Goal: Communication & Community: Connect with others

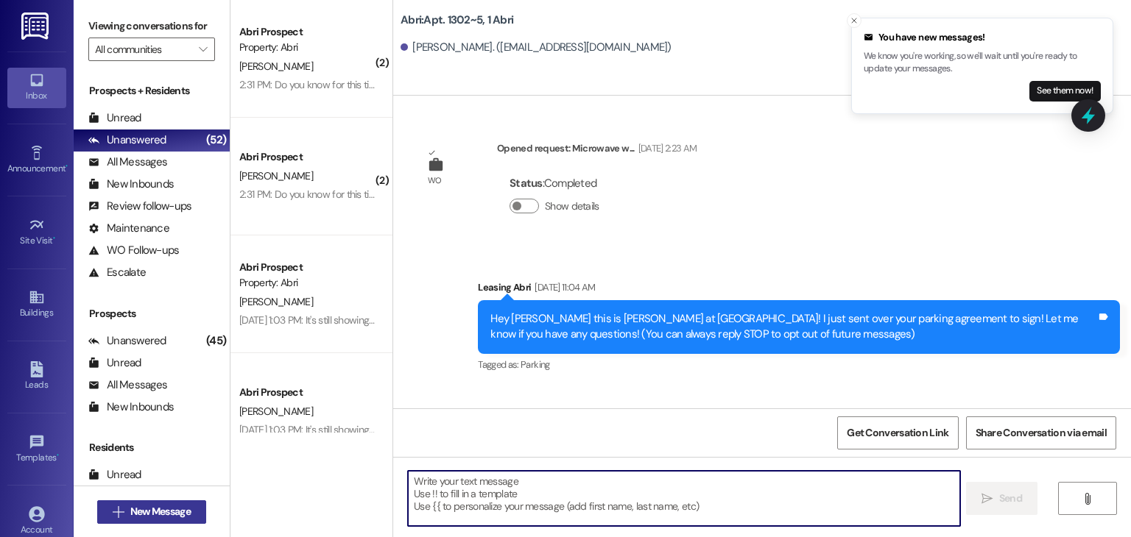
scroll to position [21141, 0]
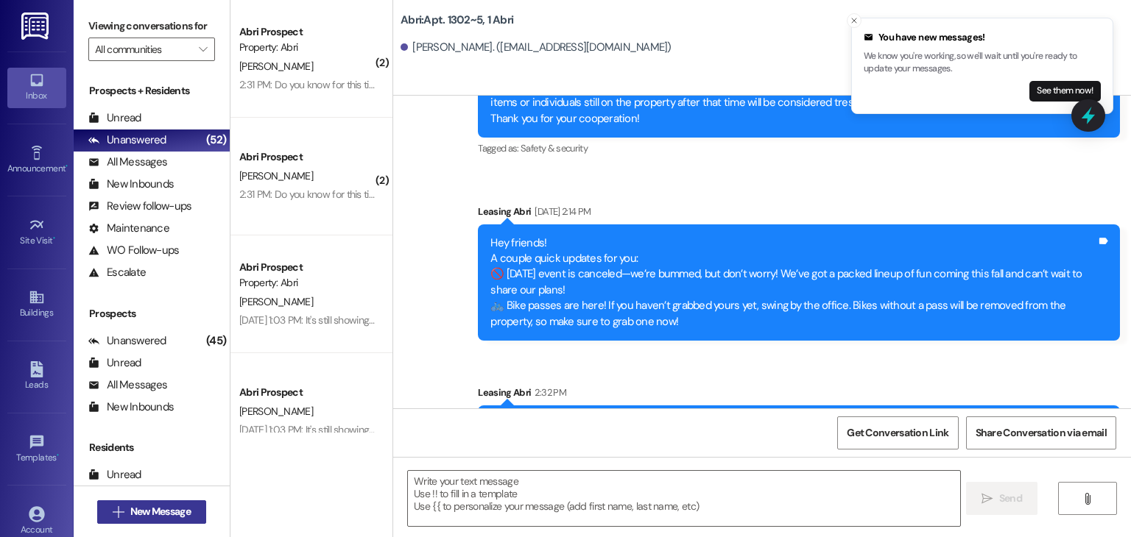
click at [138, 514] on span "New Message" at bounding box center [160, 511] width 60 height 15
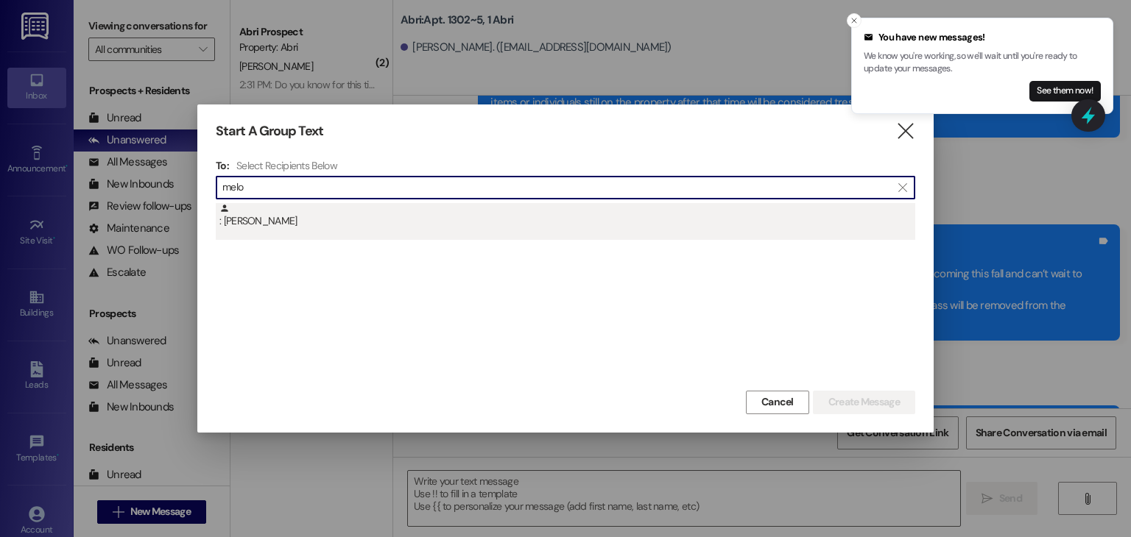
type input "melo"
click at [297, 230] on div ": [PERSON_NAME]" at bounding box center [565, 221] width 699 height 37
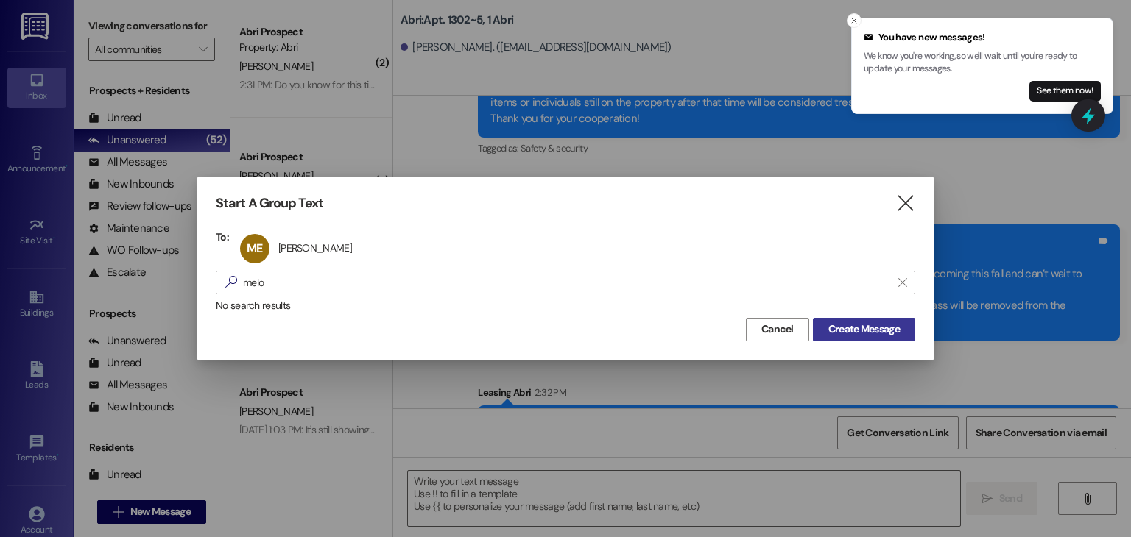
click at [898, 333] on span "Create Message" at bounding box center [863, 329] width 71 height 15
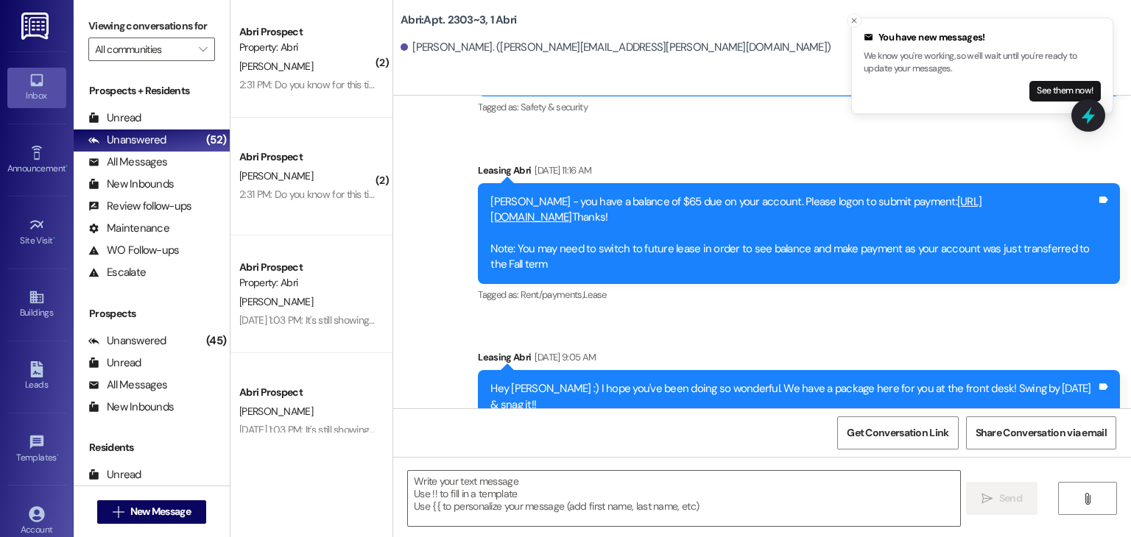
scroll to position [33636, 0]
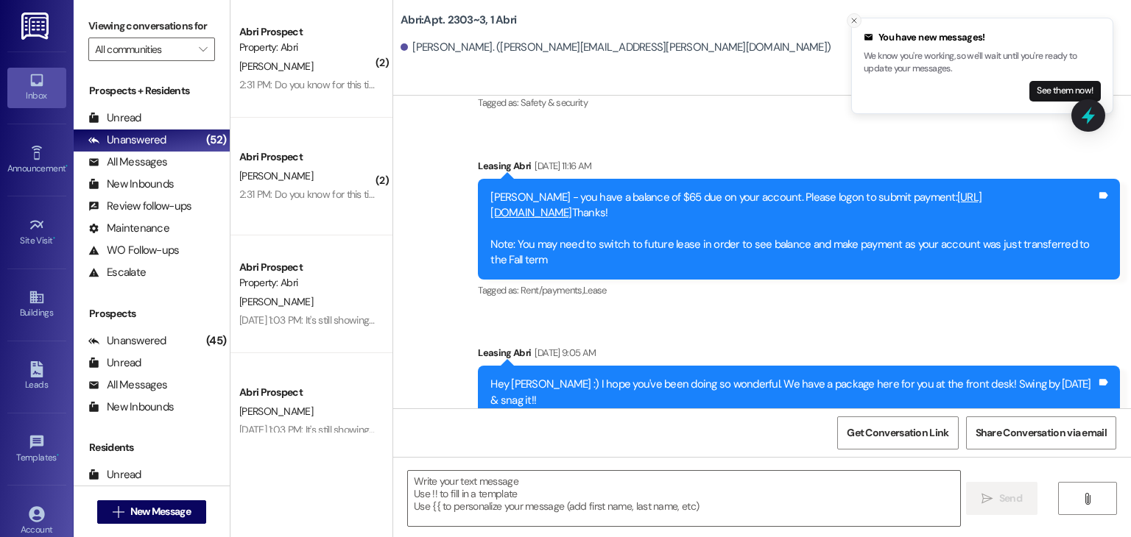
click at [851, 16] on icon "Close toast" at bounding box center [853, 20] width 9 height 9
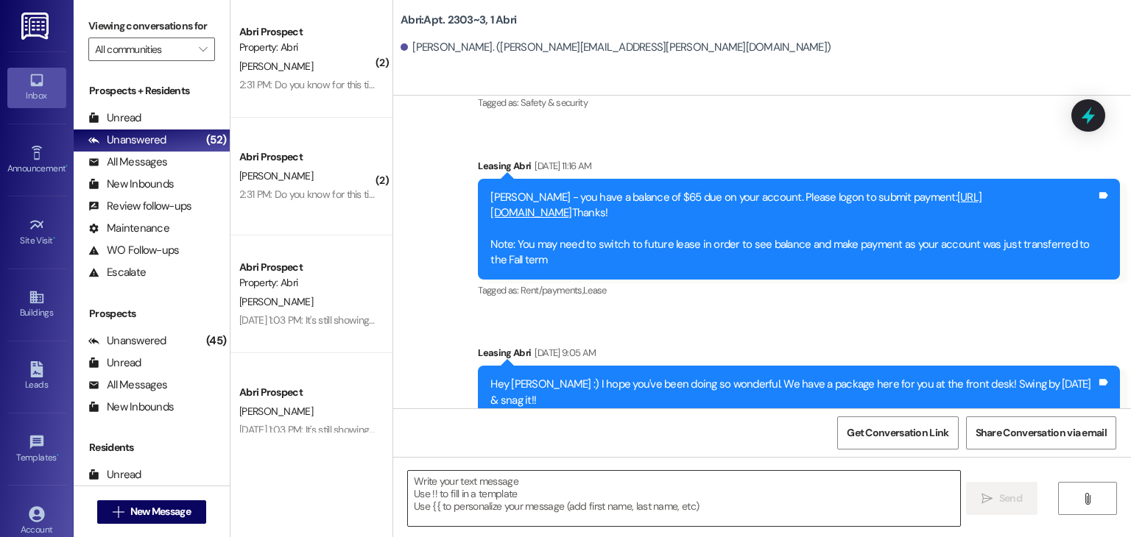
click at [470, 484] on textarea at bounding box center [683, 498] width 551 height 55
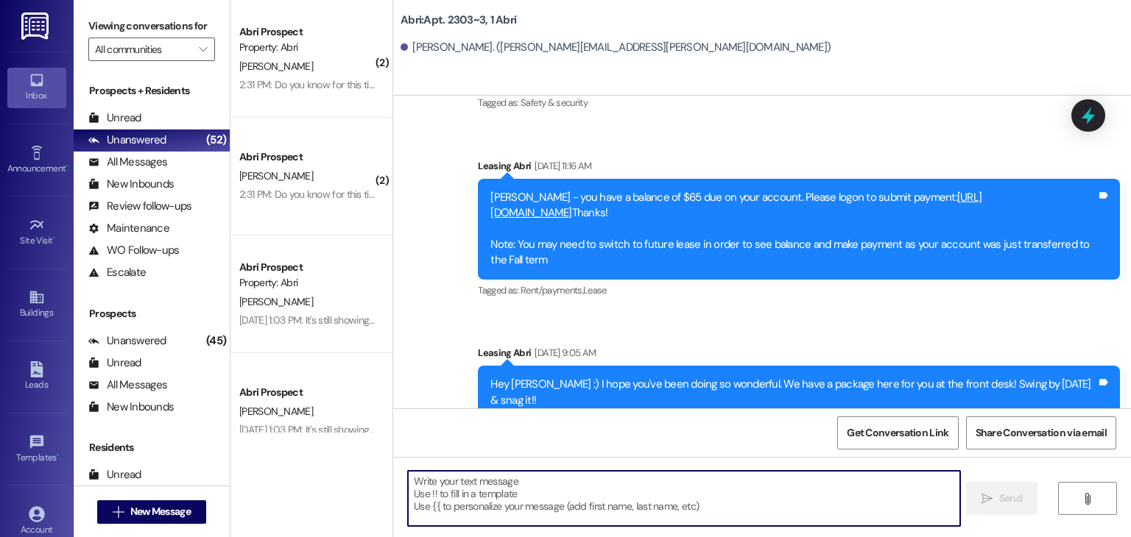
paste textarea "Hey hey! Preslee from Abri Apartments here. I’m touching base with everyone who…"
type textarea "Hey hey! Preslee from Abri Apartments here. I’m touching base with everyone who…"
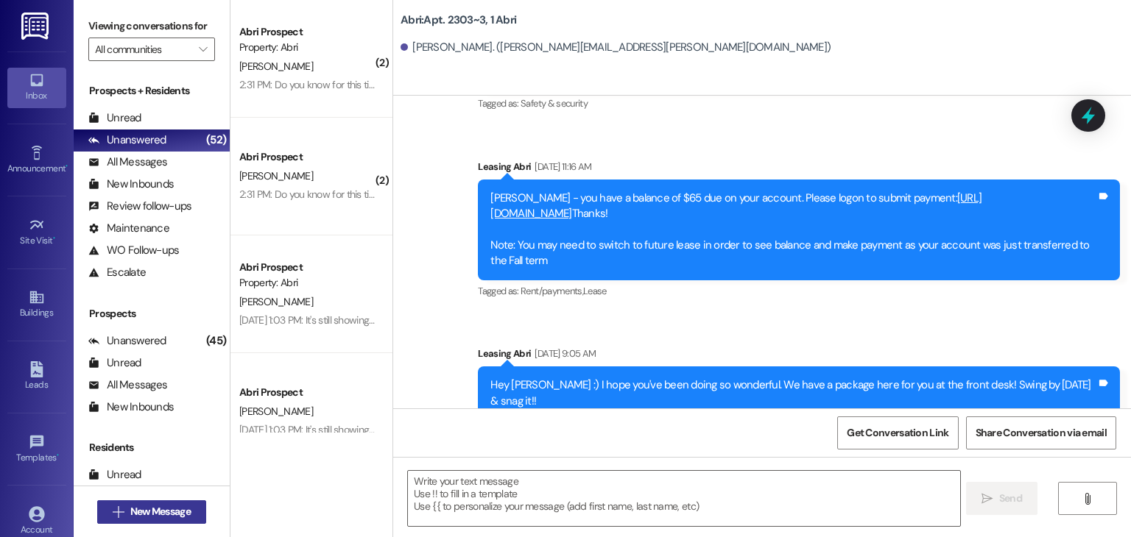
click at [118, 513] on icon "" at bounding box center [118, 512] width 11 height 12
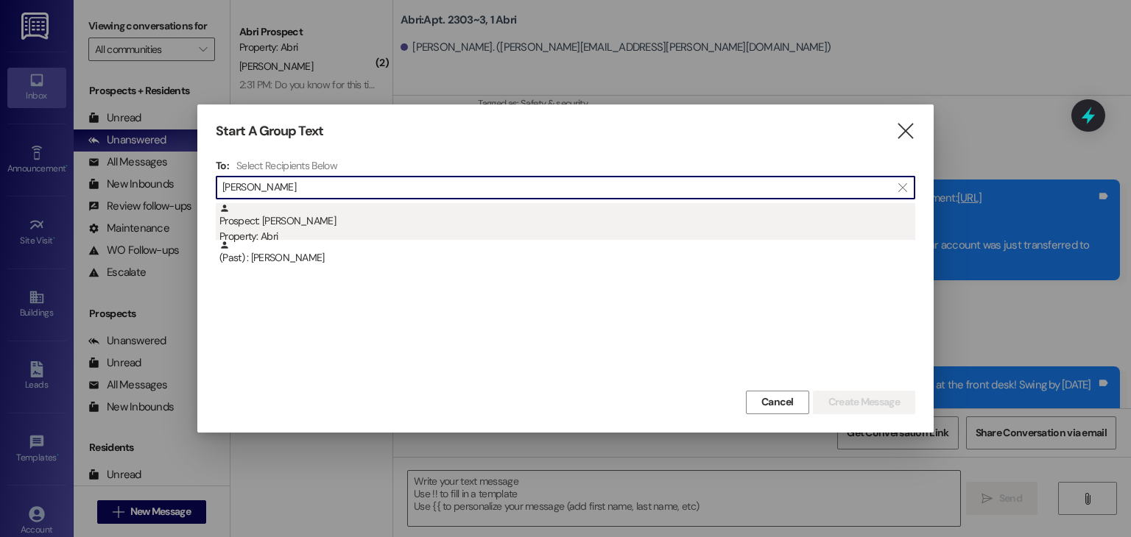
type input "[PERSON_NAME]"
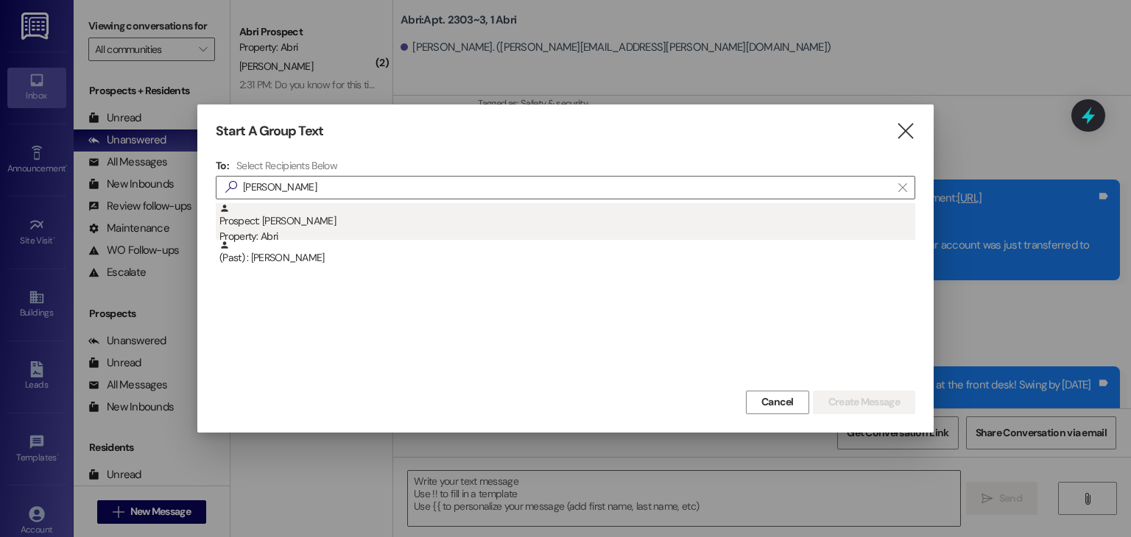
click at [294, 233] on div "Property: Abri" at bounding box center [567, 236] width 696 height 15
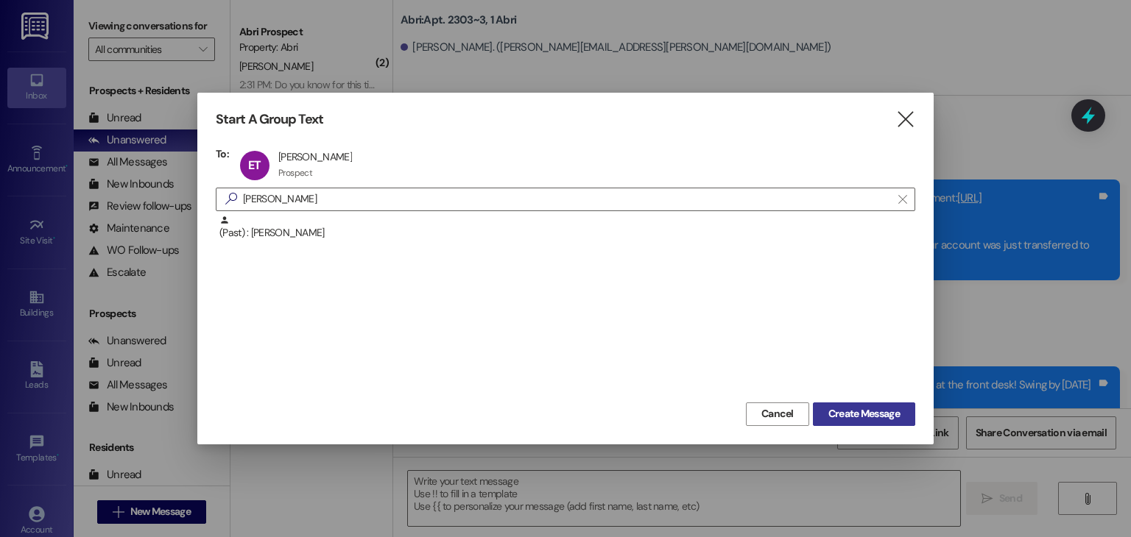
click at [828, 419] on span "Create Message" at bounding box center [863, 413] width 71 height 15
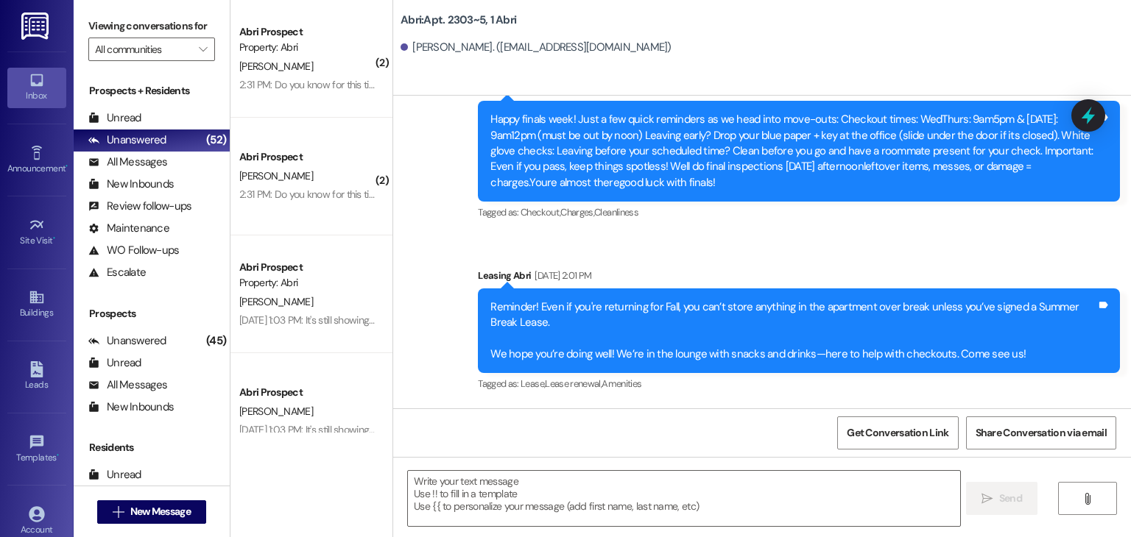
scroll to position [17818, 0]
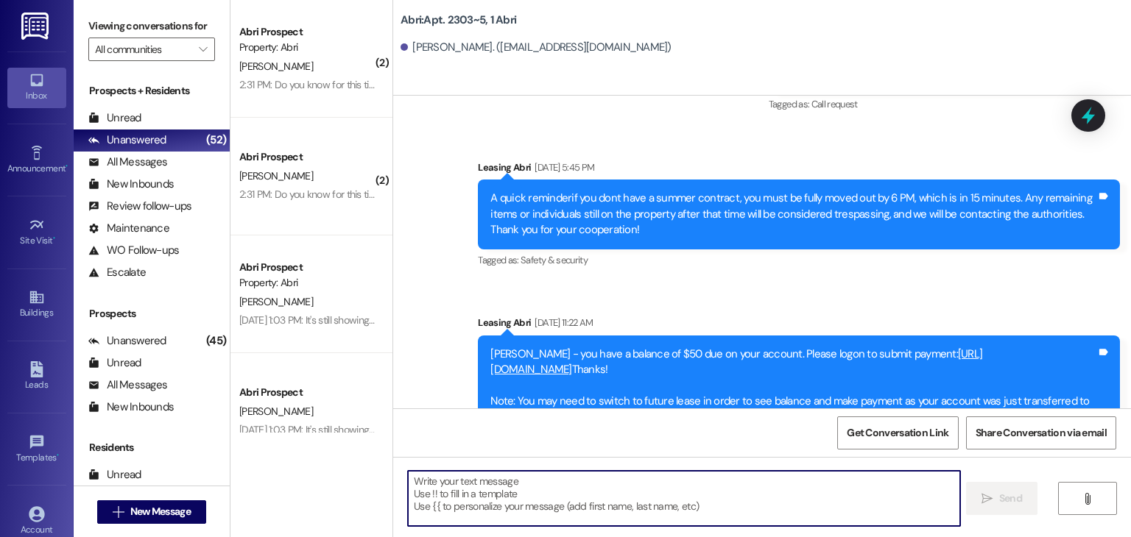
click at [483, 492] on textarea at bounding box center [683, 498] width 551 height 55
paste textarea "Hey hey! Preslee from Abri Apartments here. I’m touching base with everyone who…"
type textarea "Hey hey! Preslee from Abri Apartments here. I’m touching base with everyone who…"
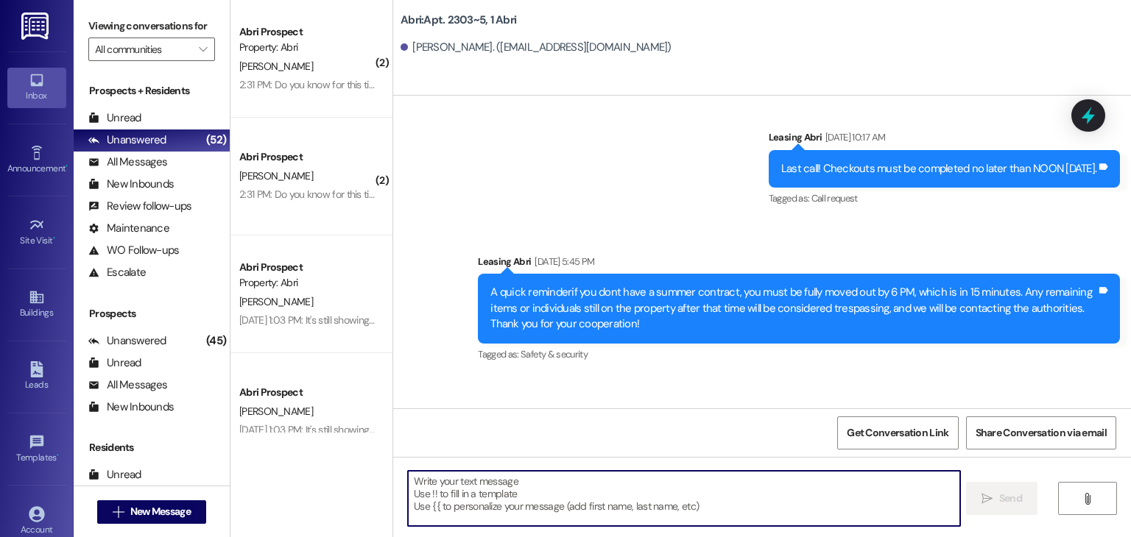
scroll to position [17782, 0]
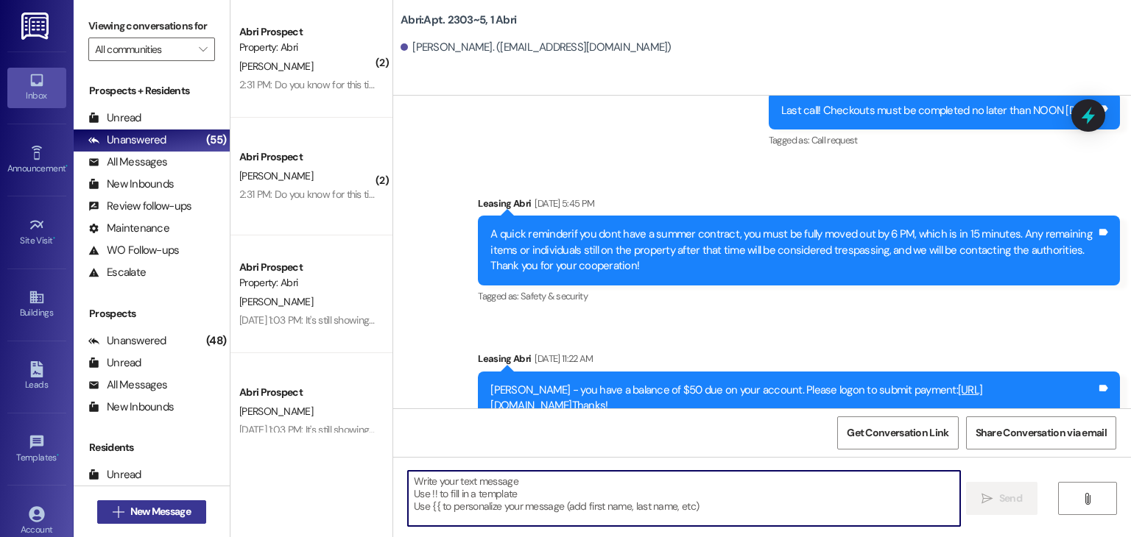
click at [117, 507] on icon "" at bounding box center [118, 512] width 11 height 12
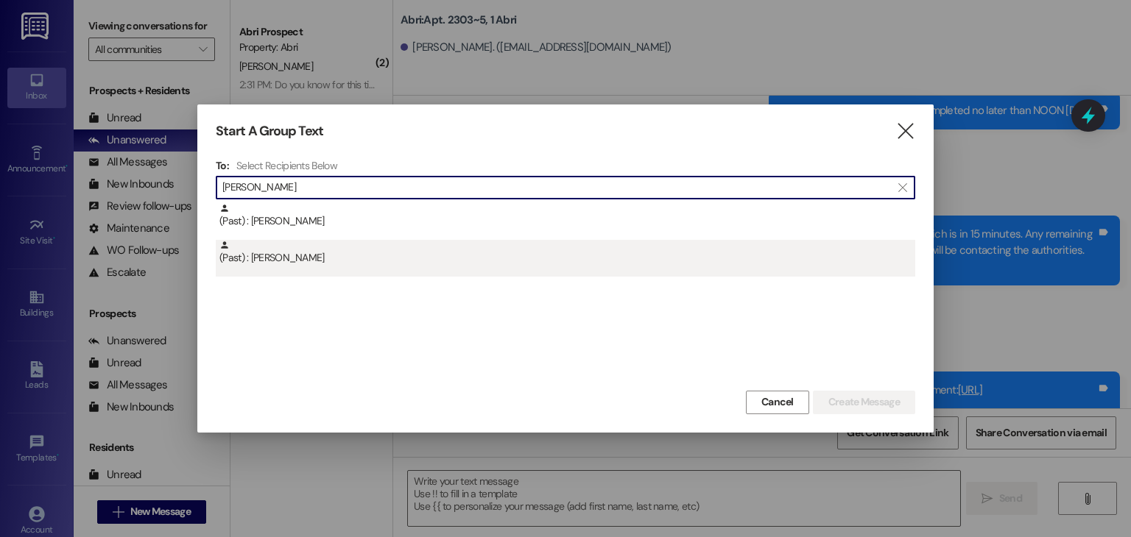
type input "[PERSON_NAME]"
click at [314, 242] on div "(Past) : [PERSON_NAME]" at bounding box center [567, 253] width 696 height 26
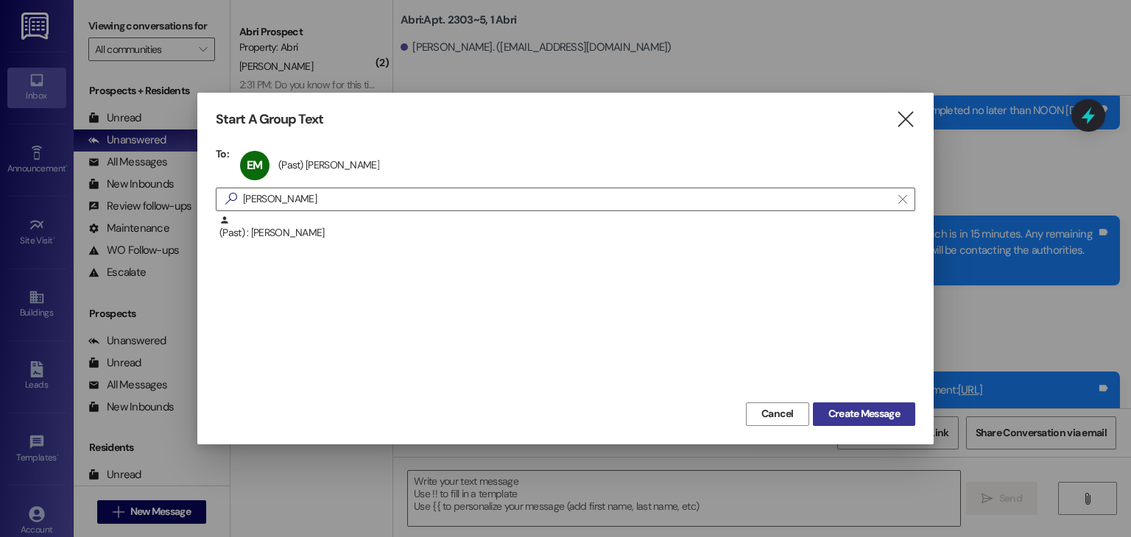
click at [830, 421] on span "Create Message" at bounding box center [863, 413] width 71 height 15
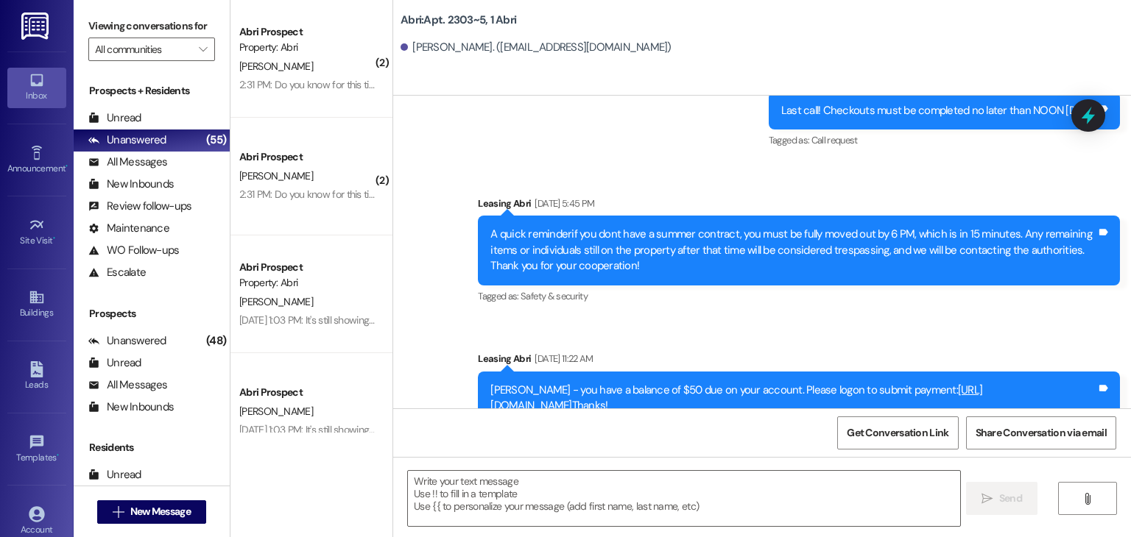
click at [549, 501] on textarea at bounding box center [683, 498] width 551 height 55
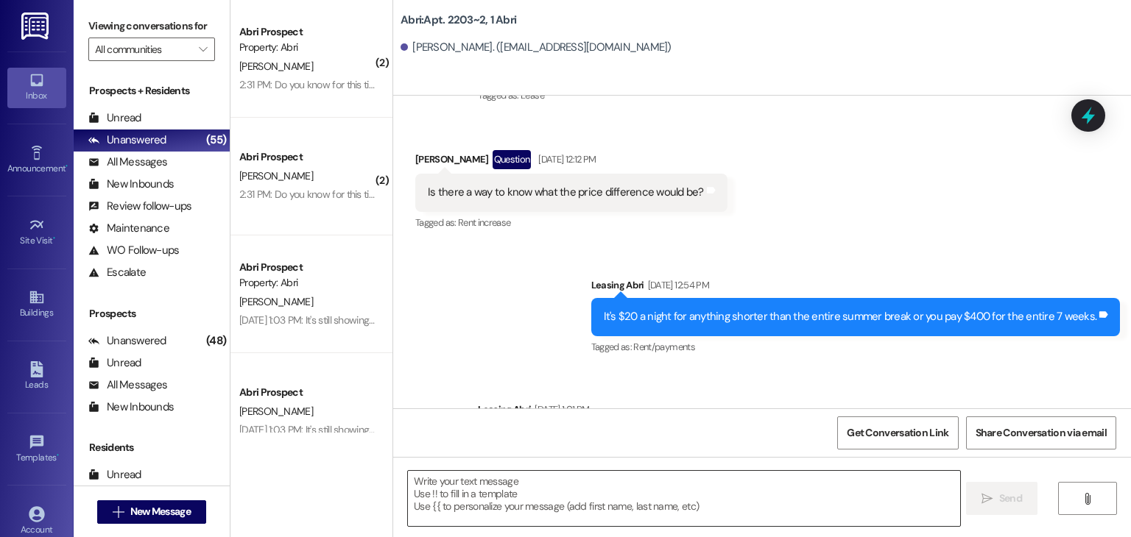
click at [549, 502] on textarea at bounding box center [683, 498] width 551 height 55
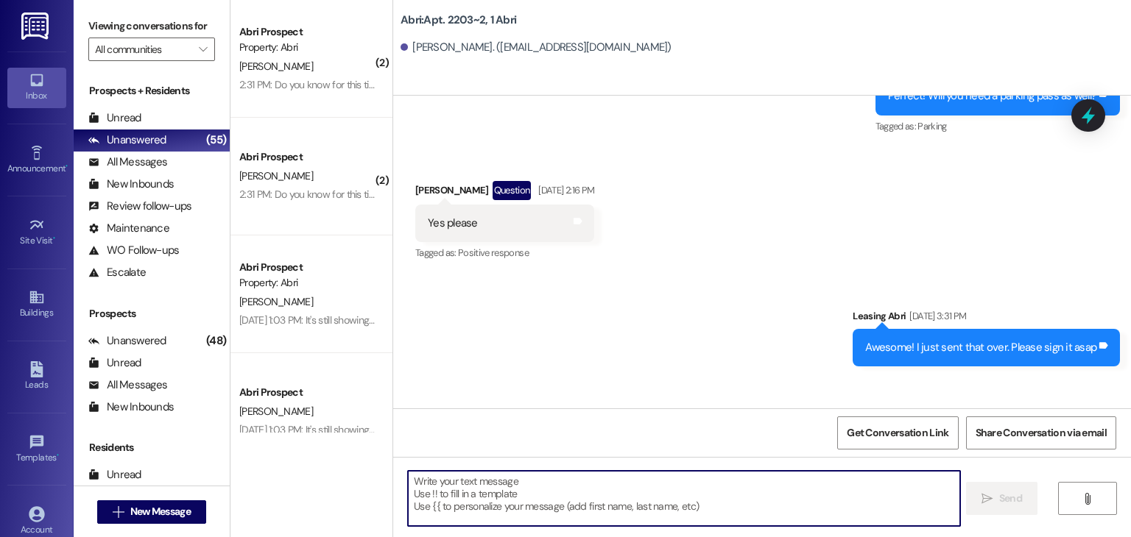
scroll to position [13923, 0]
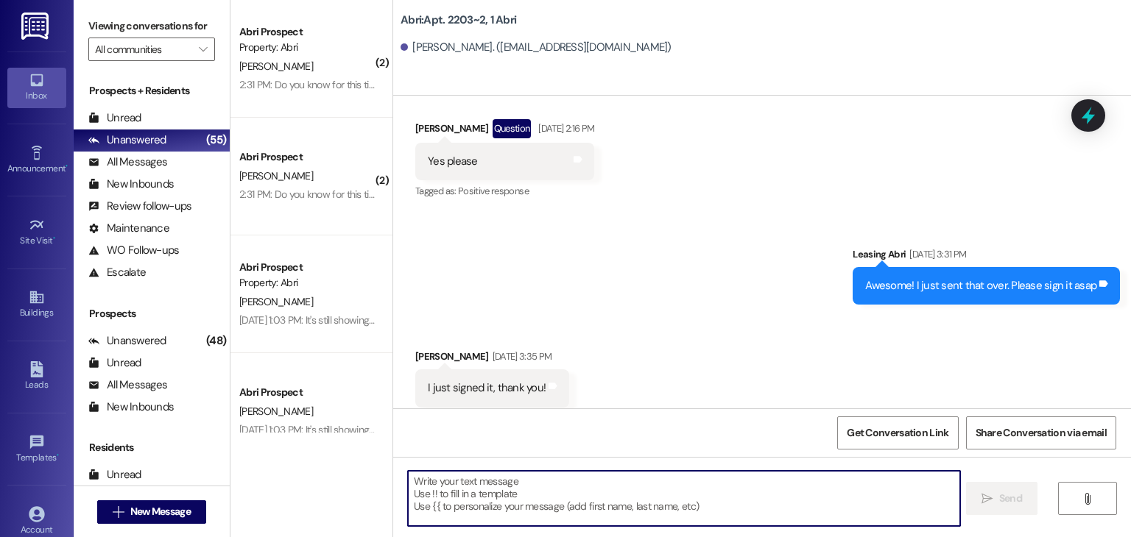
paste textarea "Hey hey! Preslee from Abri Apartments here. I’m touching base with everyone who…"
type textarea "Hey hey! Preslee from Abri Apartments here. I’m touching base with everyone who…"
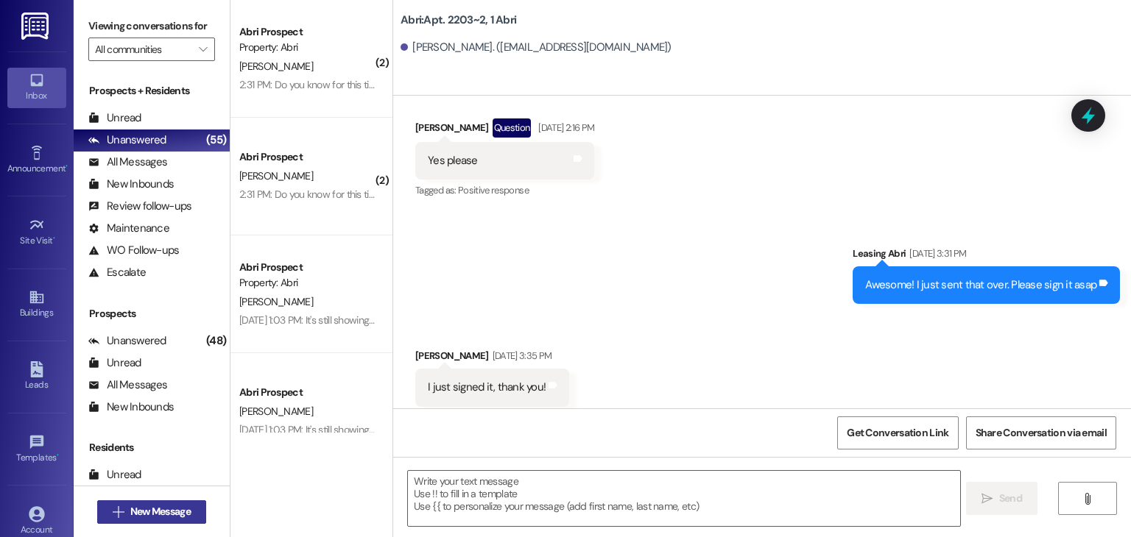
click at [157, 518] on span "New Message" at bounding box center [160, 511] width 60 height 15
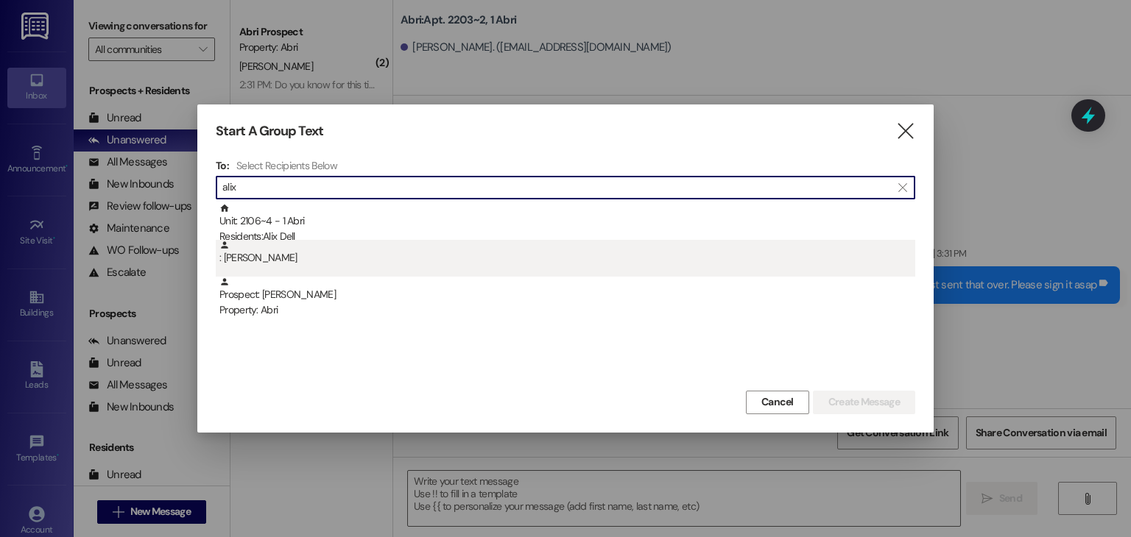
type input "alix"
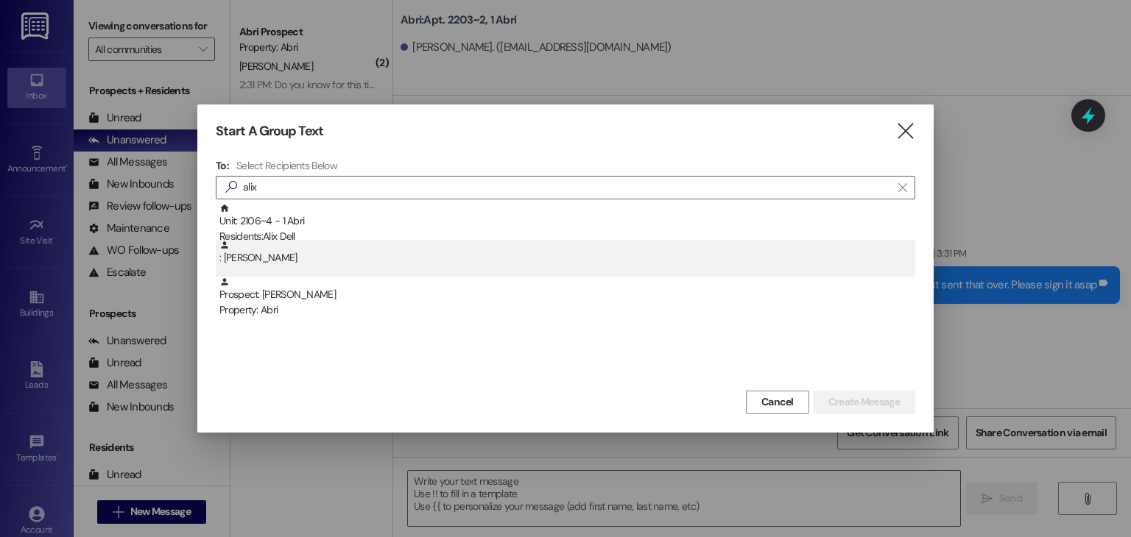
click at [280, 244] on div ": [PERSON_NAME]" at bounding box center [567, 253] width 696 height 26
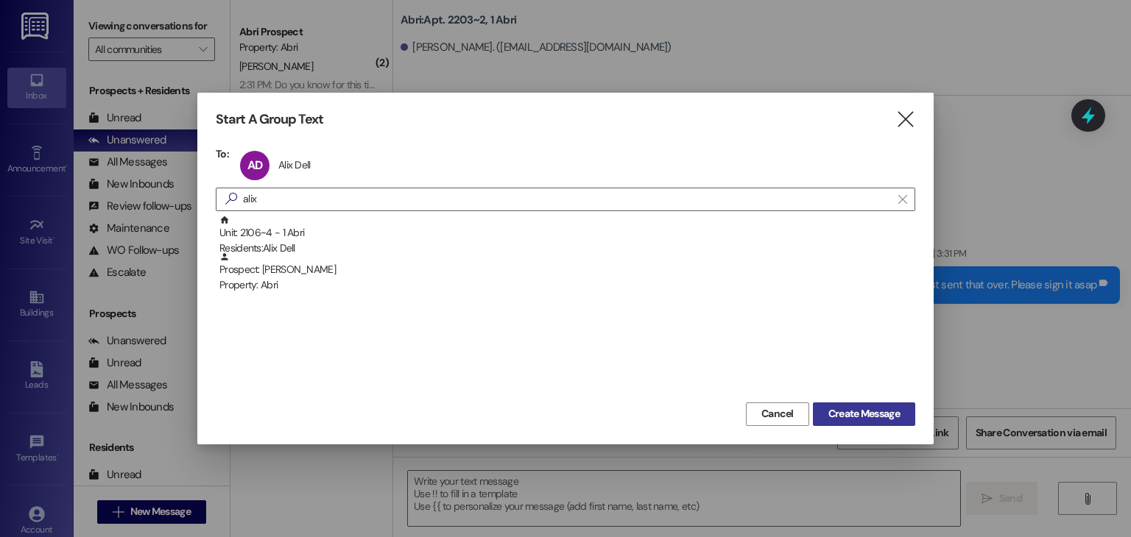
click at [833, 408] on span "Create Message" at bounding box center [863, 413] width 71 height 15
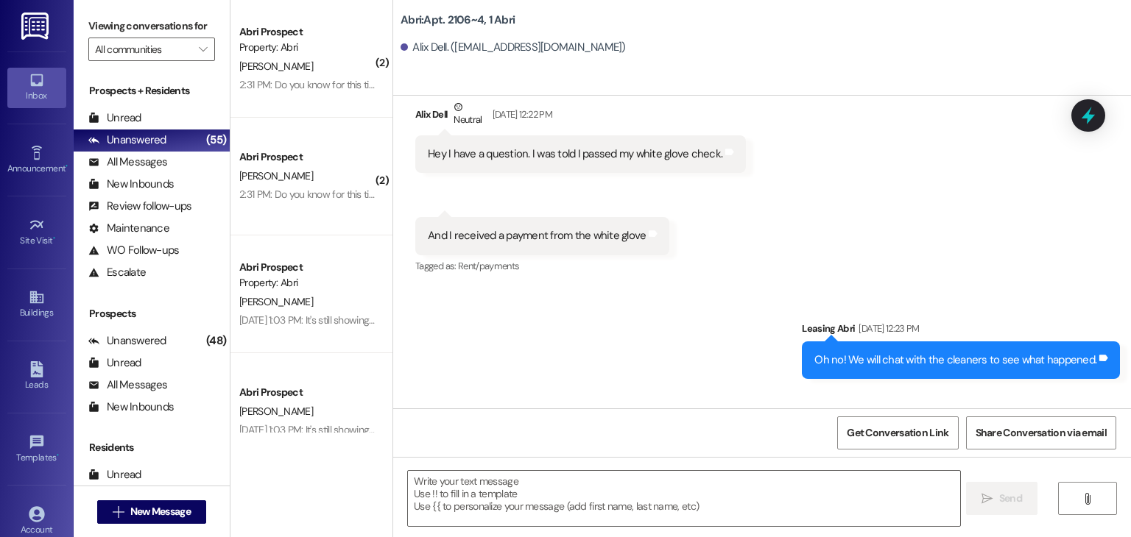
click at [467, 497] on textarea at bounding box center [683, 498] width 551 height 55
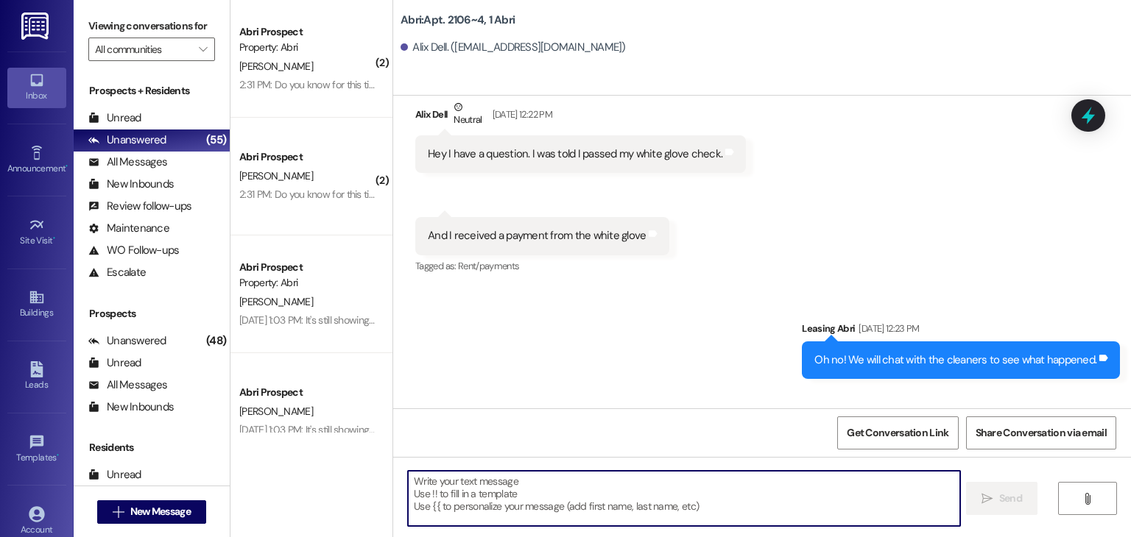
scroll to position [12367, 0]
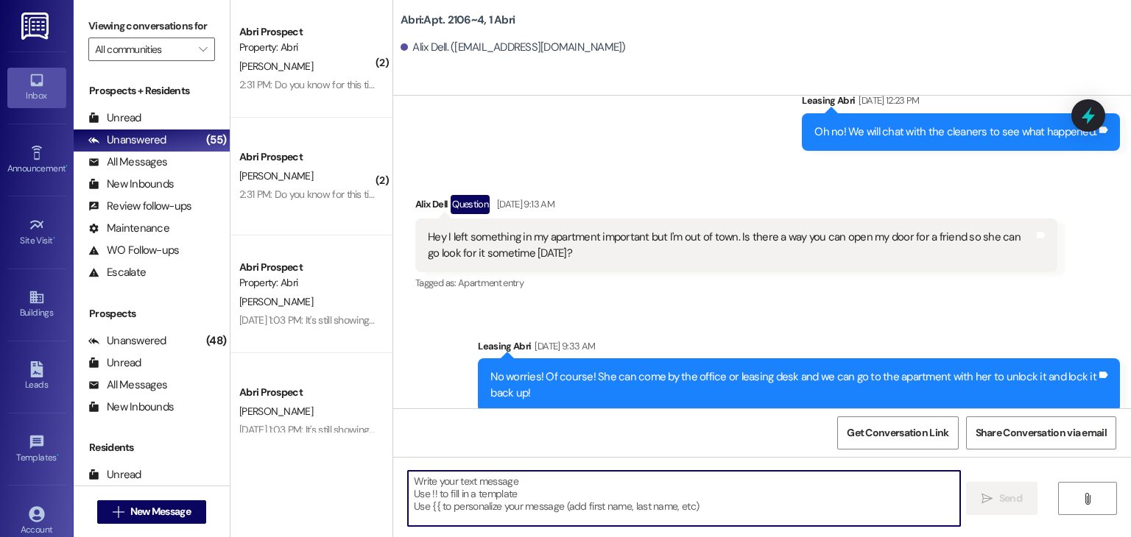
paste textarea "Hey hey! Preslee from Abri Apartments here. I’m touching base with everyone who…"
type textarea "Hey hey! Preslee from Abri Apartments here. I’m touching base with everyone who…"
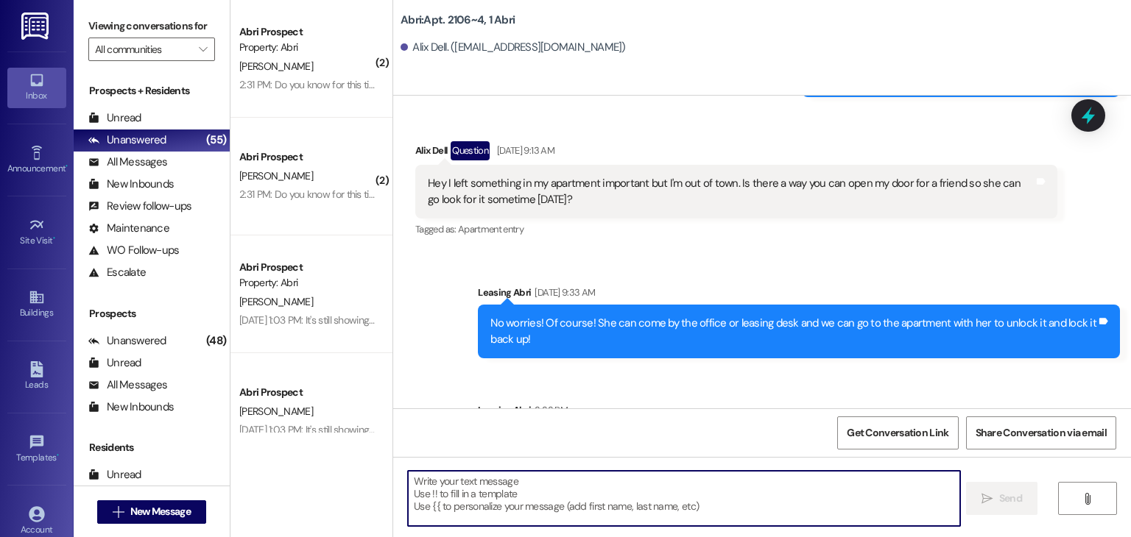
scroll to position [12501, 0]
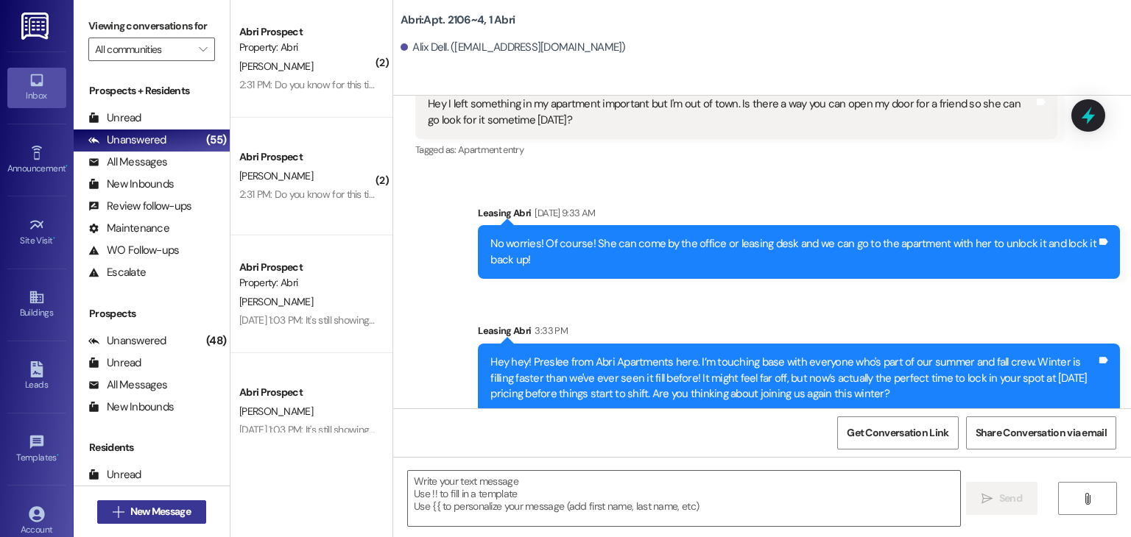
click at [150, 510] on span "New Message" at bounding box center [160, 511] width 60 height 15
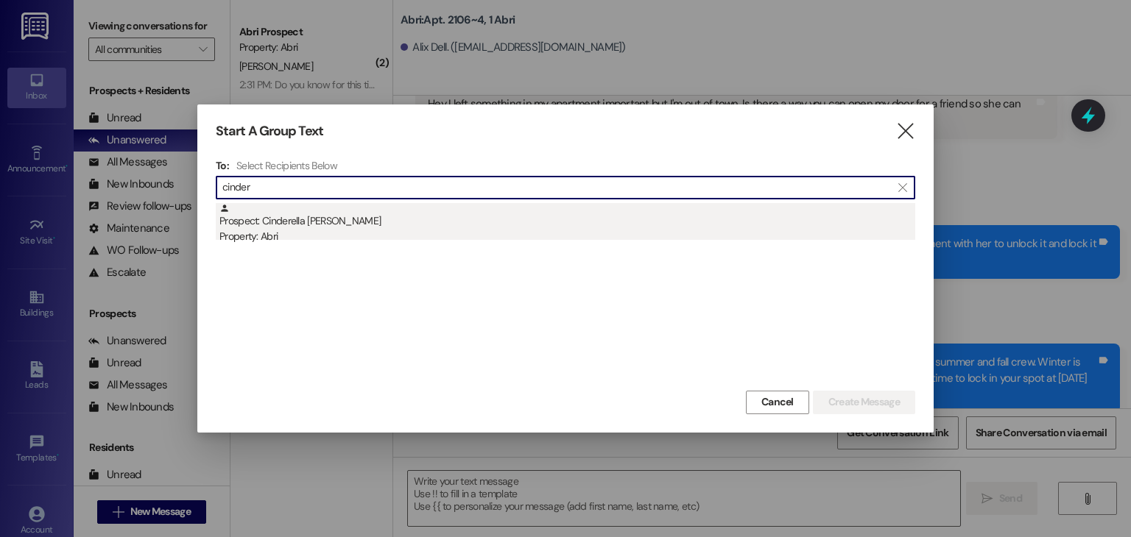
type input "cinder"
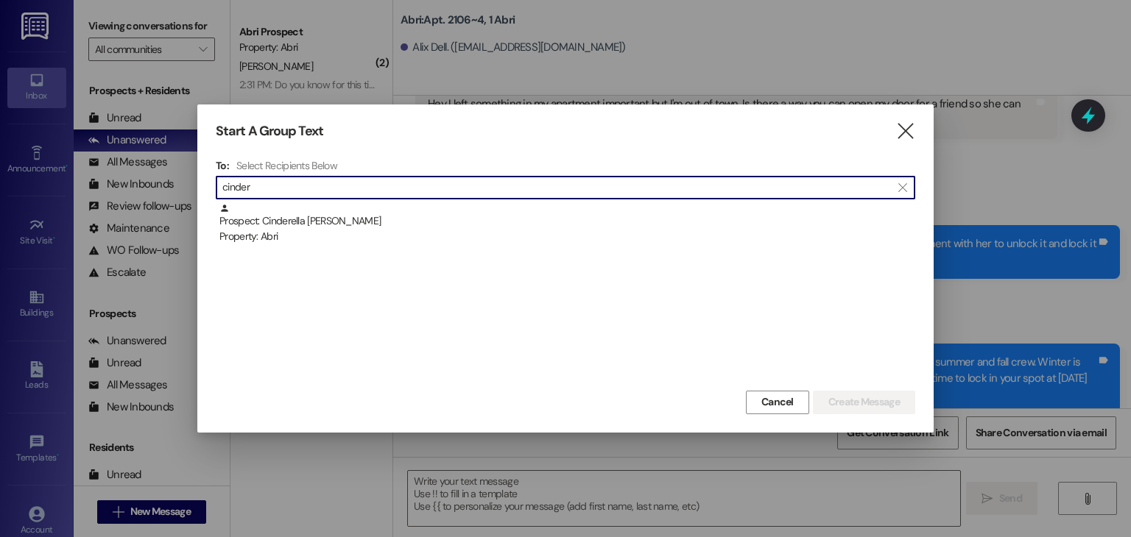
click at [351, 221] on div "Prospect: Cinderella [PERSON_NAME] Property: Abri" at bounding box center [567, 224] width 696 height 42
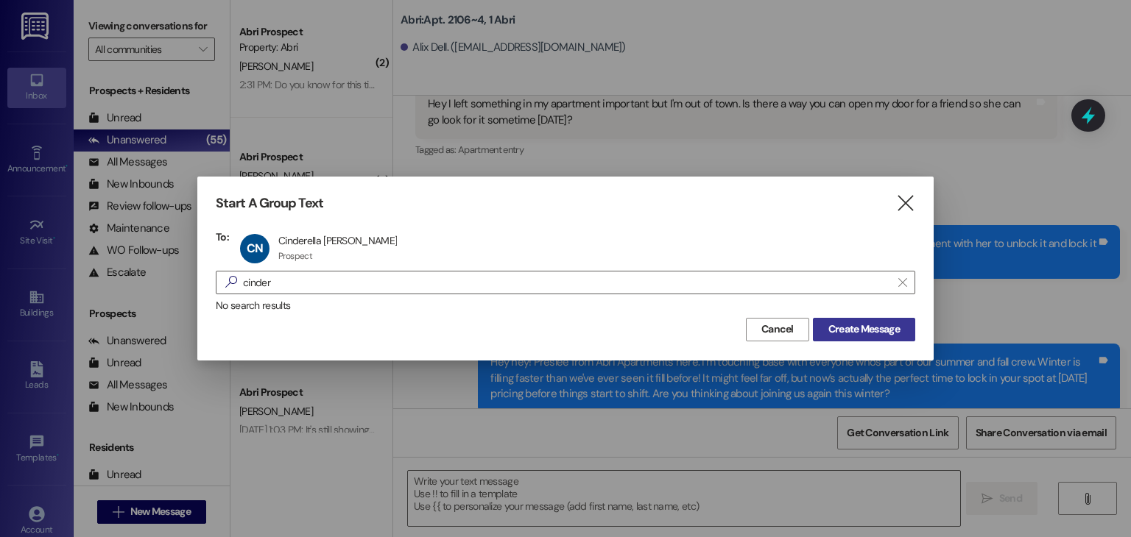
click at [828, 330] on span "Create Message" at bounding box center [863, 329] width 71 height 15
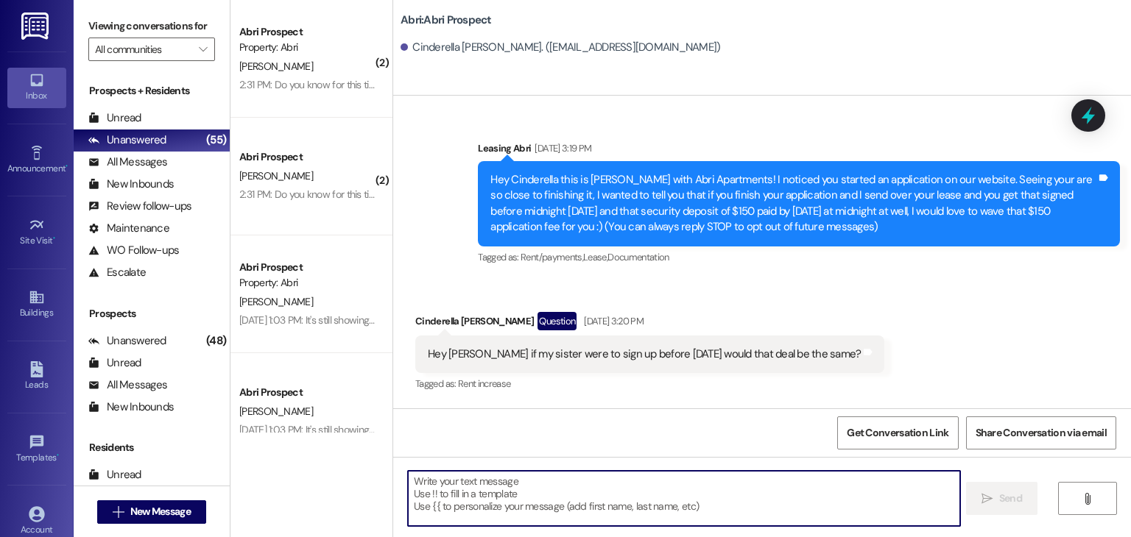
click at [470, 492] on textarea at bounding box center [683, 498] width 551 height 55
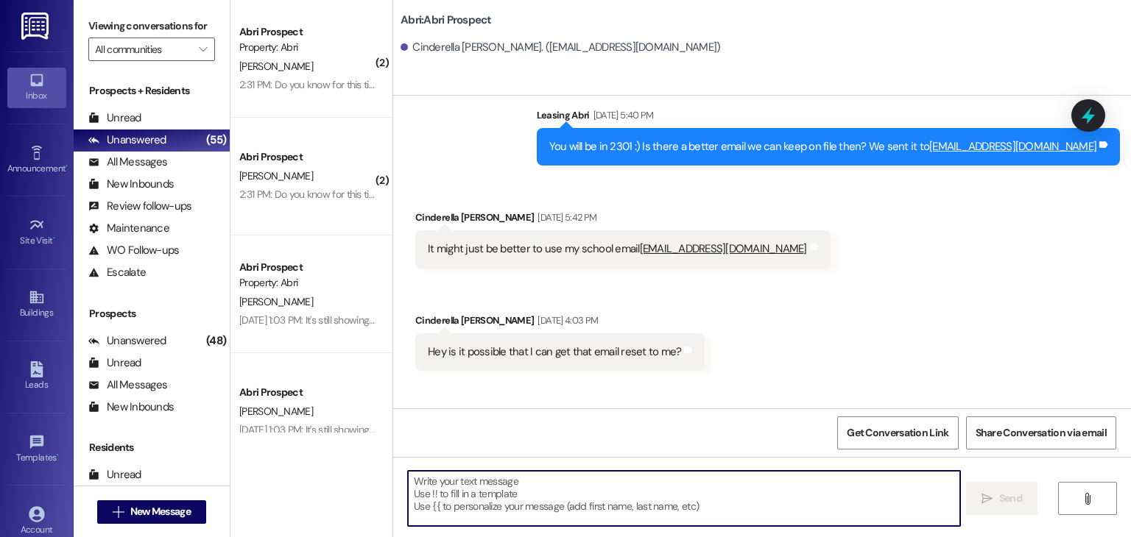
type textarea "Hey hey! Preslee from Abri Apartments here. I’m touching base with everyone who…"
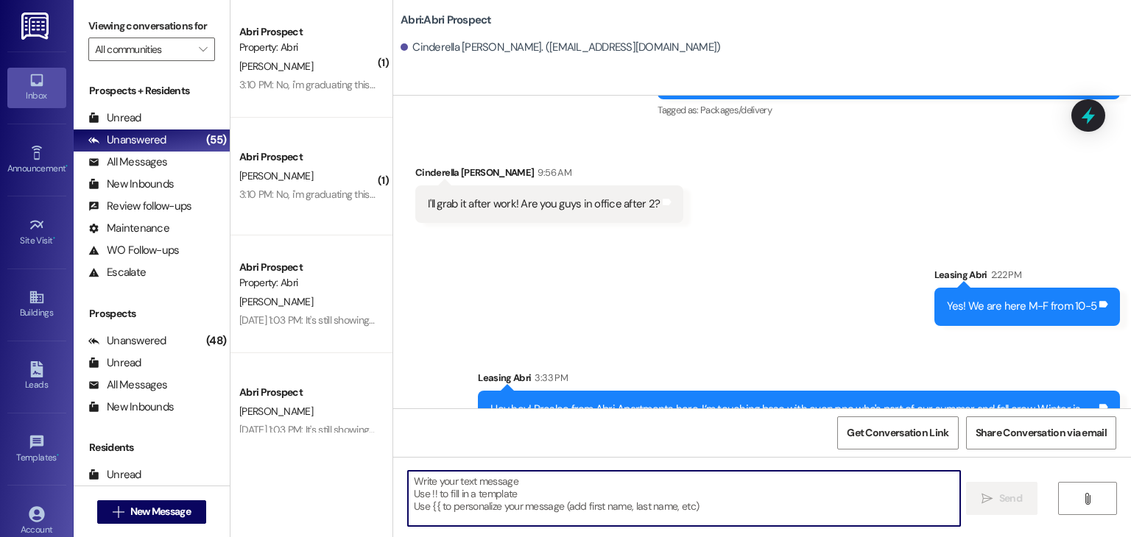
scroll to position [6880, 0]
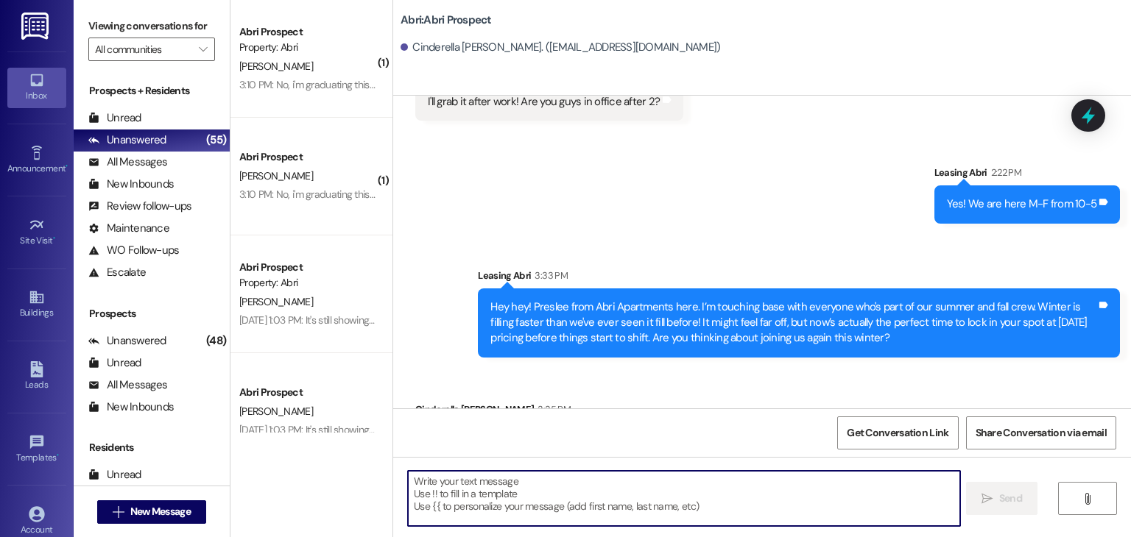
click at [486, 486] on textarea at bounding box center [683, 498] width 551 height 55
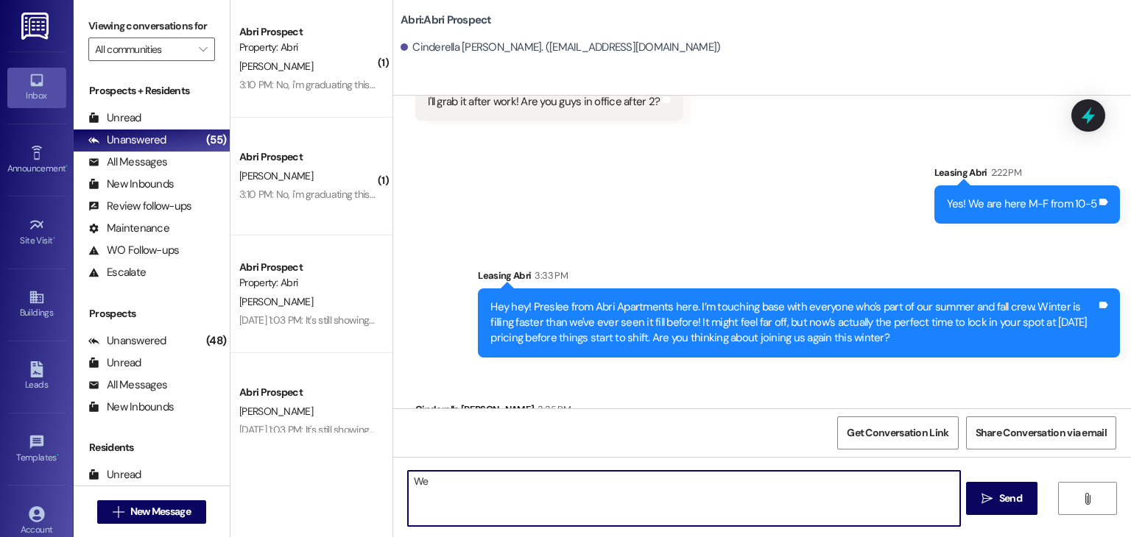
type textarea "W"
type textarea "T"
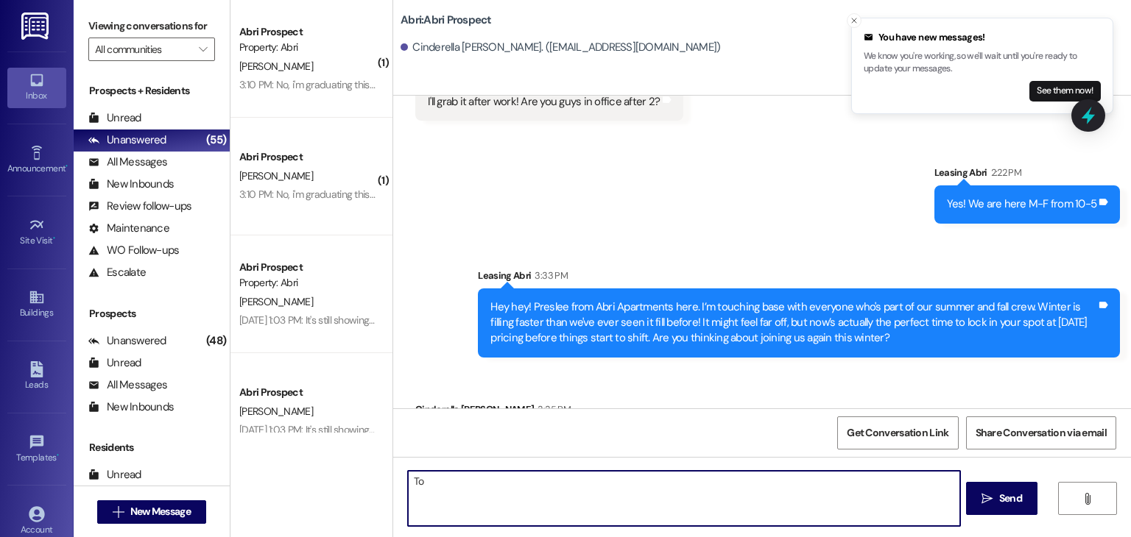
type textarea "T"
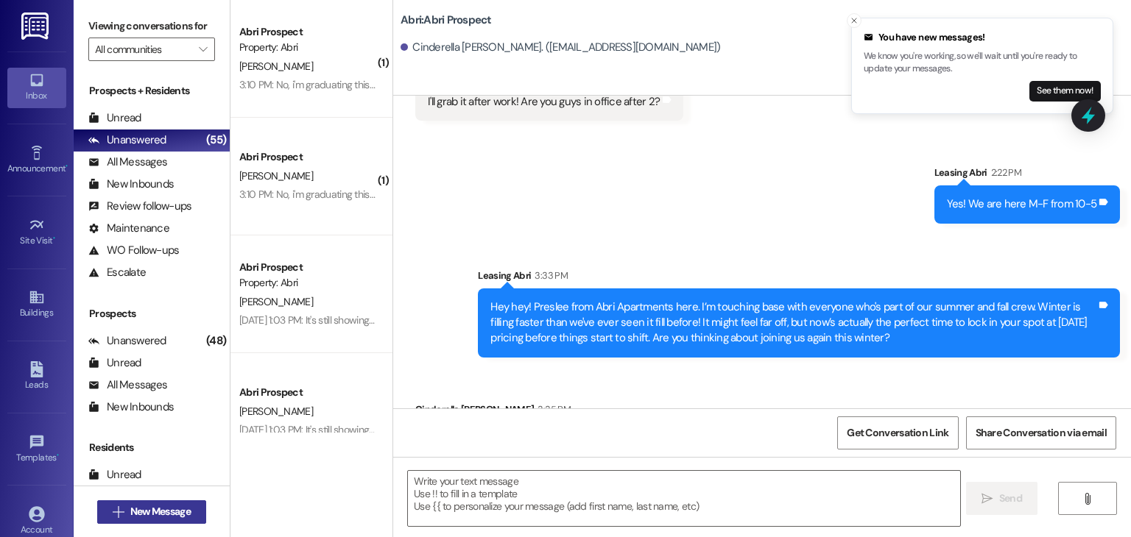
click at [158, 507] on span "New Message" at bounding box center [160, 511] width 60 height 15
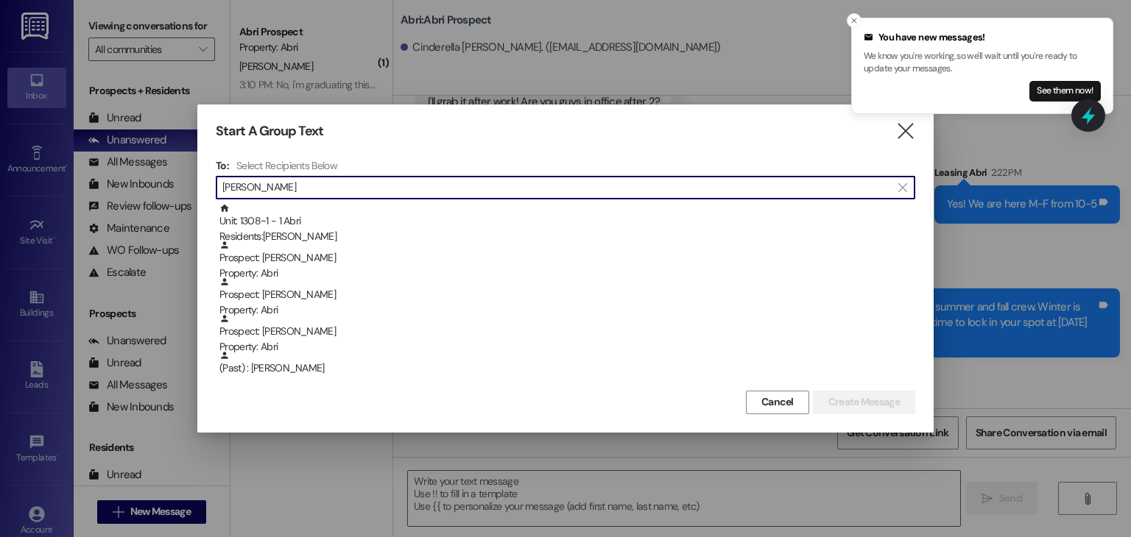
type input "[PERSON_NAME]"
click at [263, 220] on div "Unit: 1308~1 - 1 [DEMOGRAPHIC_DATA] Residents: [PERSON_NAME]" at bounding box center [567, 224] width 696 height 42
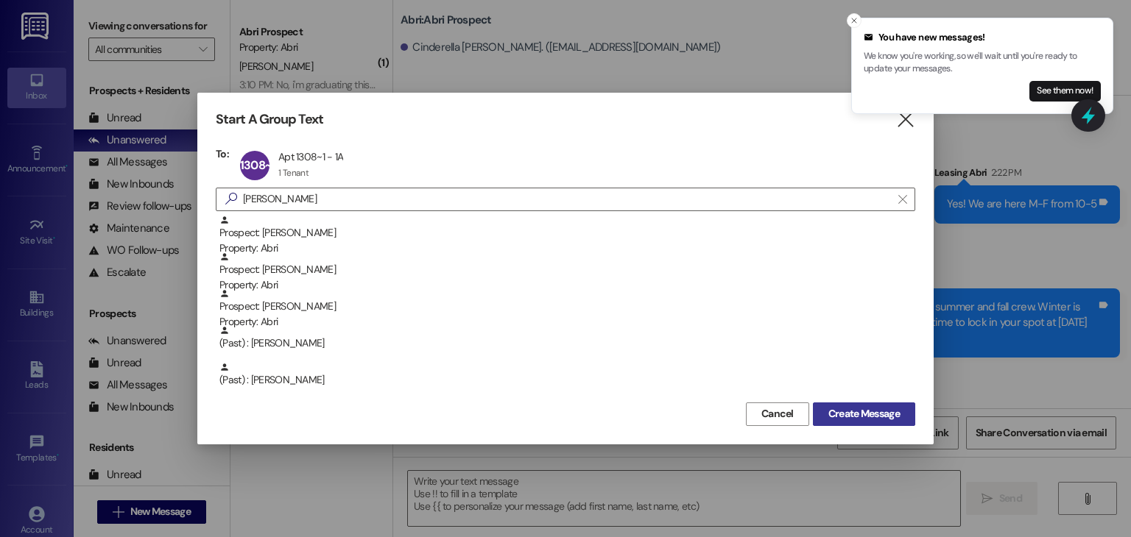
click at [855, 416] on span "Create Message" at bounding box center [863, 413] width 71 height 15
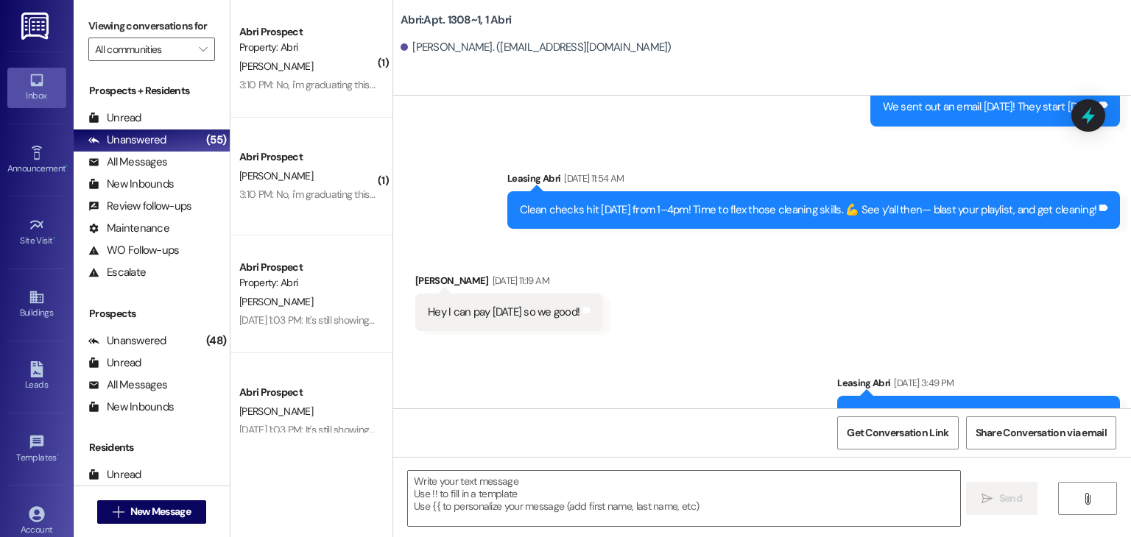
scroll to position [56733, 0]
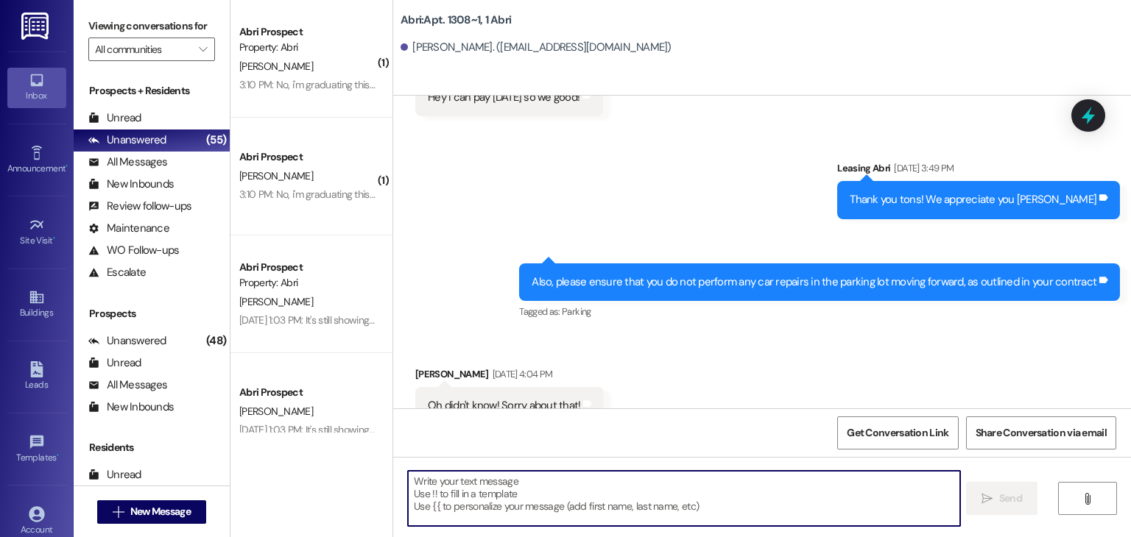
click at [458, 482] on textarea at bounding box center [683, 498] width 551 height 55
paste textarea "Hey hey! Preslee from Abri Apartments here. I’m touching base with everyone who…"
type textarea "Hey hey! Preslee from Abri Apartments here. I’m touching base with everyone who…"
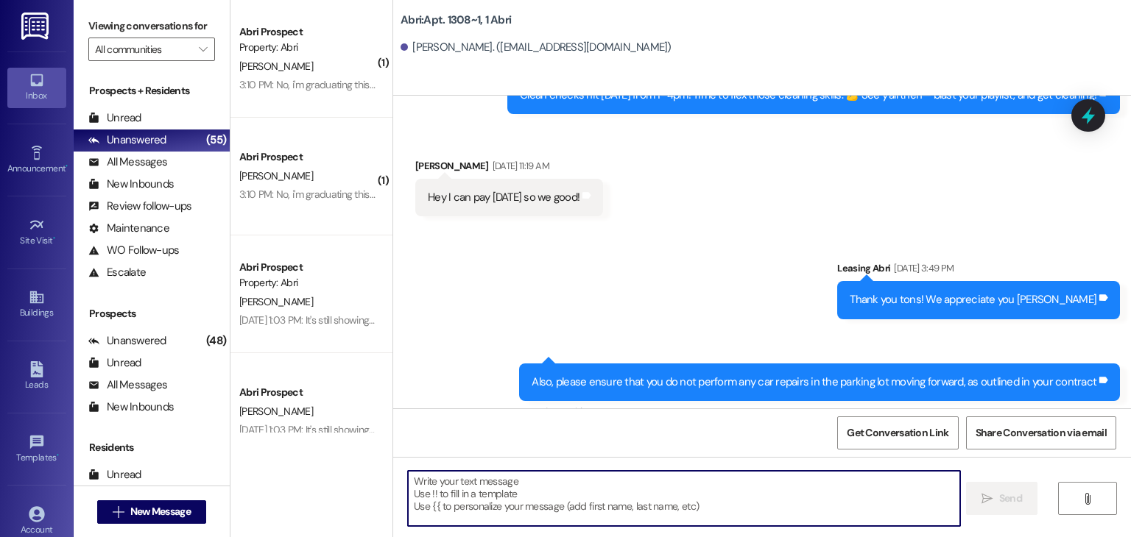
scroll to position [56630, 0]
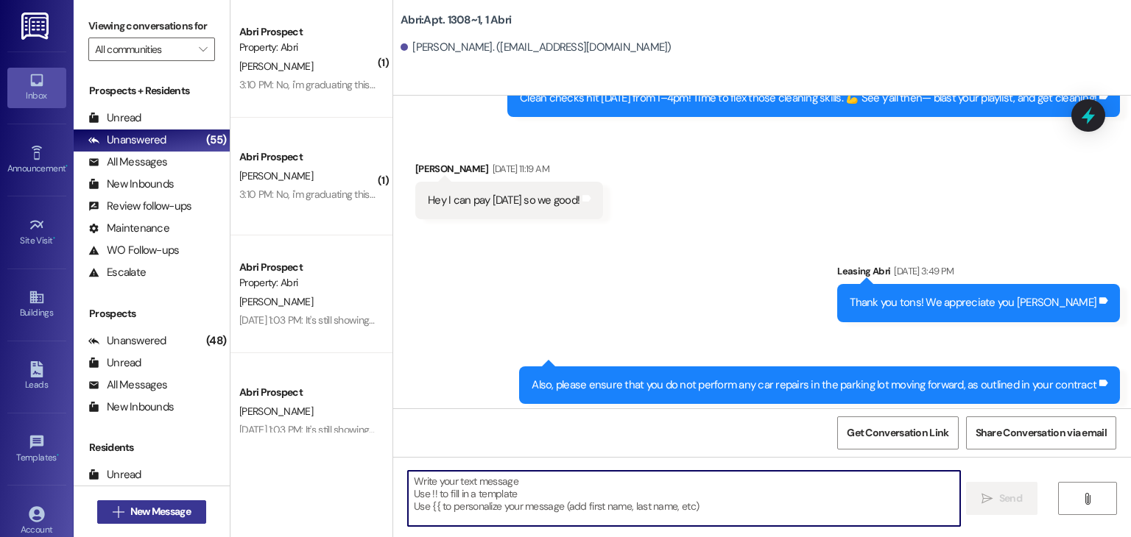
click at [132, 517] on span "New Message" at bounding box center [160, 511] width 60 height 15
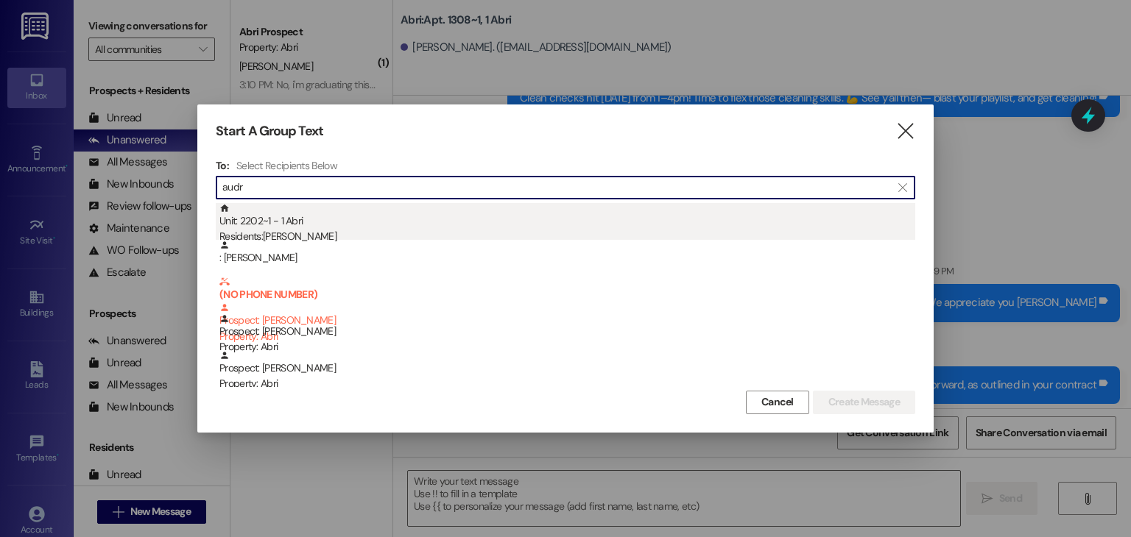
type input "audr"
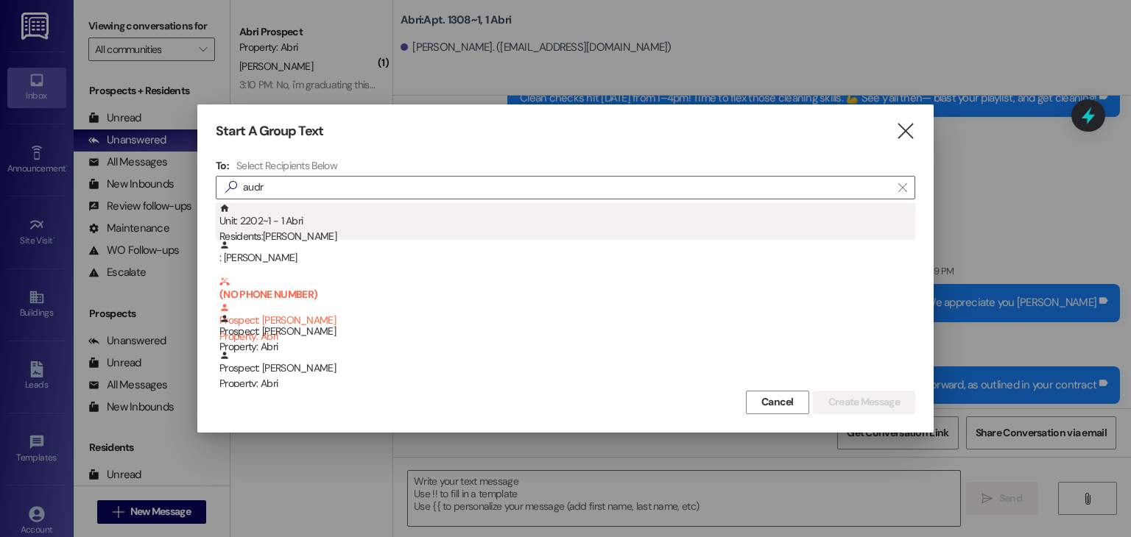
click at [260, 238] on div "Residents: [PERSON_NAME]" at bounding box center [567, 236] width 696 height 15
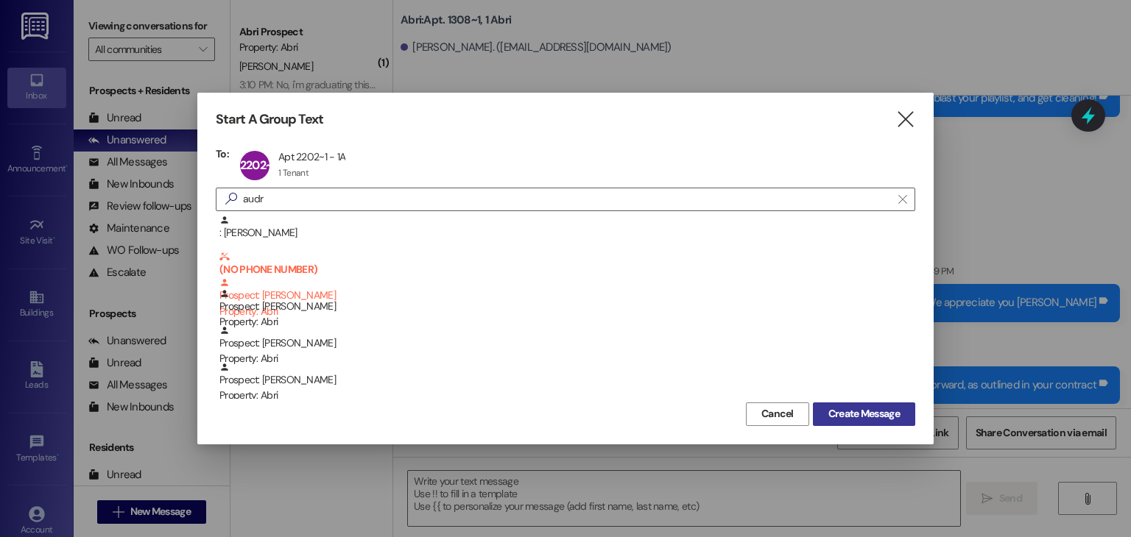
click at [835, 405] on button "Create Message" at bounding box center [864, 415] width 102 height 24
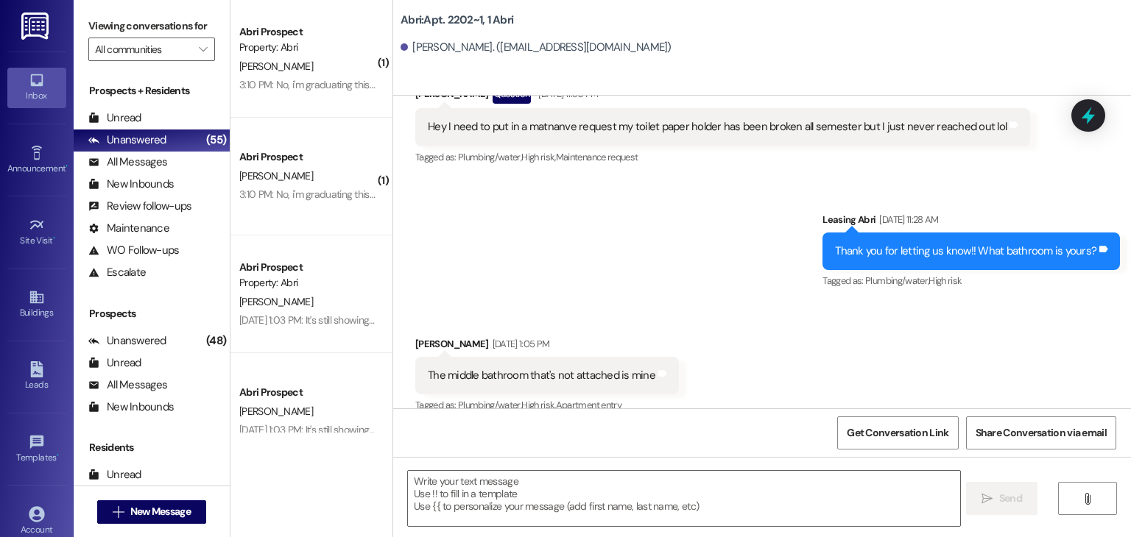
scroll to position [14350, 0]
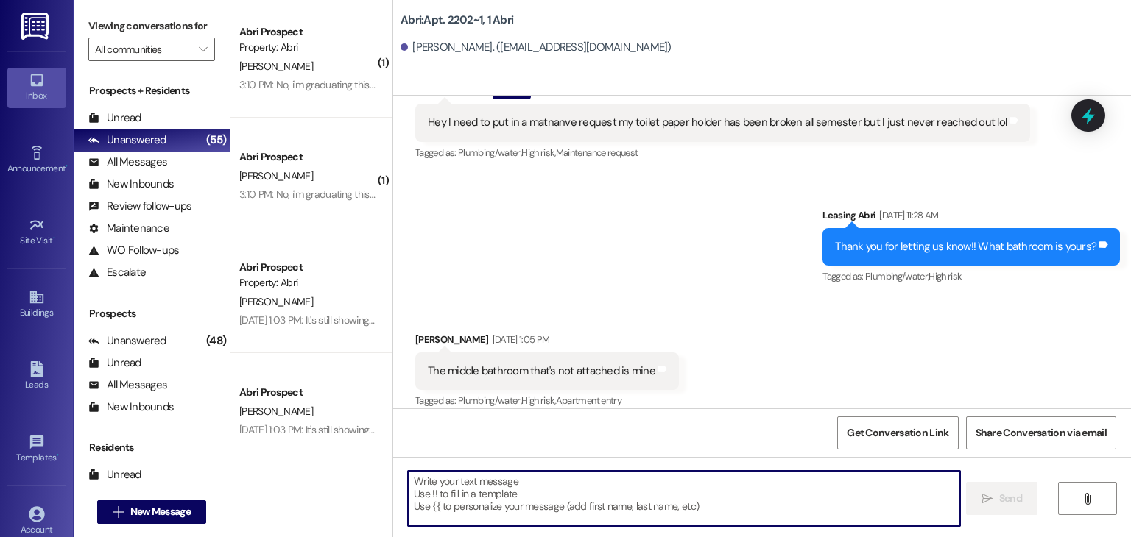
click at [500, 494] on textarea at bounding box center [683, 498] width 551 height 55
paste textarea "Hey hey! Preslee from Abri Apartments here. I’m touching base with everyone who…"
type textarea "Hey hey! Preslee from Abri Apartments here. I’m touching base with everyone who…"
click at [159, 510] on span "New Message" at bounding box center [160, 511] width 60 height 15
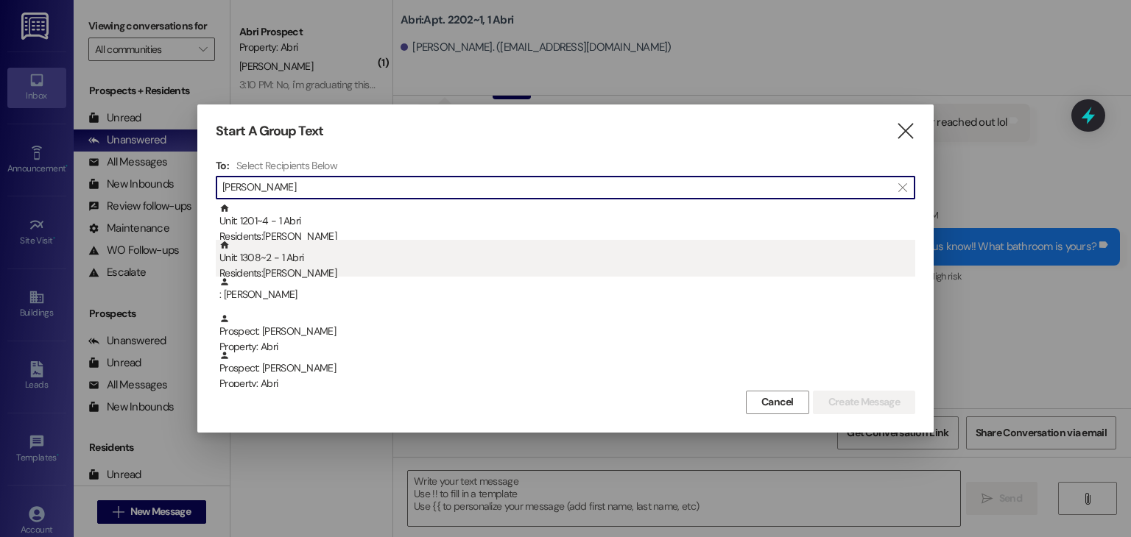
type input "[PERSON_NAME]"
click at [305, 273] on div "Residents: [PERSON_NAME]" at bounding box center [567, 273] width 696 height 15
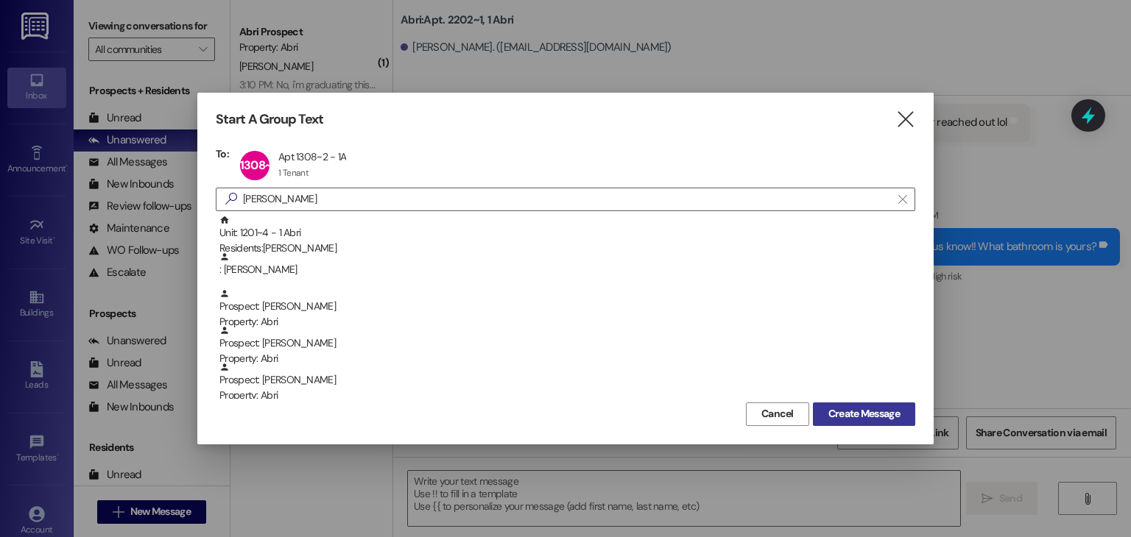
click at [846, 413] on span "Create Message" at bounding box center [863, 413] width 71 height 15
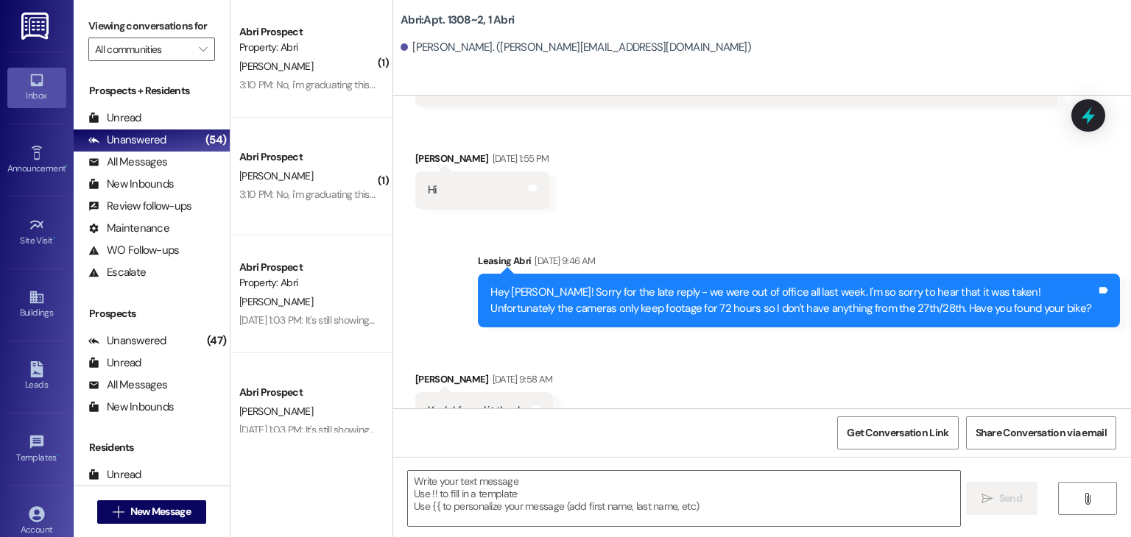
scroll to position [1981, 0]
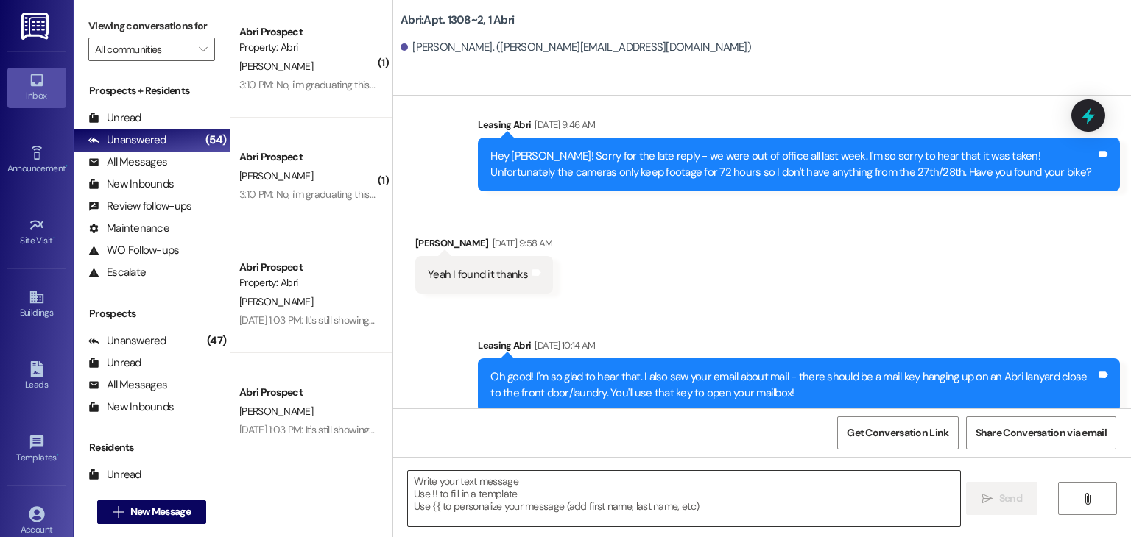
click at [693, 505] on textarea at bounding box center [683, 498] width 551 height 55
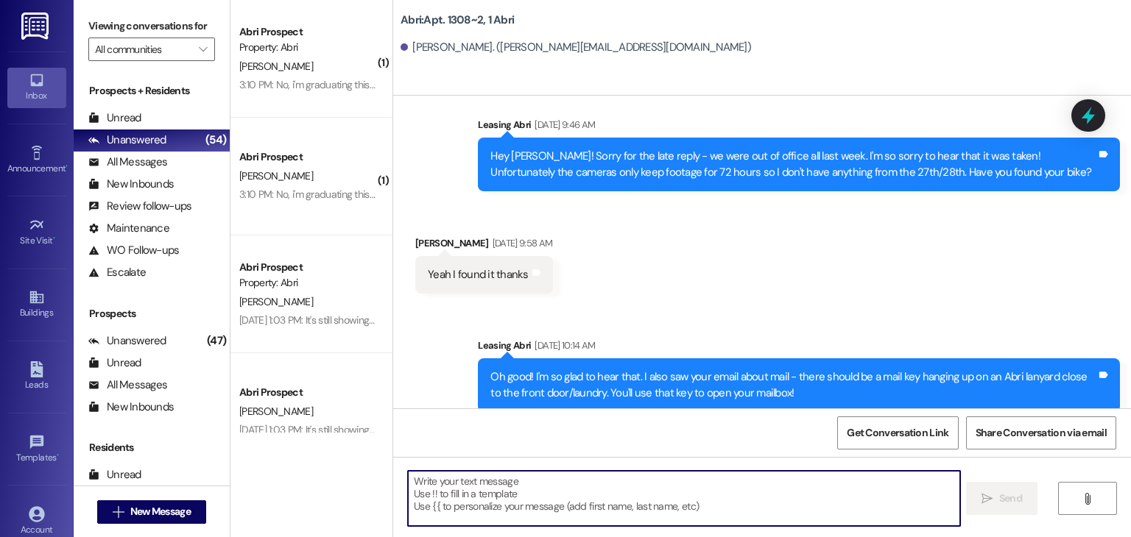
paste textarea "Hey hey! Preslee from Abri Apartments here. I’m touching base with everyone who…"
type textarea "Hey hey! Preslee from Abri Apartments here. I’m touching base with everyone who…"
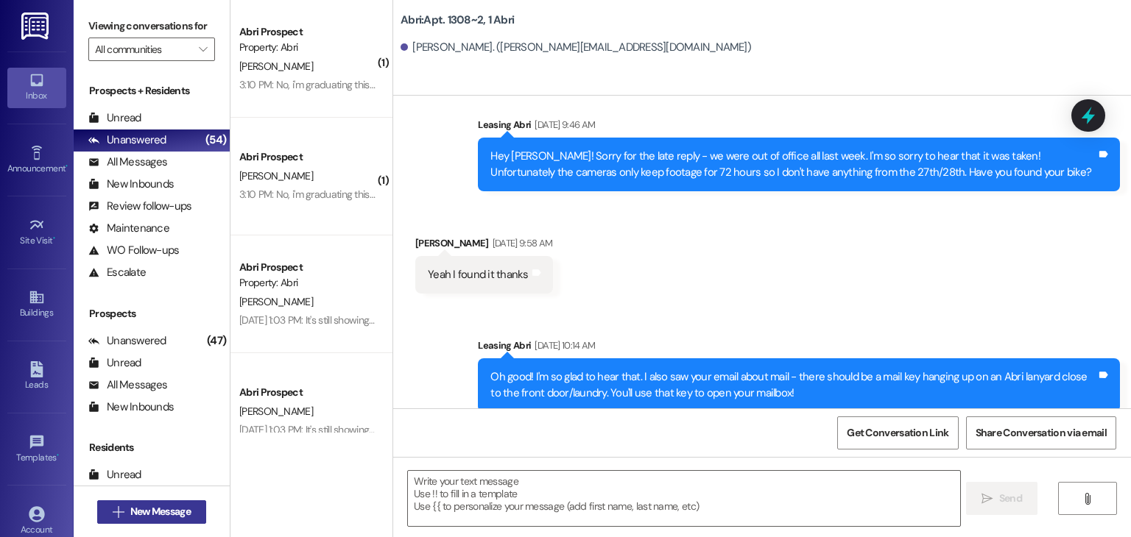
click at [169, 515] on span "New Message" at bounding box center [160, 511] width 60 height 15
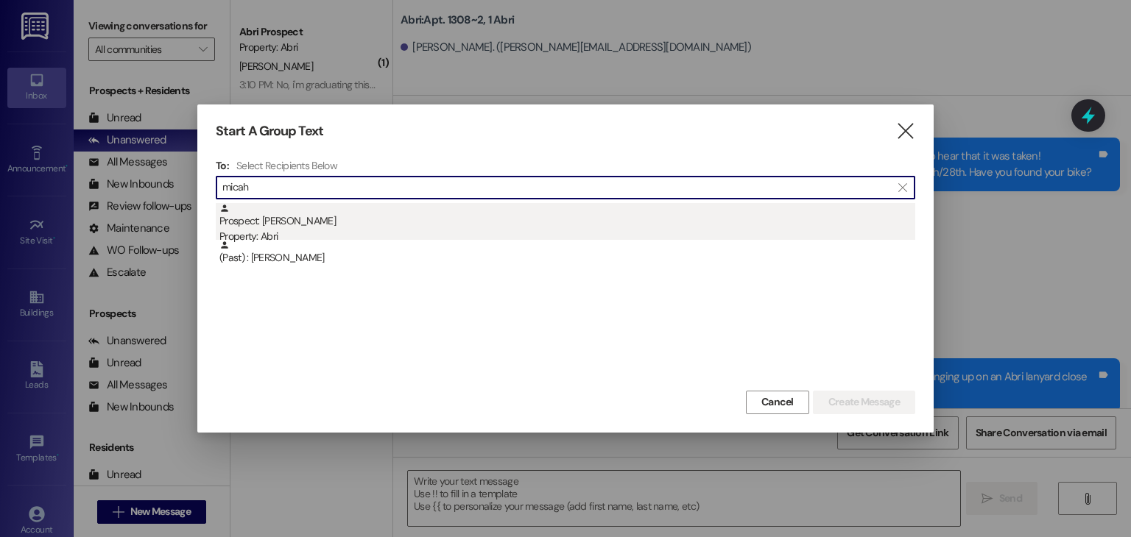
type input "micah"
click at [366, 210] on div "Prospect: [PERSON_NAME] Property: Abri" at bounding box center [567, 224] width 696 height 42
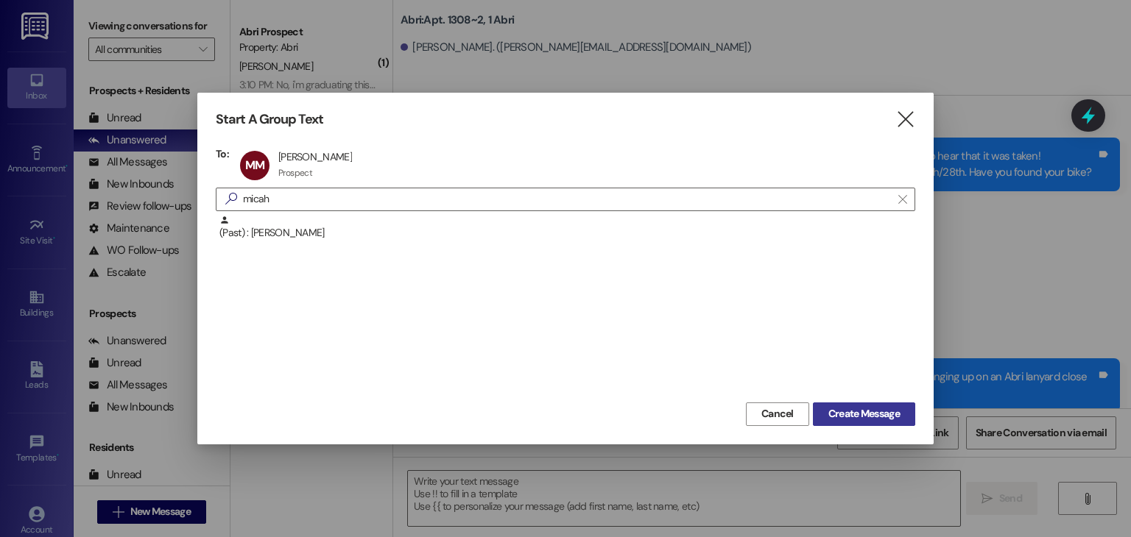
click at [831, 408] on span "Create Message" at bounding box center [863, 413] width 71 height 15
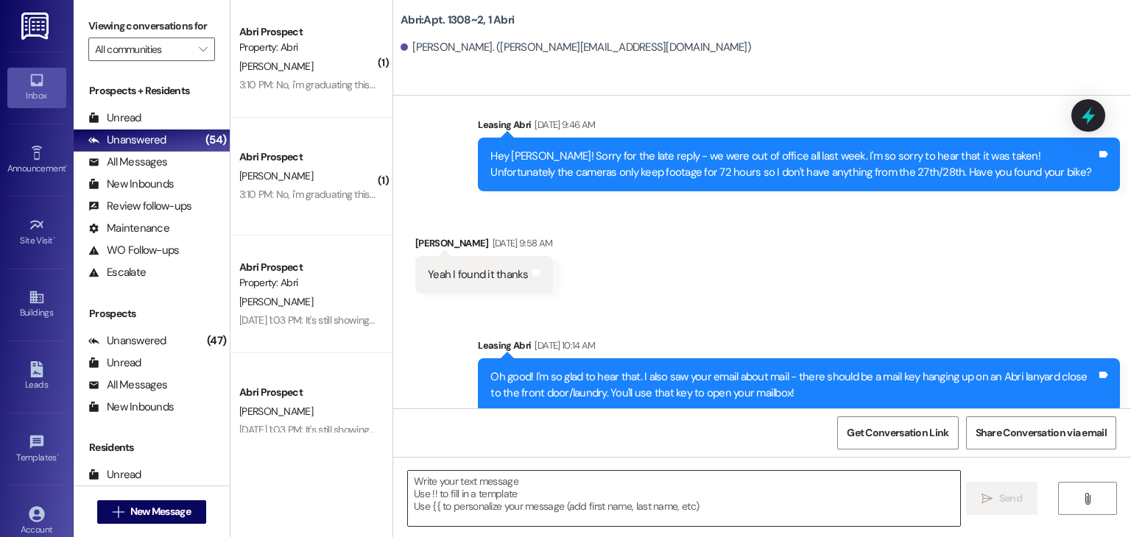
scroll to position [0, 0]
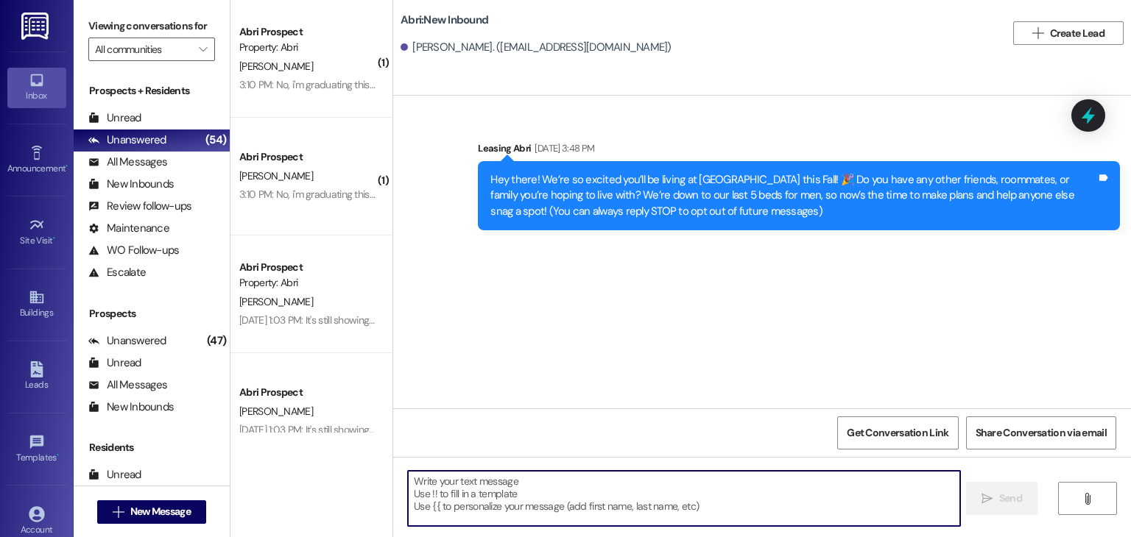
click at [621, 481] on textarea at bounding box center [683, 498] width 551 height 55
paste textarea "Hey hey! Preslee from Abri Apartments here. I’m touching base with everyone who…"
type textarea "Hey hey! Preslee from Abri Apartments here. I’m touching base with everyone who…"
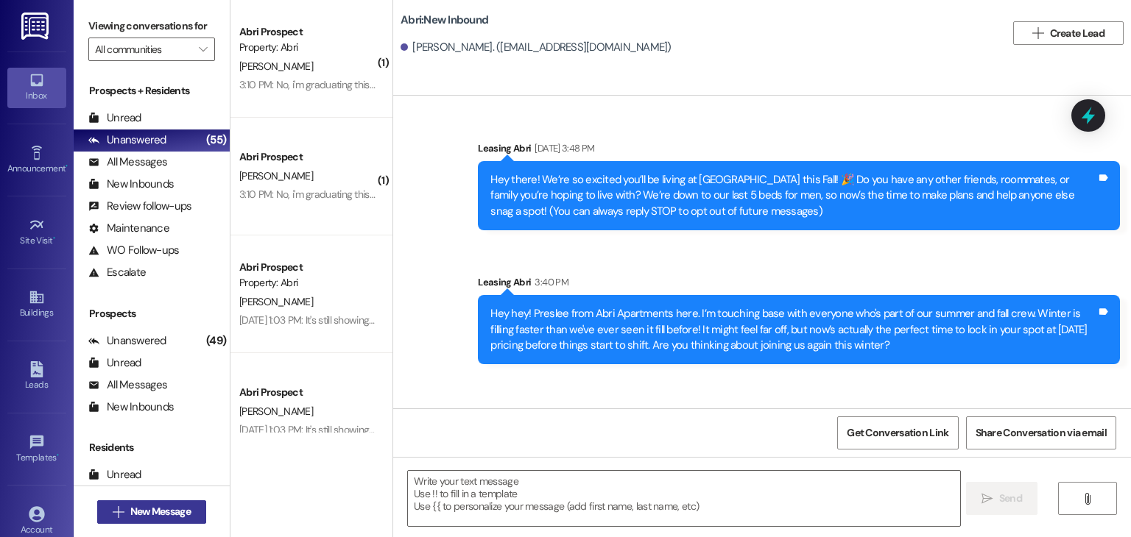
click at [144, 520] on button " New Message" at bounding box center [151, 512] width 109 height 24
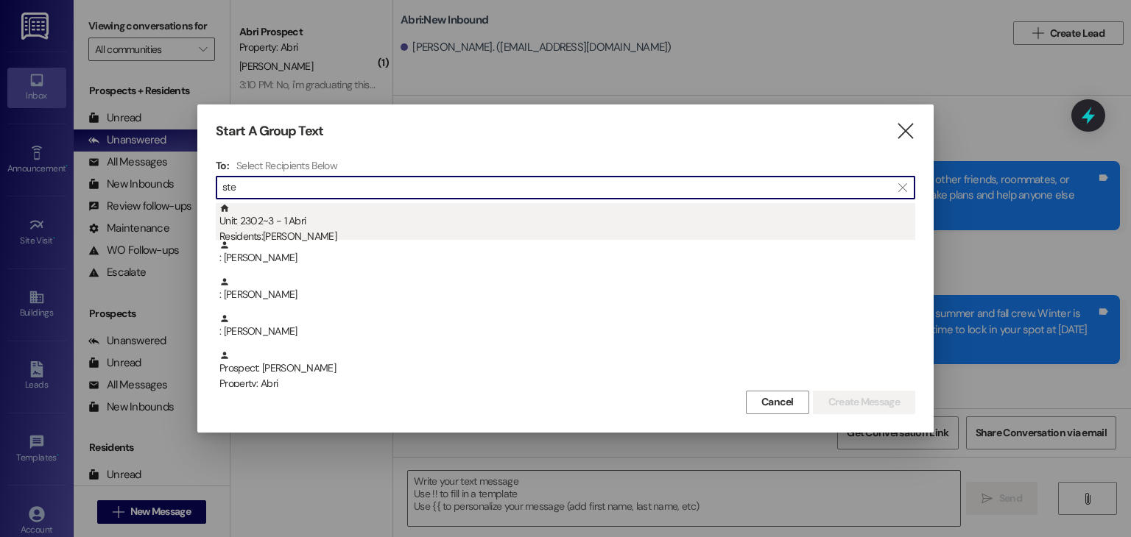
type input "ste"
click at [287, 224] on div "Unit: 2302~3 - 1 [DEMOGRAPHIC_DATA] Residents: [PERSON_NAME]" at bounding box center [567, 224] width 696 height 42
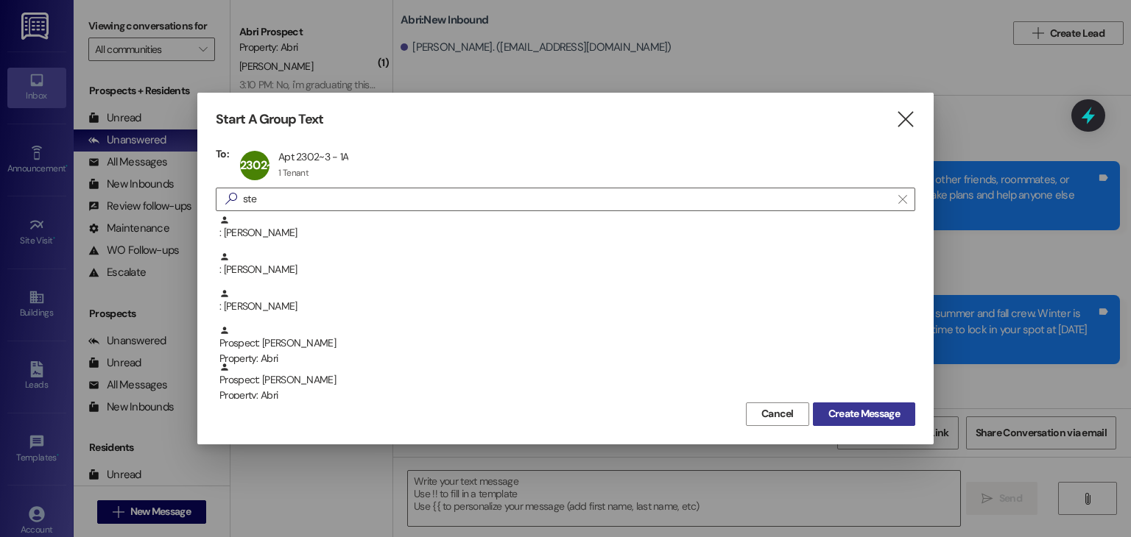
click at [838, 413] on span "Create Message" at bounding box center [863, 413] width 71 height 15
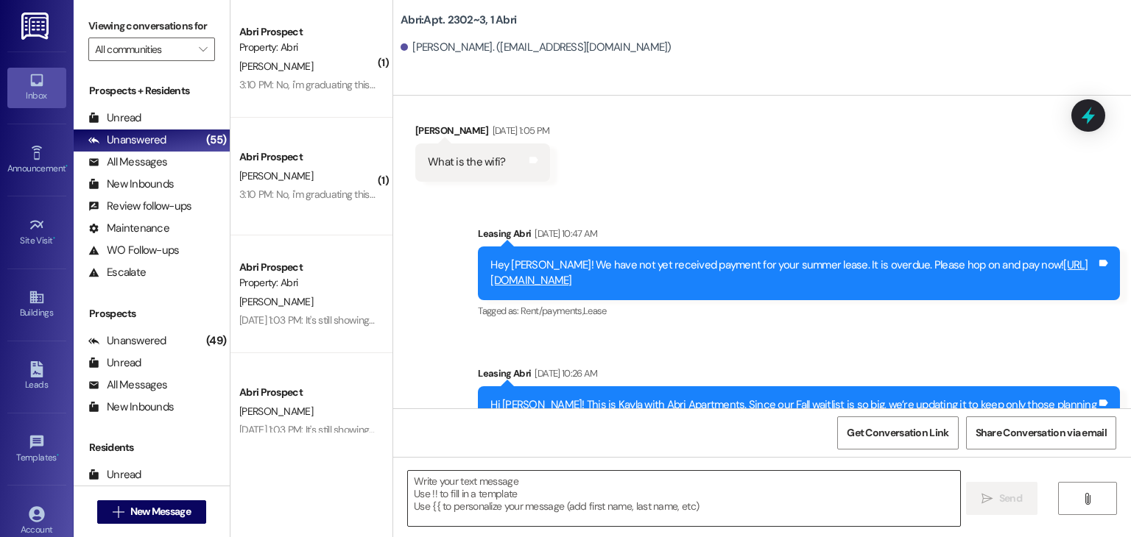
click at [506, 495] on textarea at bounding box center [683, 498] width 551 height 55
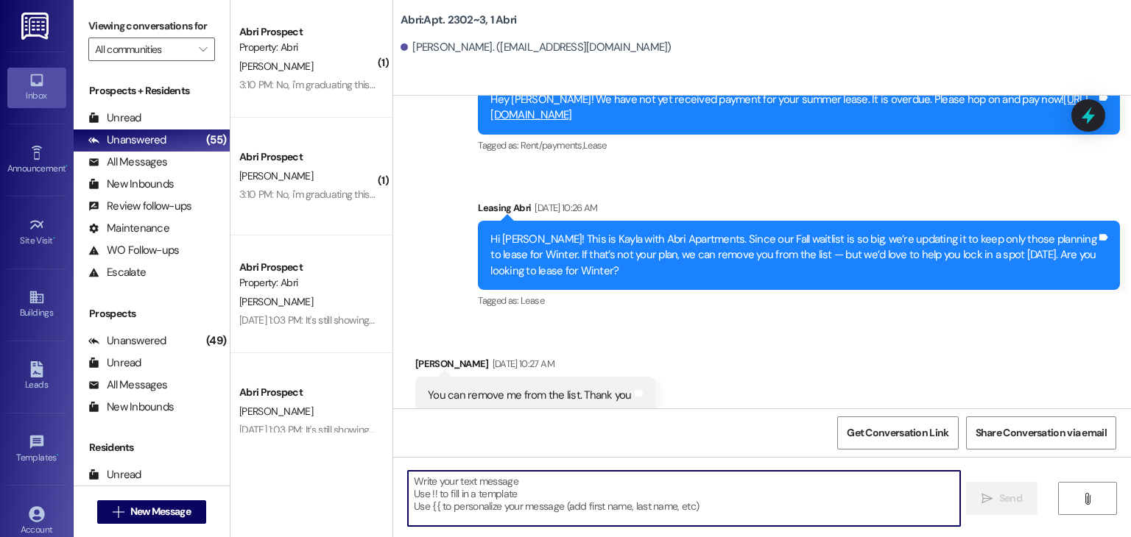
scroll to position [507, 0]
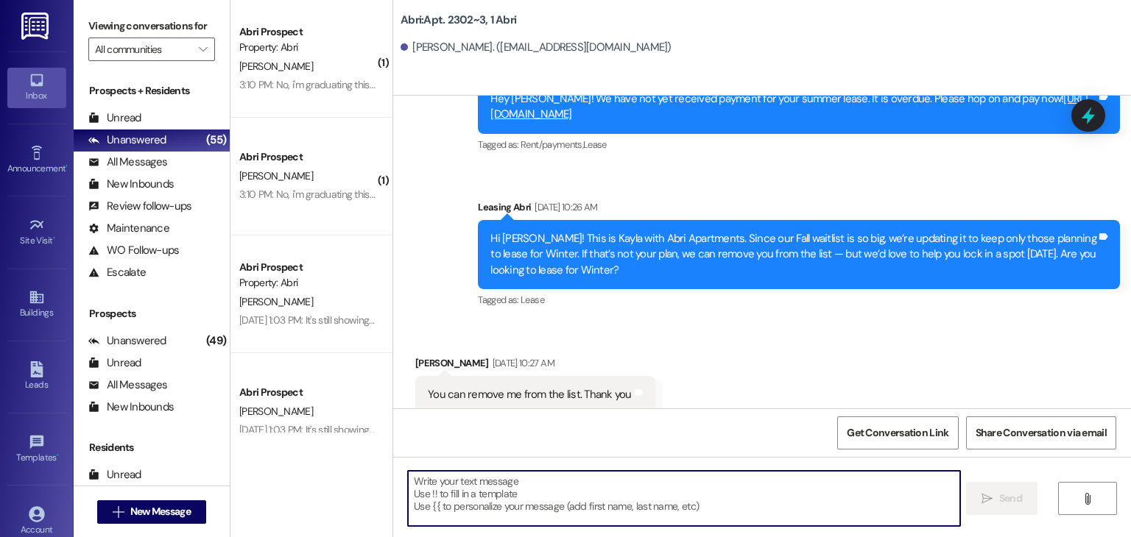
paste textarea "Hey hey! Preslee from Abri Apartments here. I’m touching base with everyone who…"
type textarea "Hey hey! Preslee from Abri Apartments here. I’m touching base with everyone who…"
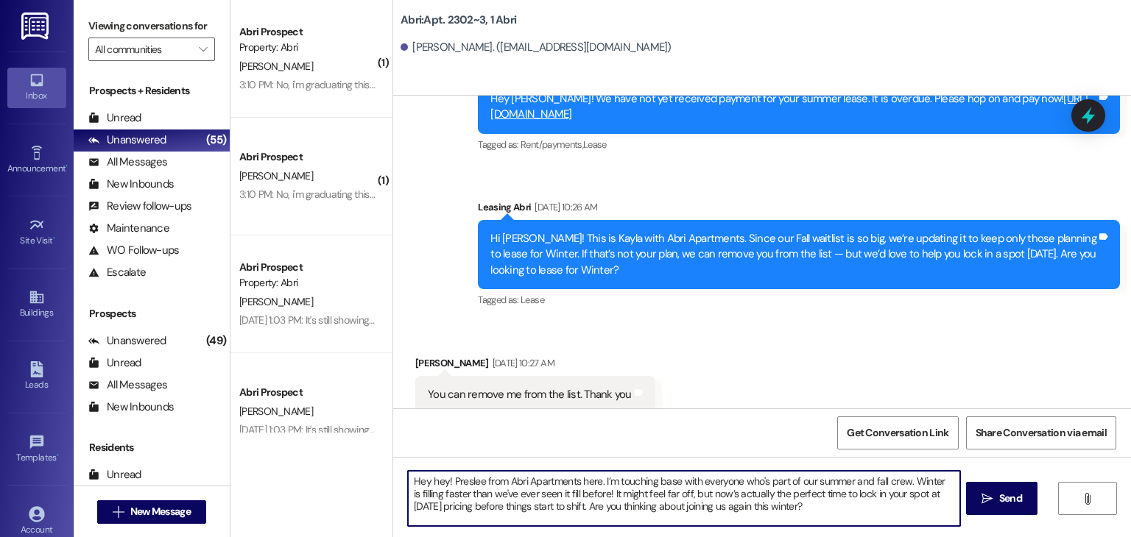
click at [818, 494] on textarea "Hey hey! Preslee from Abri Apartments here. I’m touching base with everyone who…" at bounding box center [683, 498] width 551 height 55
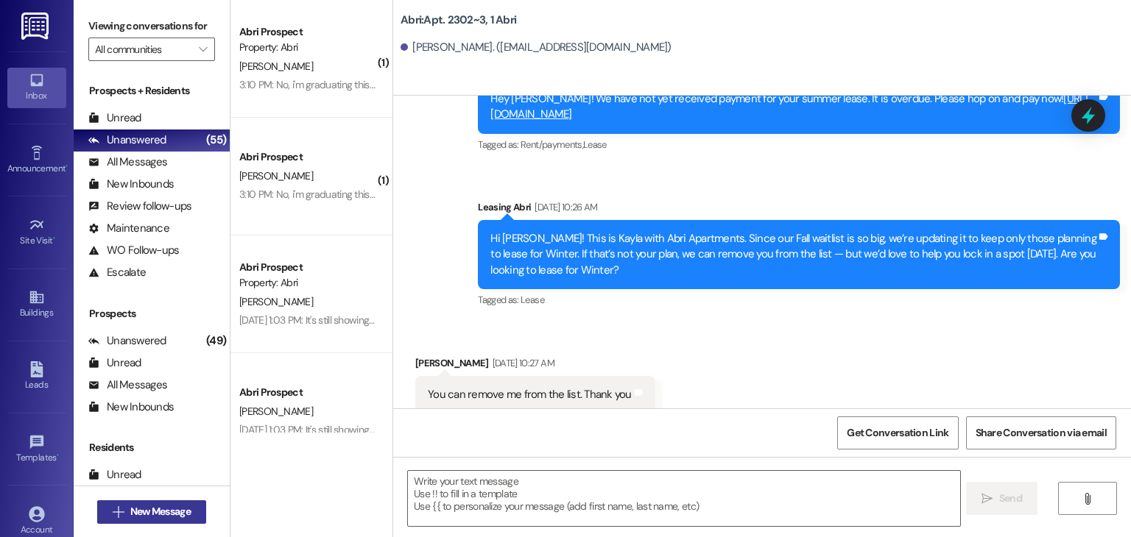
click at [176, 513] on span "New Message" at bounding box center [160, 511] width 60 height 15
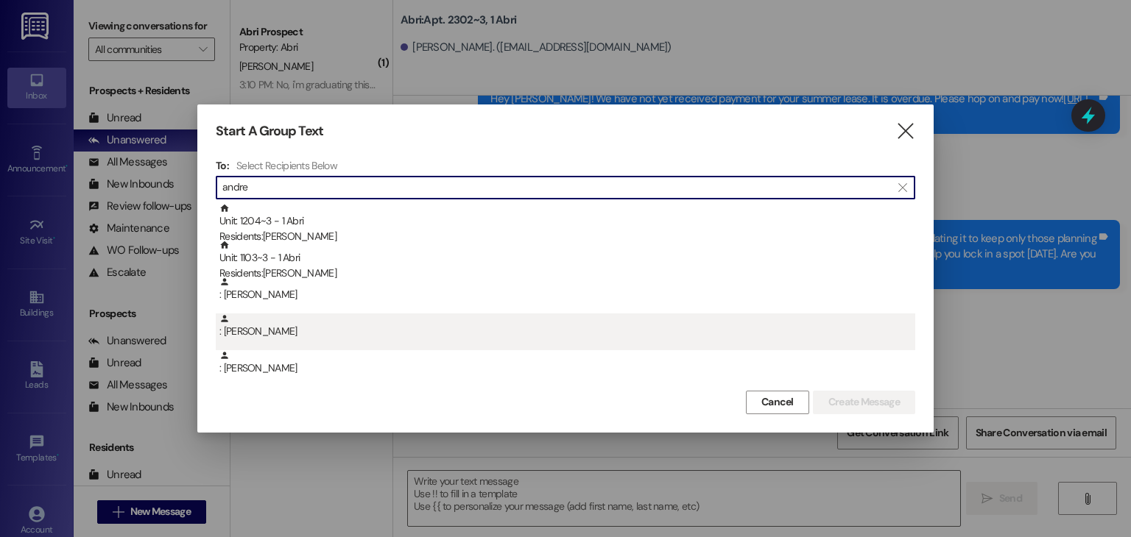
type input "andre"
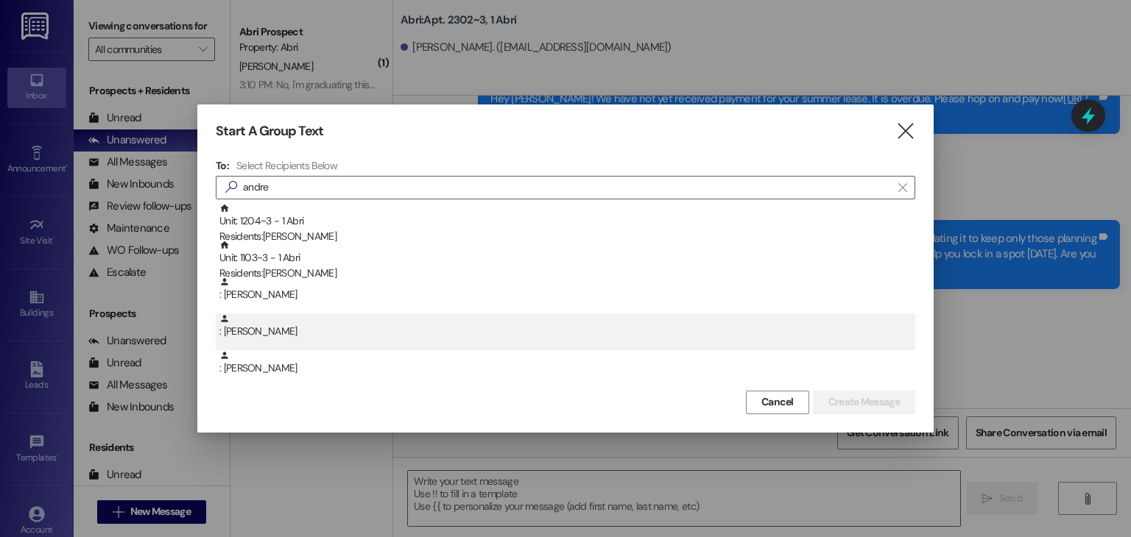
click at [286, 318] on div ": [PERSON_NAME]" at bounding box center [567, 327] width 696 height 26
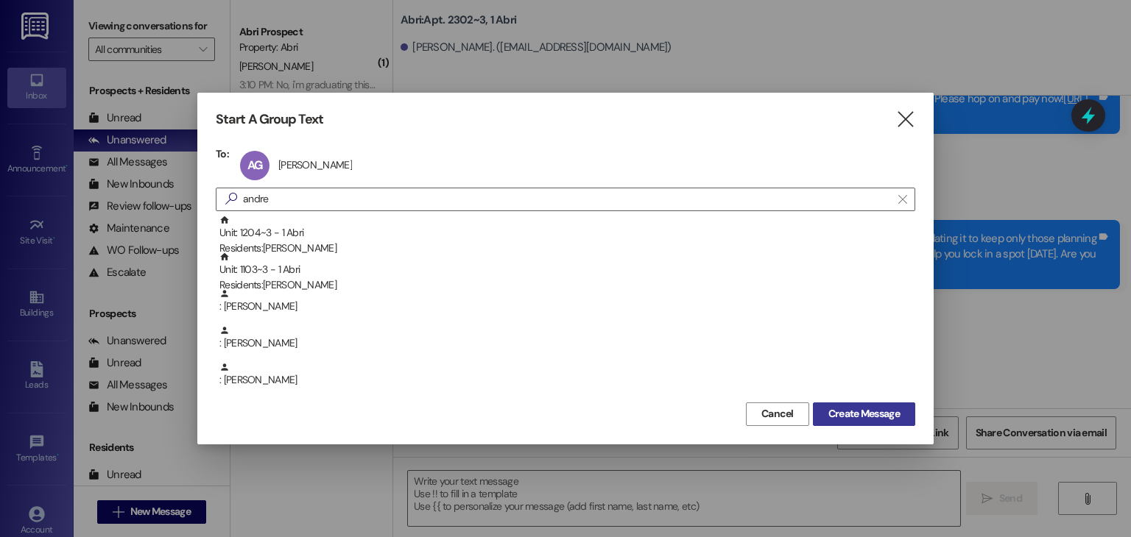
click at [874, 421] on span "Create Message" at bounding box center [863, 413] width 71 height 15
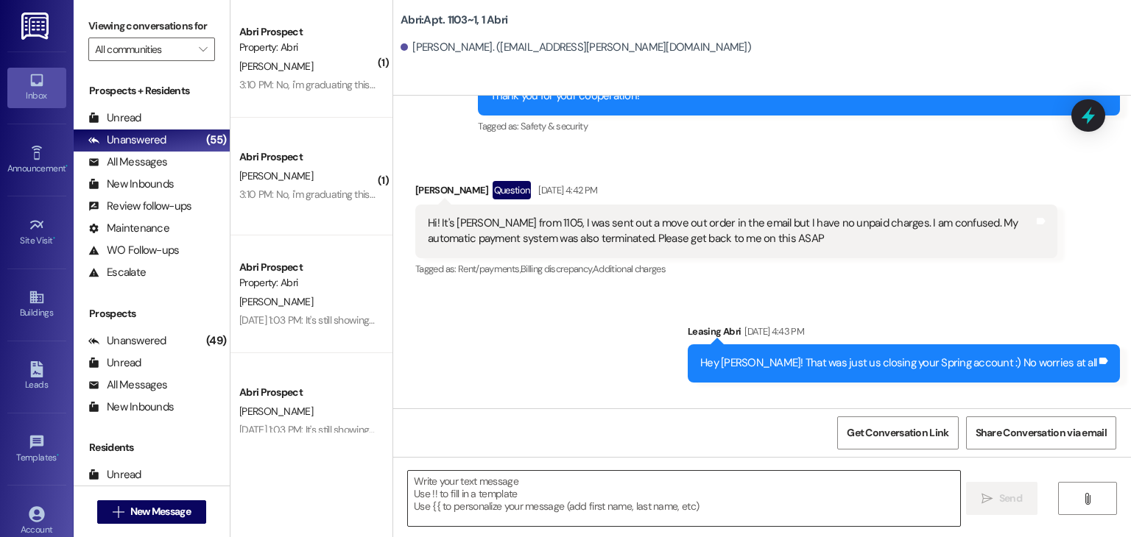
scroll to position [28585, 0]
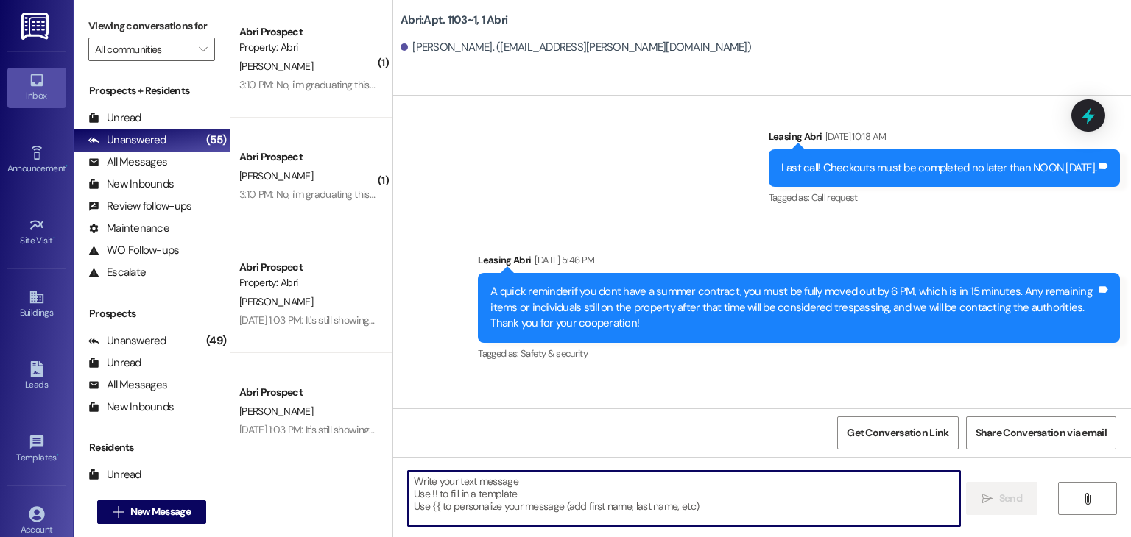
click at [748, 492] on textarea at bounding box center [683, 498] width 551 height 55
paste textarea "Hey hey! Preslee from Abri Apartments here. I’m touching base with everyone who…"
type textarea "Hey hey! Preslee from Abri Apartments here. I’m touching base with everyone who…"
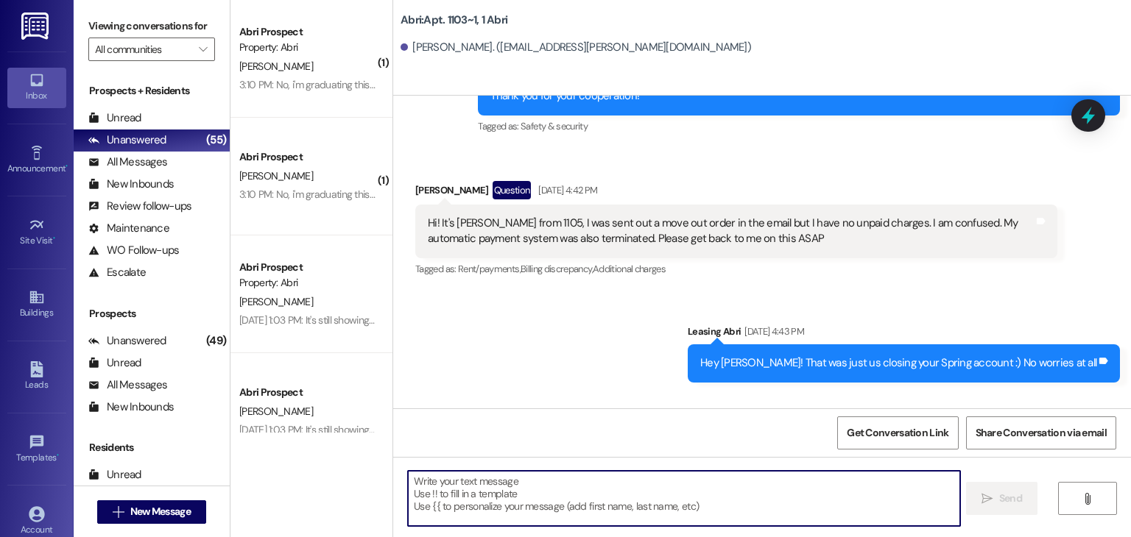
scroll to position [28812, 0]
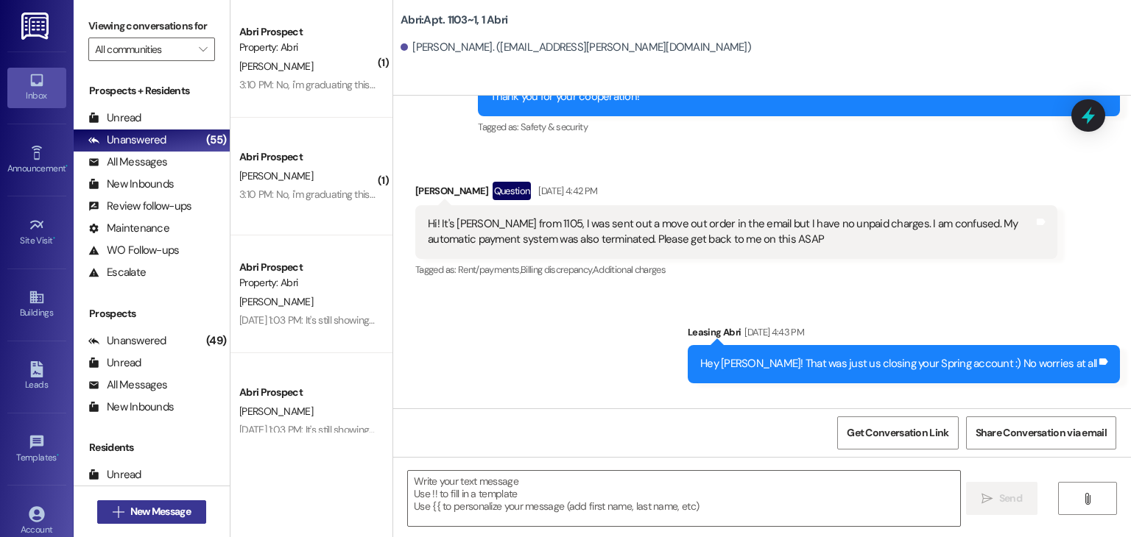
click at [181, 513] on span "New Message" at bounding box center [160, 511] width 60 height 15
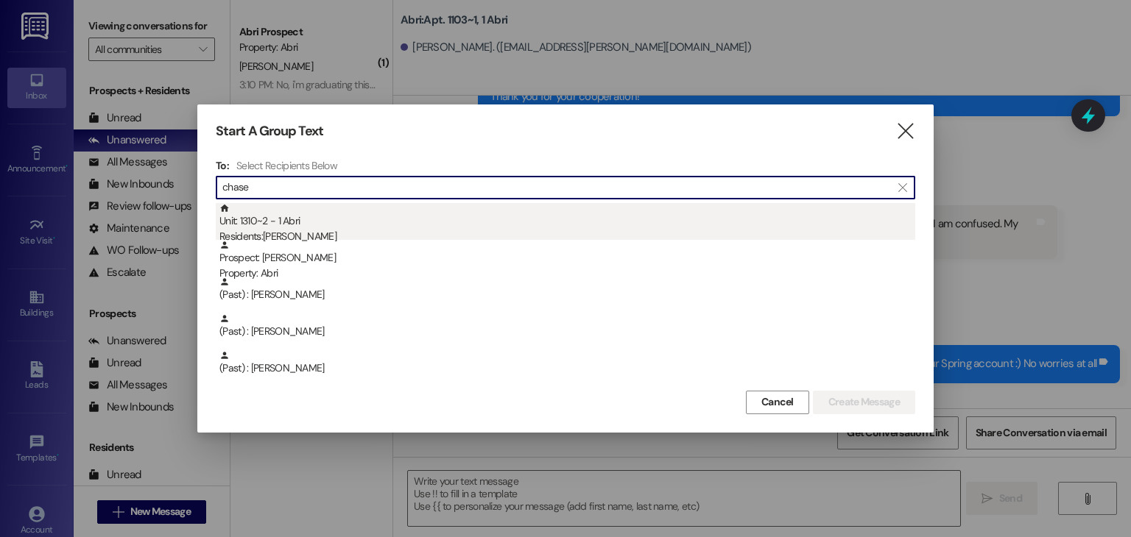
type input "chase"
click at [291, 225] on div "Unit: 1310~2 - 1 Abri Residents: [PERSON_NAME]" at bounding box center [567, 224] width 696 height 42
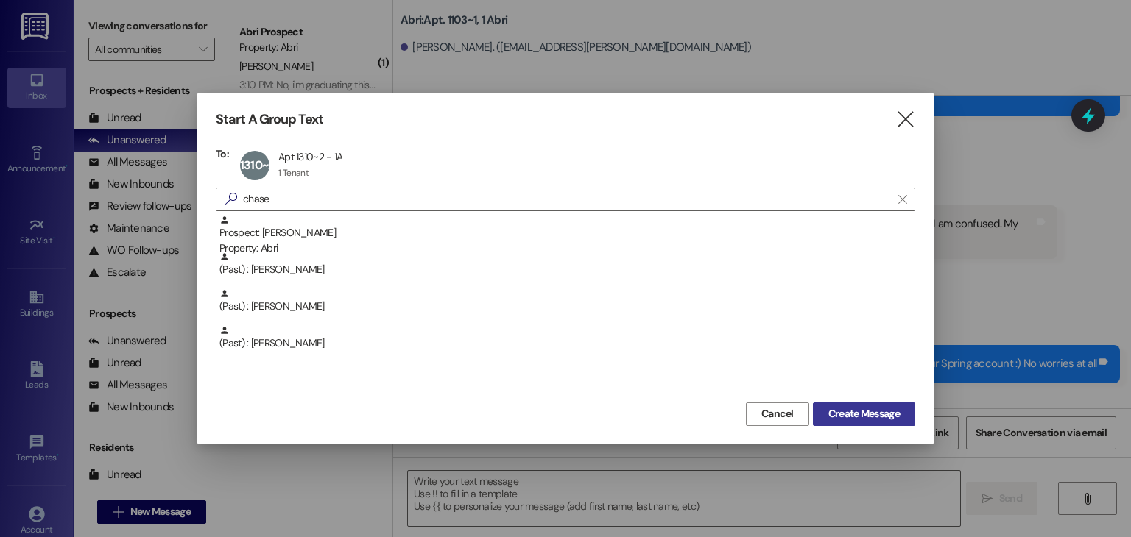
click at [899, 411] on span "Create Message" at bounding box center [863, 413] width 71 height 15
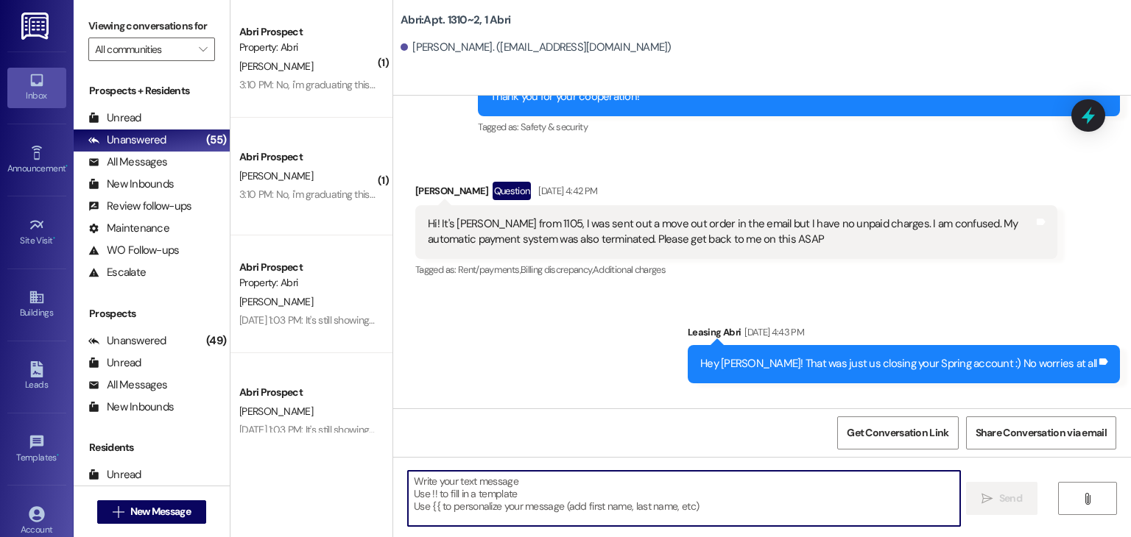
click at [503, 501] on textarea at bounding box center [683, 498] width 551 height 55
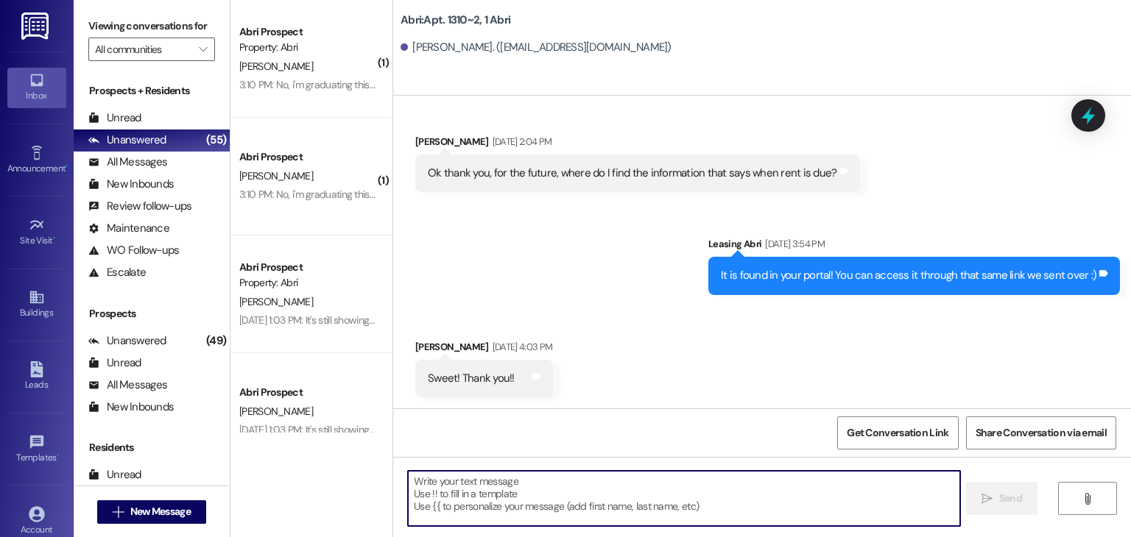
scroll to position [492, 0]
paste textarea "Hey hey! Preslee from Abri Apartments here. I’m touching base with everyone who…"
type textarea "Hey hey! Preslee from Abri Apartments here. I’m touching base with everyone who…"
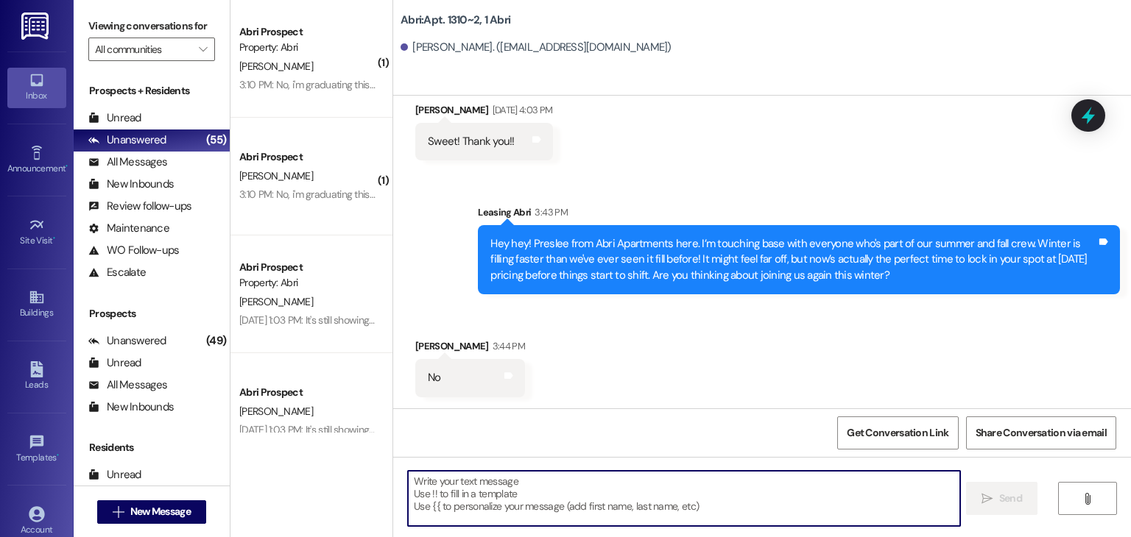
scroll to position [729, 0]
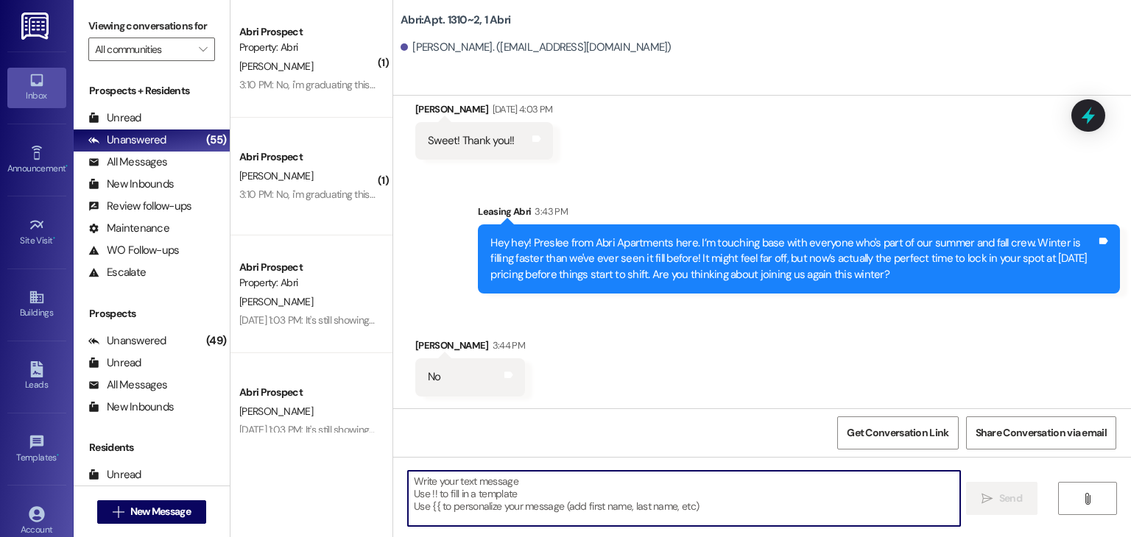
click at [509, 492] on textarea at bounding box center [683, 498] width 551 height 55
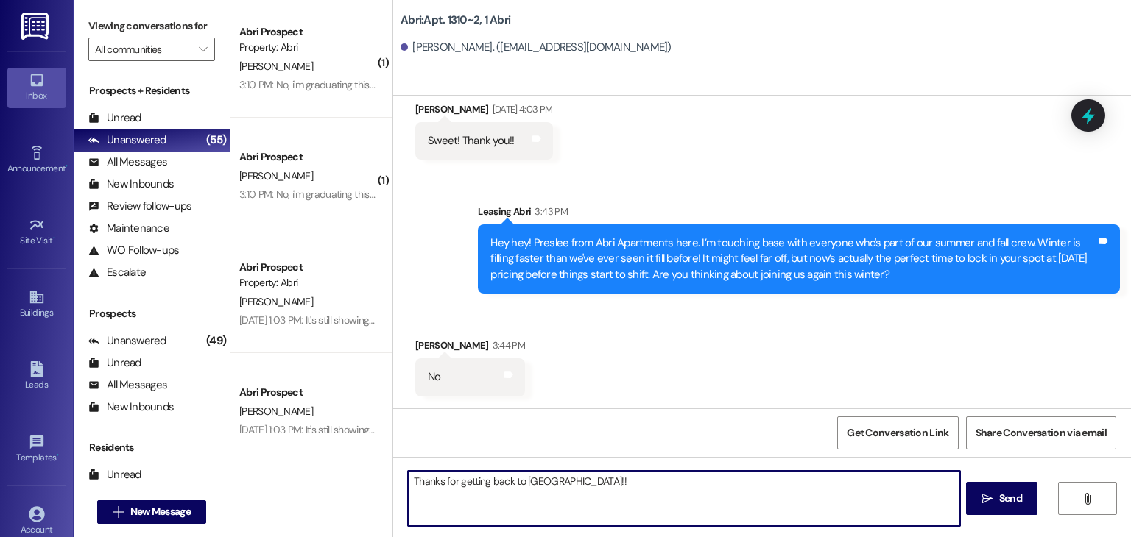
type textarea "Thanks for getting back to [GEOGRAPHIC_DATA]!!"
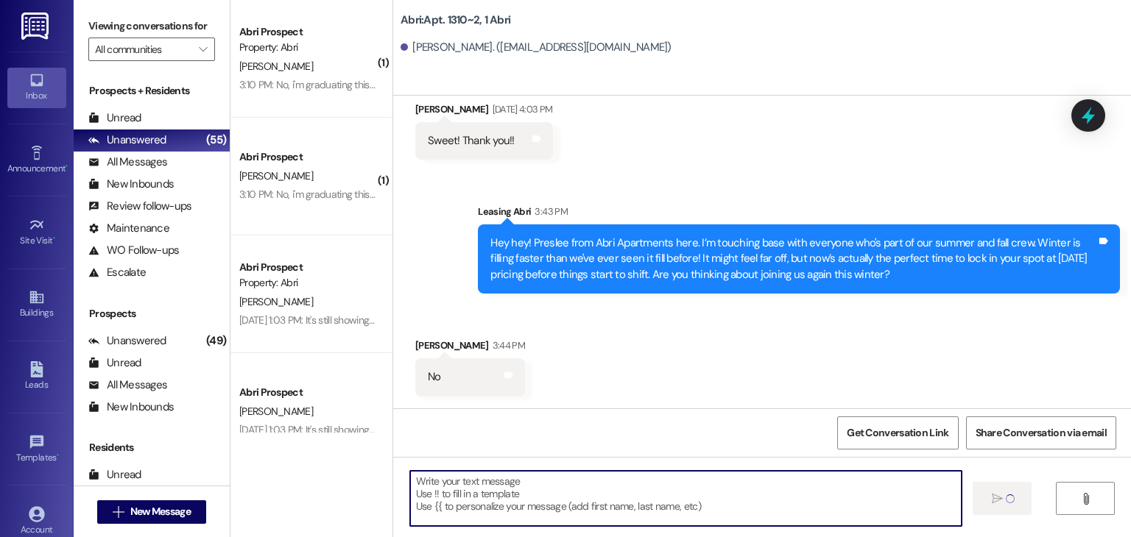
scroll to position [729, 0]
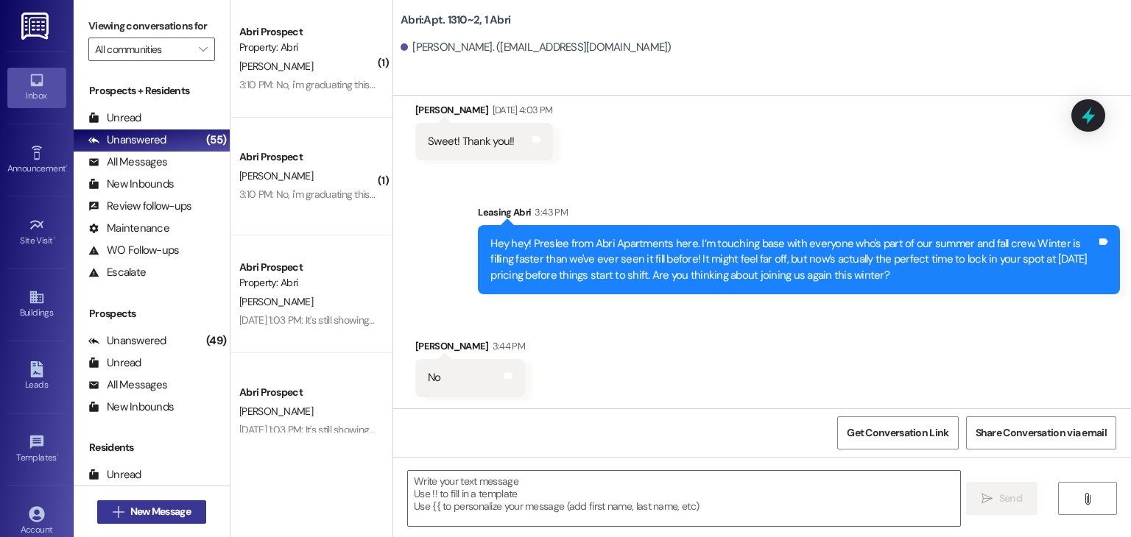
click at [116, 504] on span " New Message" at bounding box center [152, 511] width 84 height 15
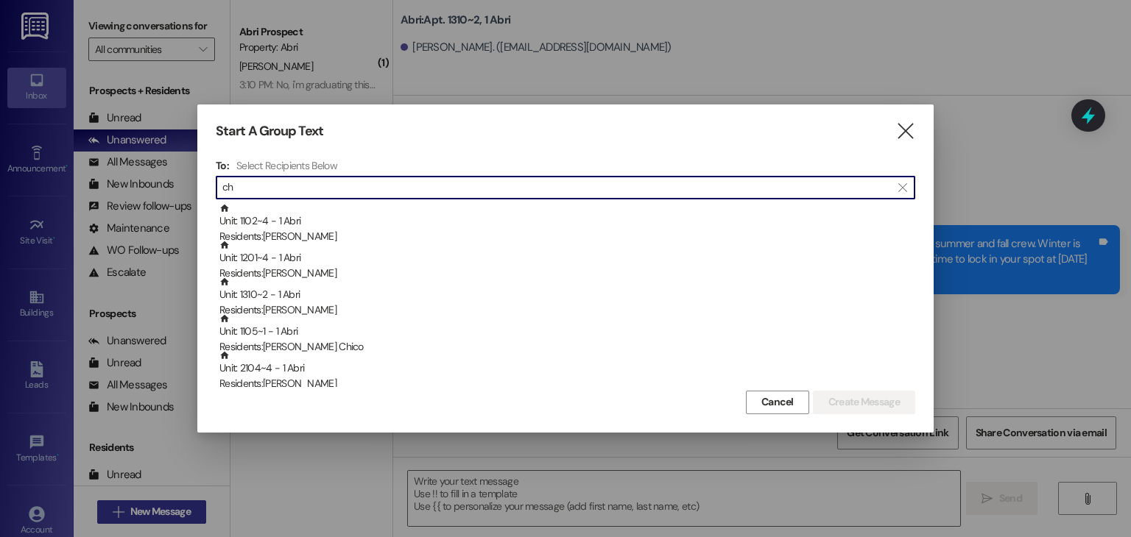
type input "c"
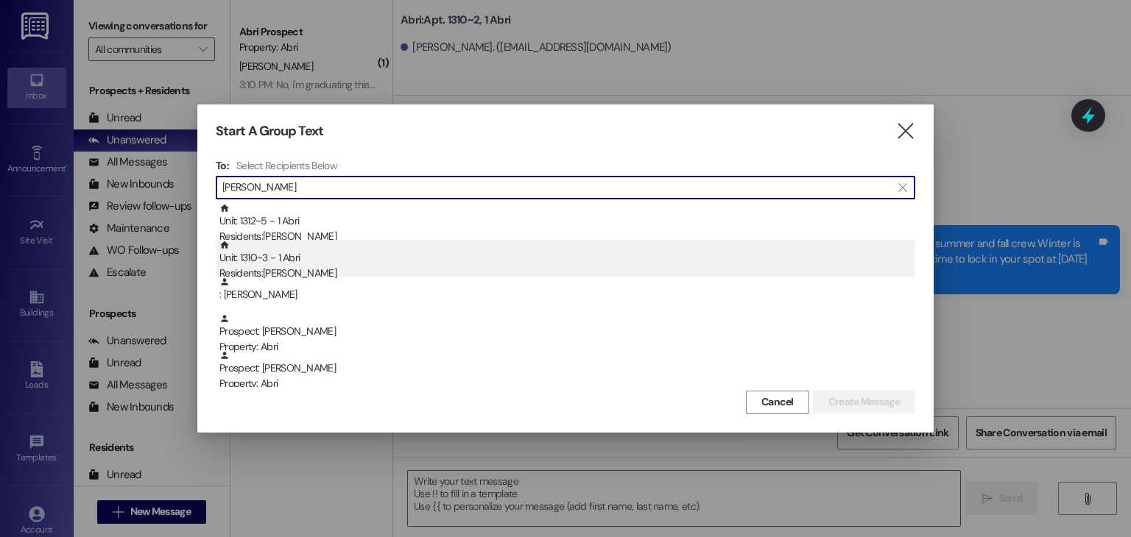
type input "[PERSON_NAME]"
click at [240, 261] on div "Unit: 1310~3 - 1 Abri Residents: [PERSON_NAME]" at bounding box center [567, 261] width 696 height 42
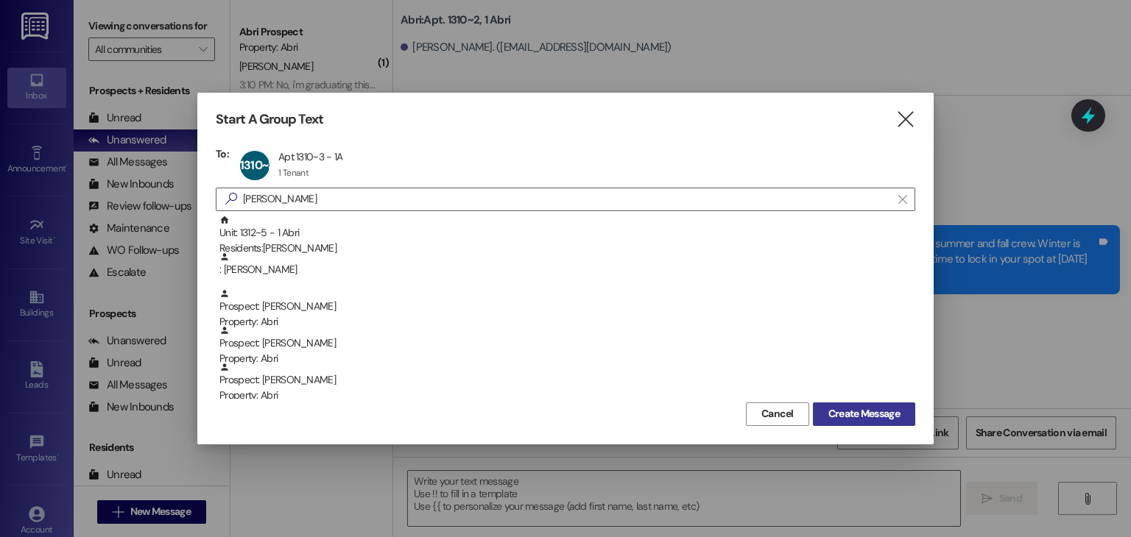
click at [818, 422] on button "Create Message" at bounding box center [864, 415] width 102 height 24
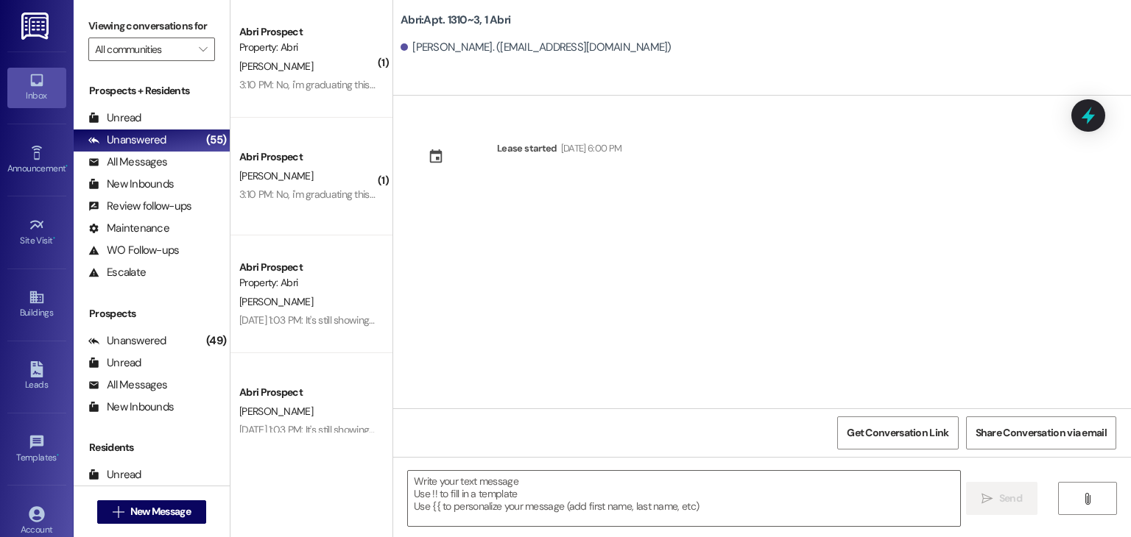
scroll to position [0, 0]
click at [512, 503] on textarea at bounding box center [683, 498] width 551 height 55
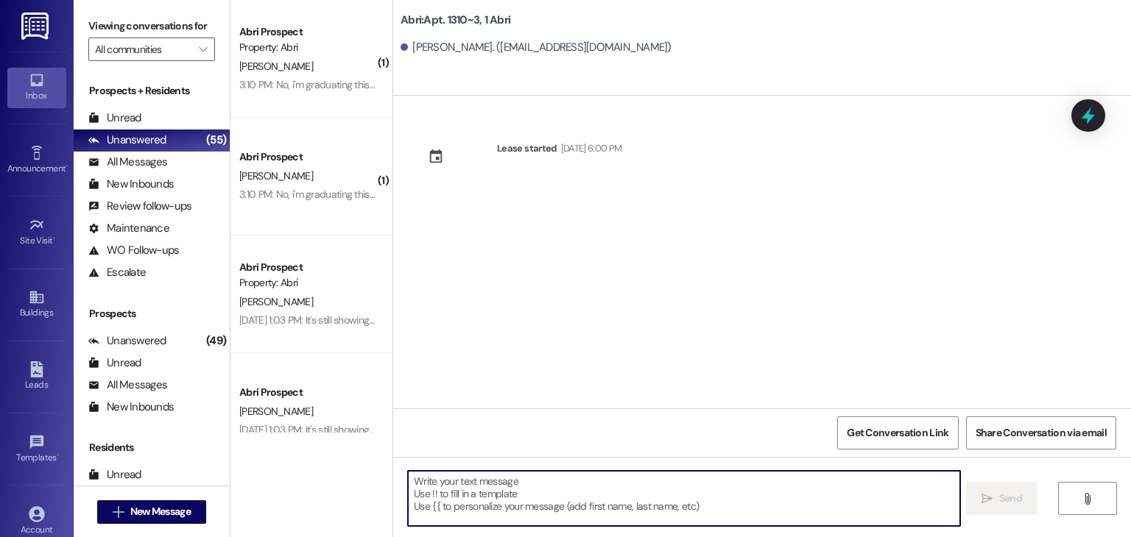
paste textarea "Hey hey! Preslee from Abri Apartments here. I’m touching base with everyone who…"
type textarea "Hey hey! Preslee from Abri Apartments here. I’m touching base with everyone who…"
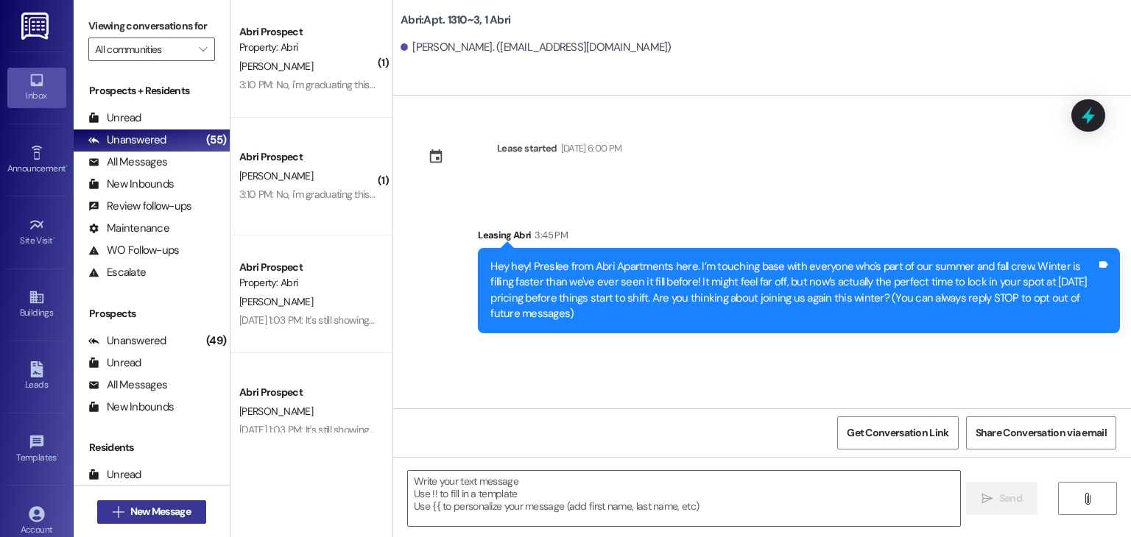
click at [130, 516] on span "New Message" at bounding box center [160, 511] width 60 height 15
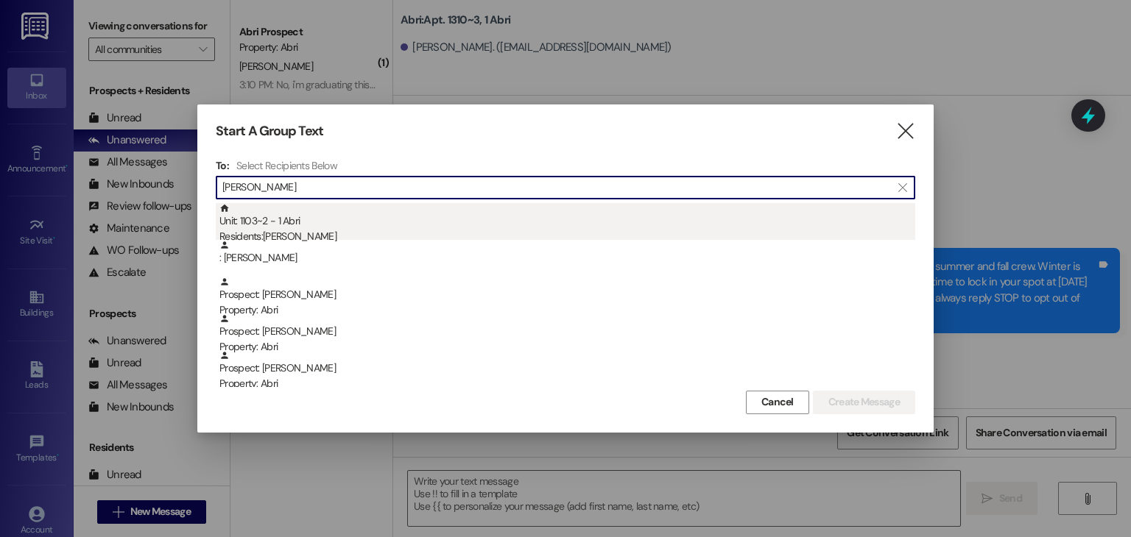
type input "[PERSON_NAME]"
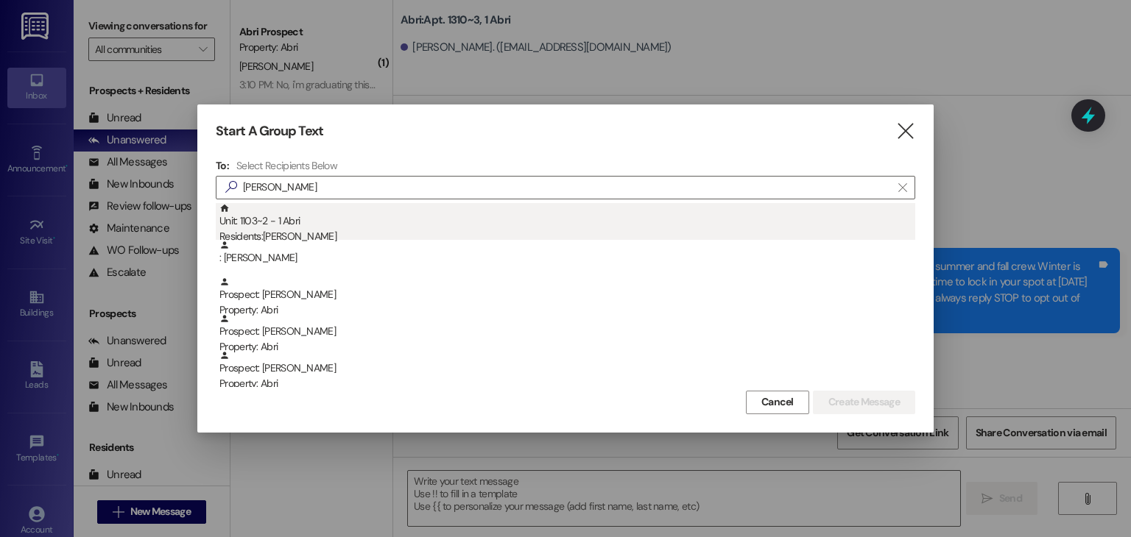
click at [273, 206] on div "Unit: 1103~2 - 1 Abri Residents: [PERSON_NAME]" at bounding box center [567, 224] width 696 height 42
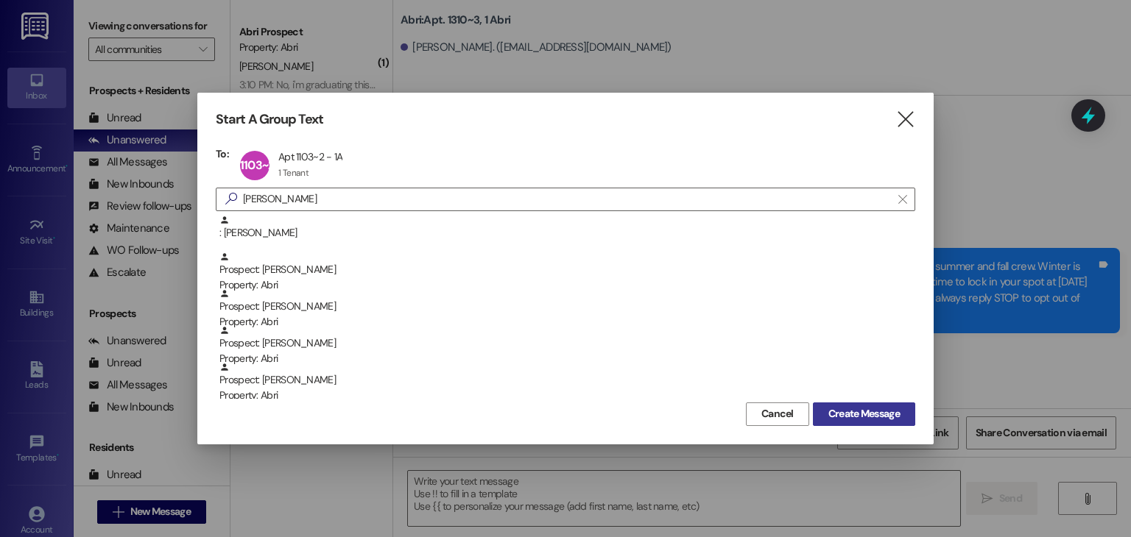
click at [855, 414] on span "Create Message" at bounding box center [863, 413] width 71 height 15
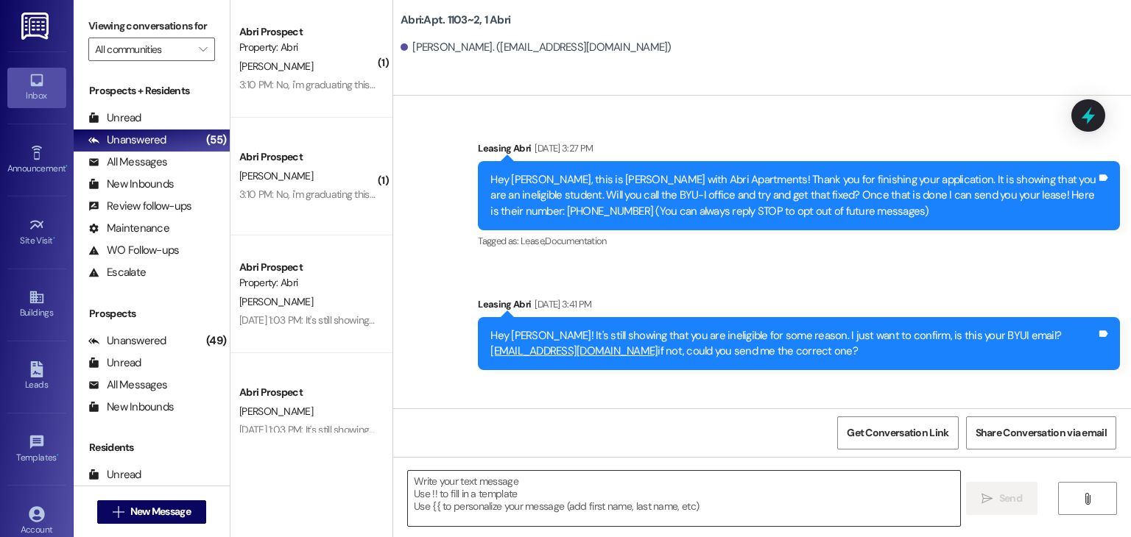
scroll to position [23915, 0]
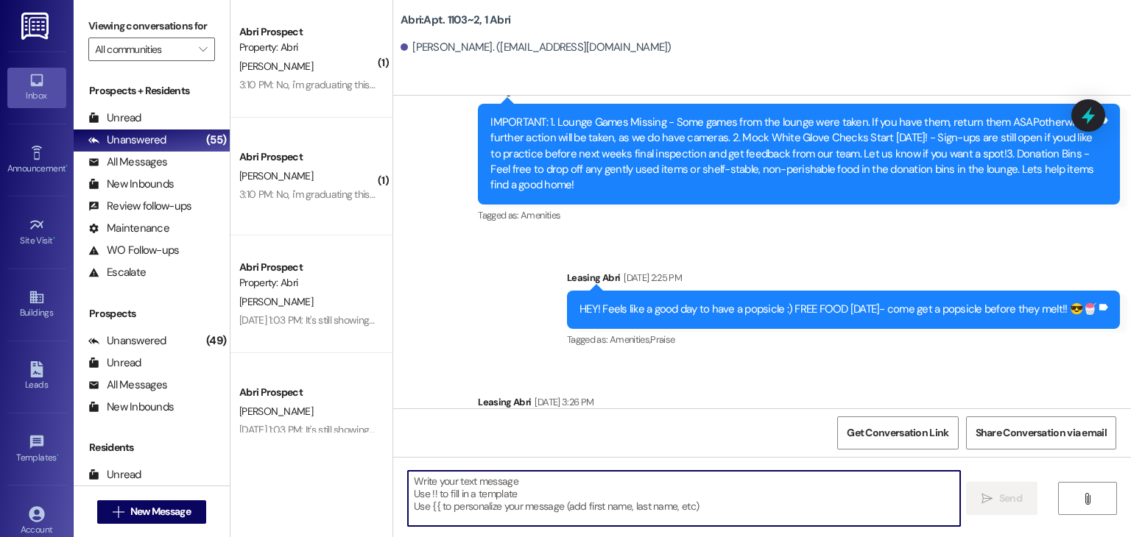
click at [780, 484] on textarea at bounding box center [683, 498] width 551 height 55
paste textarea "Hey hey! Preslee from Abri Apartments here. I’m touching base with everyone who…"
type textarea "Hey hey! Preslee from Abri Apartments here. I’m touching base with everyone who…"
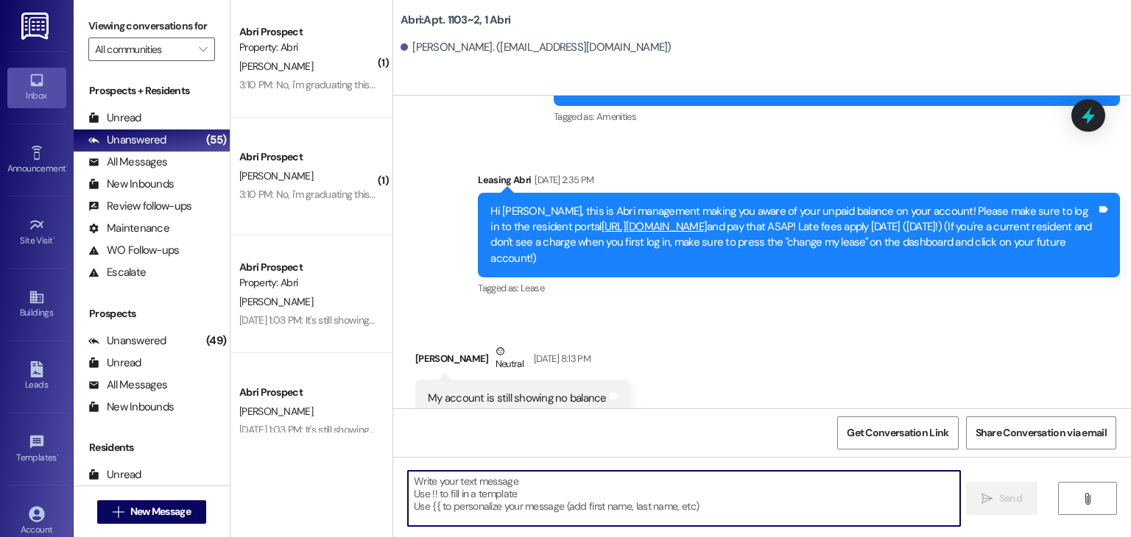
scroll to position [16891, 0]
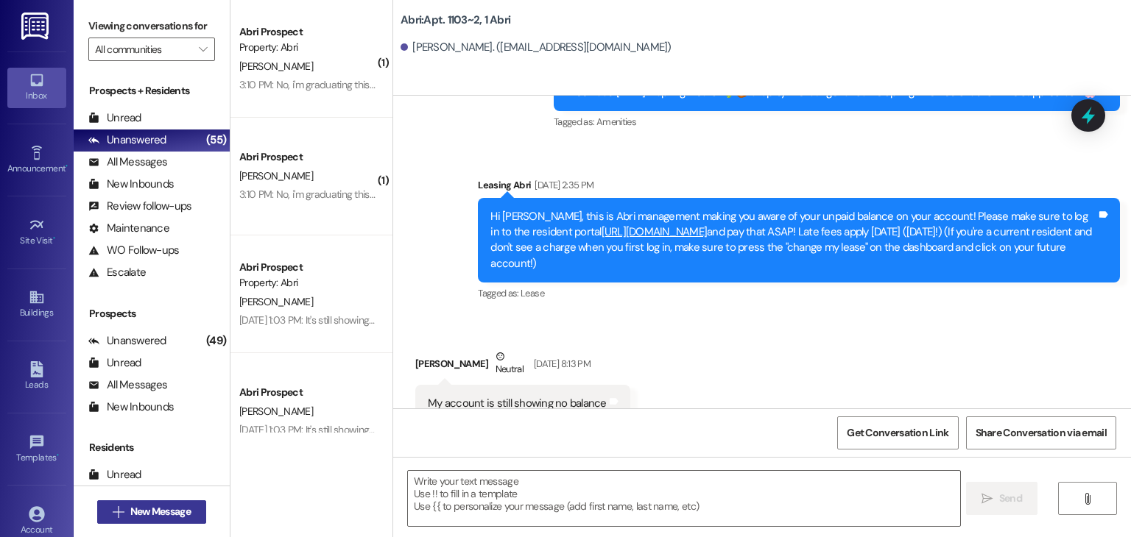
click at [174, 517] on span "New Message" at bounding box center [160, 511] width 60 height 15
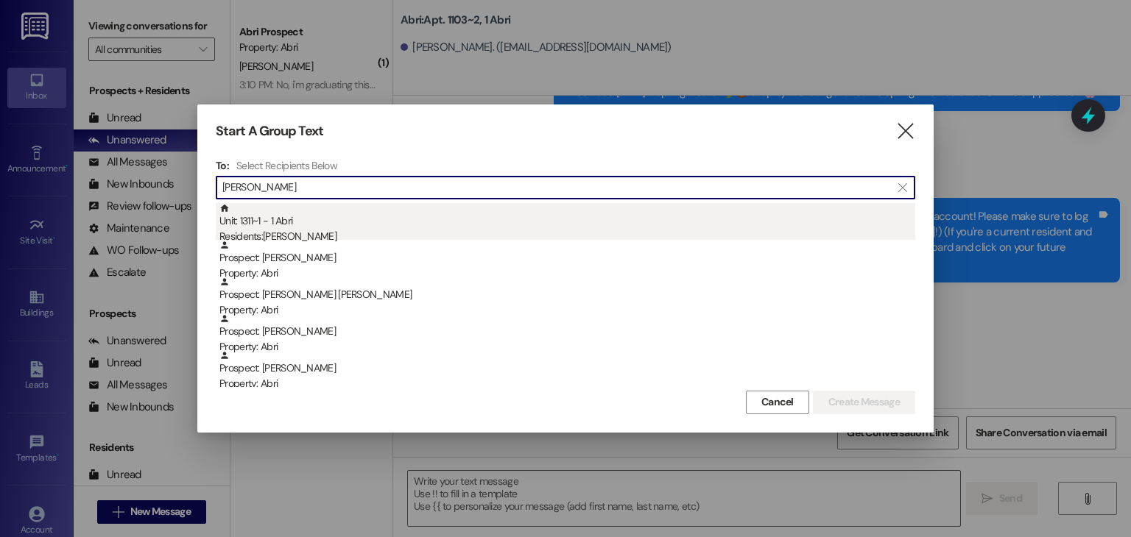
type input "[PERSON_NAME]"
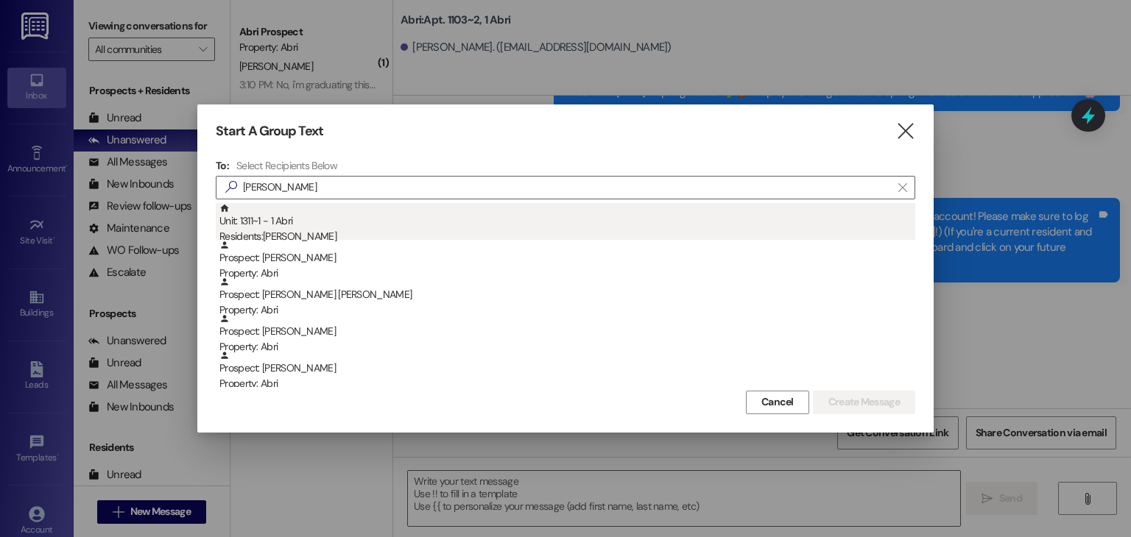
click at [247, 219] on div "Unit: 1311~1 - 1 [DEMOGRAPHIC_DATA] Residents: [PERSON_NAME]" at bounding box center [567, 224] width 696 height 42
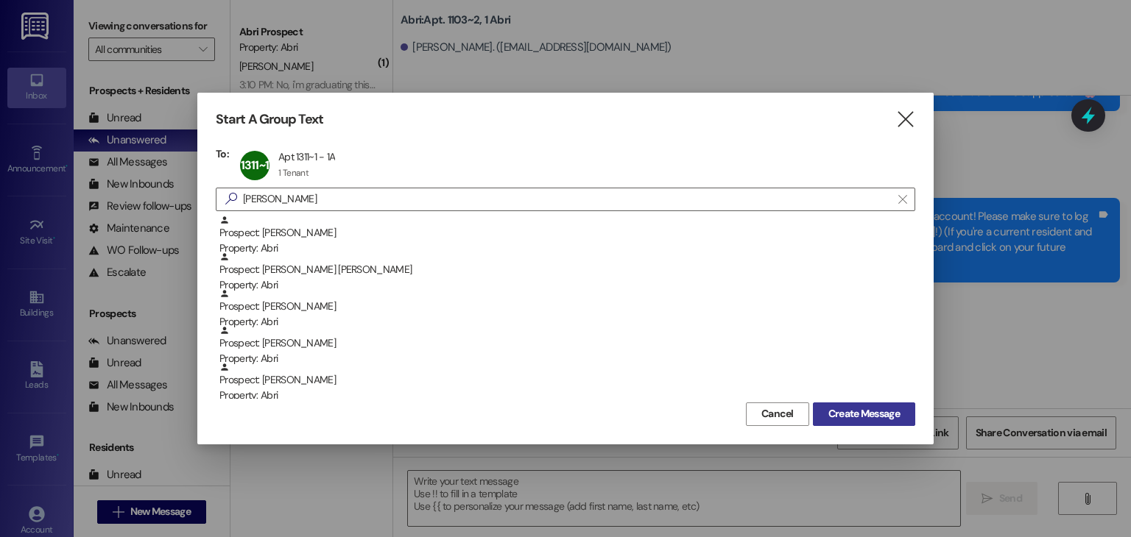
click at [857, 422] on button "Create Message" at bounding box center [864, 415] width 102 height 24
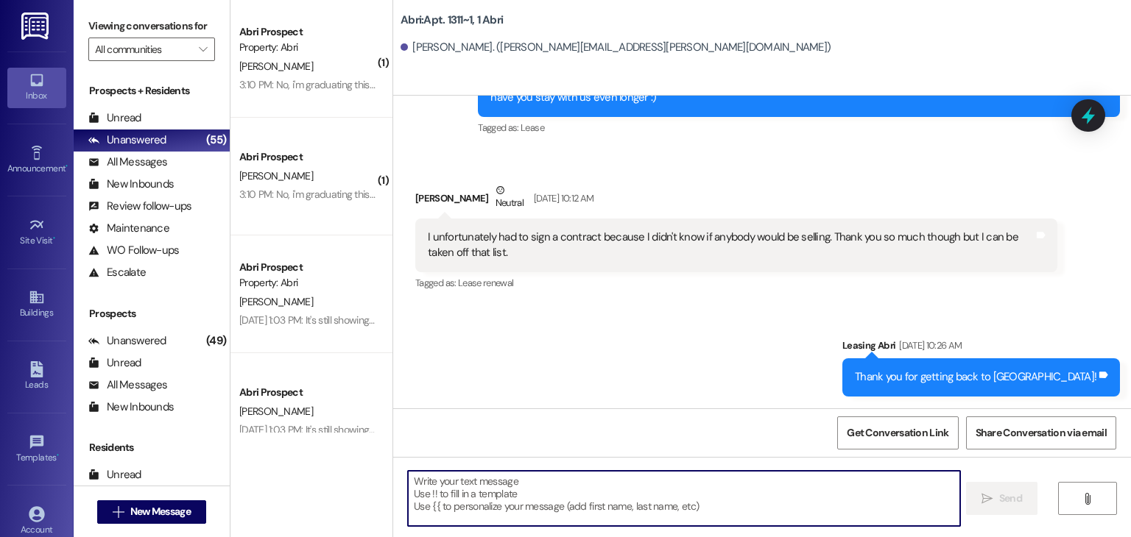
click at [581, 489] on textarea at bounding box center [683, 498] width 551 height 55
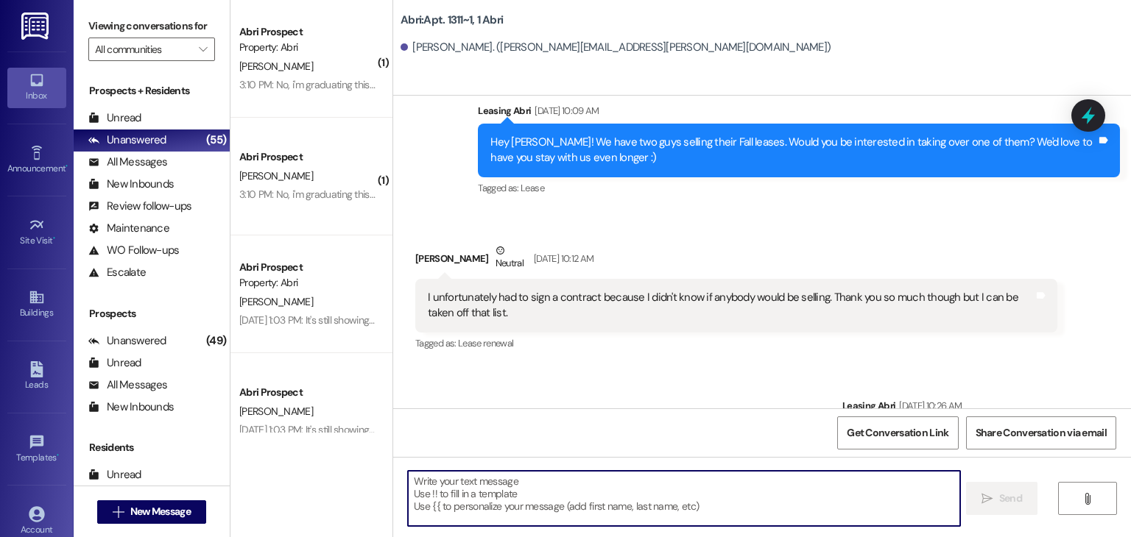
scroll to position [1658, 0]
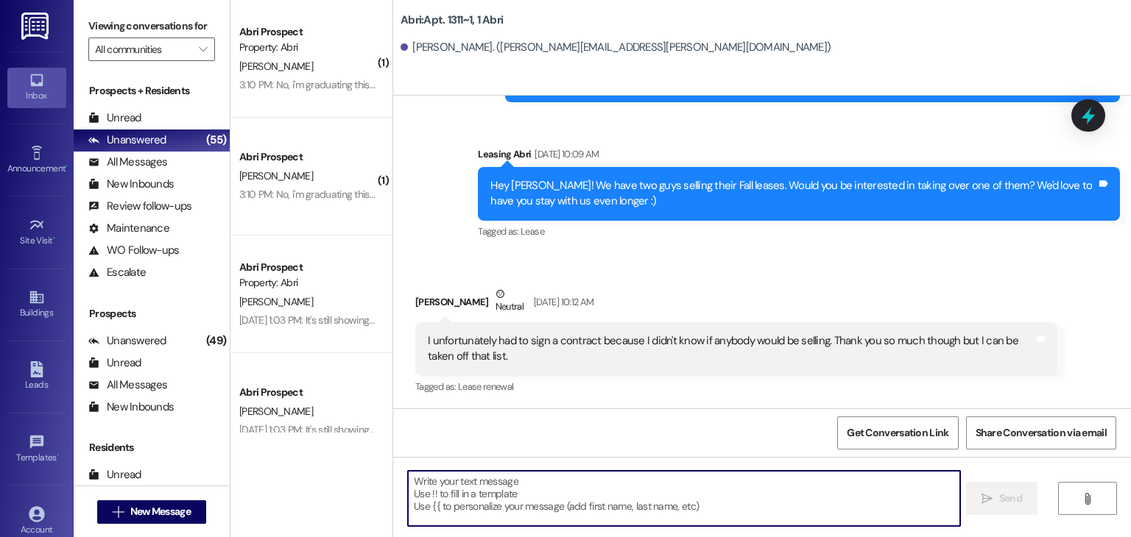
paste textarea "Hey hey! Preslee from Abri Apartments here. I’m touching base with everyone who…"
type textarea "Hey hey! Preslee from Abri Apartments here. I’m touching base with everyone who…"
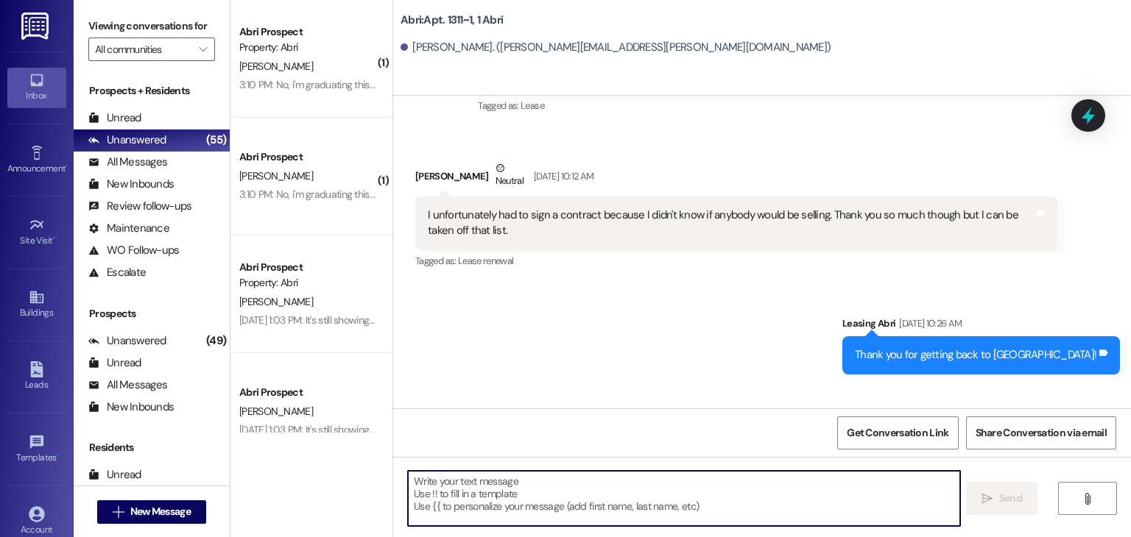
scroll to position [1896, 0]
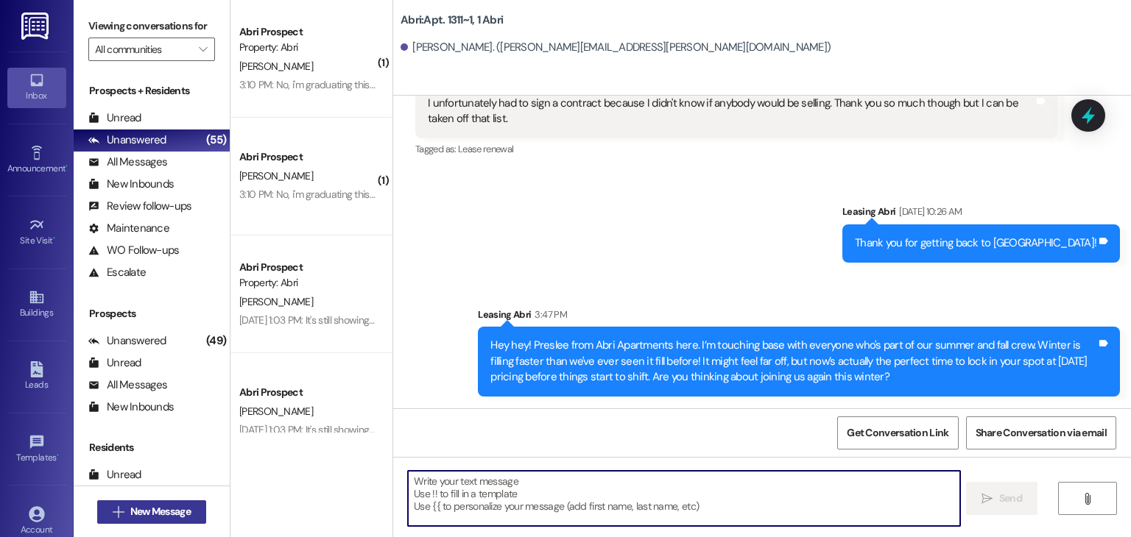
click at [158, 505] on span "New Message" at bounding box center [160, 511] width 60 height 15
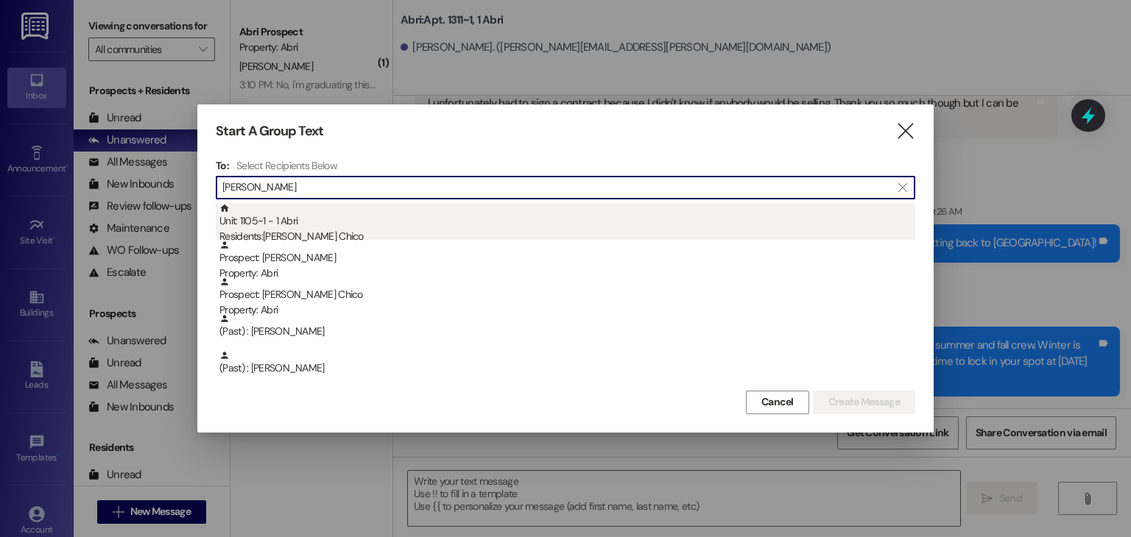
type input "[PERSON_NAME]"
click at [275, 225] on div "Unit: 1105~1 - 1 [DEMOGRAPHIC_DATA] Residents: [PERSON_NAME] Chico" at bounding box center [567, 224] width 696 height 42
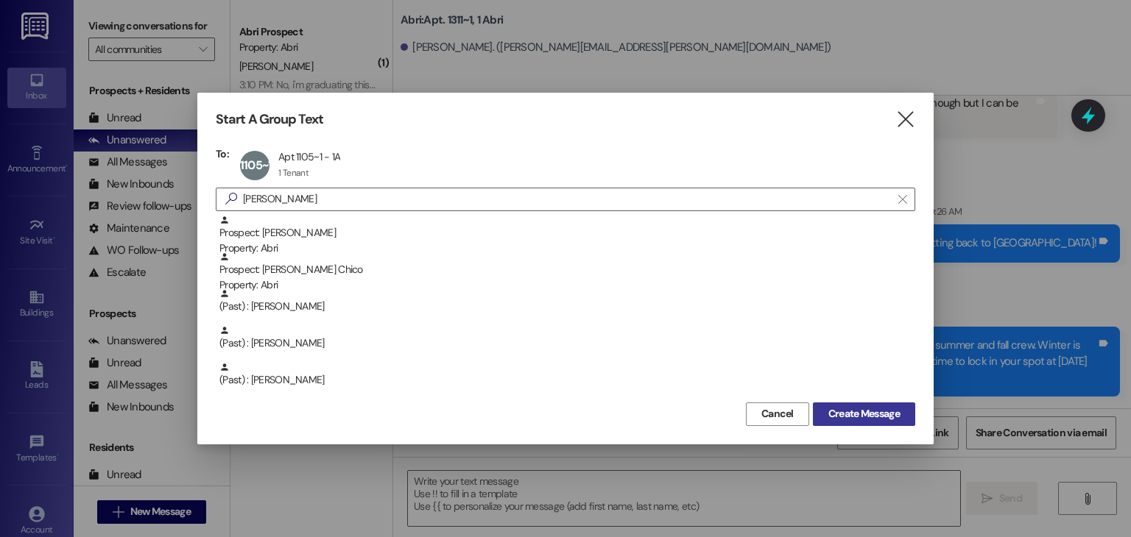
click at [814, 415] on button "Create Message" at bounding box center [864, 415] width 102 height 24
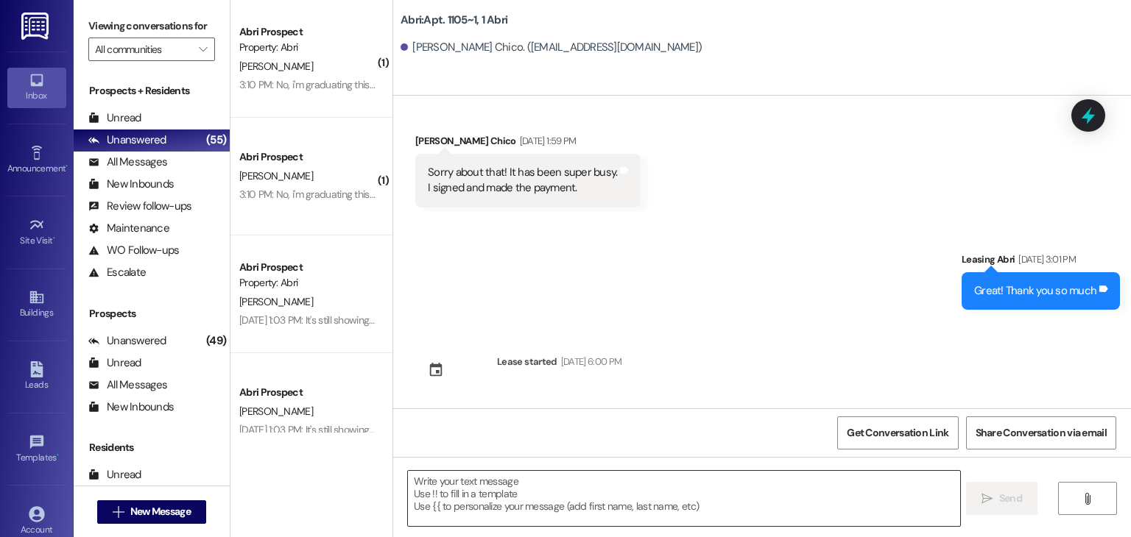
scroll to position [574, 0]
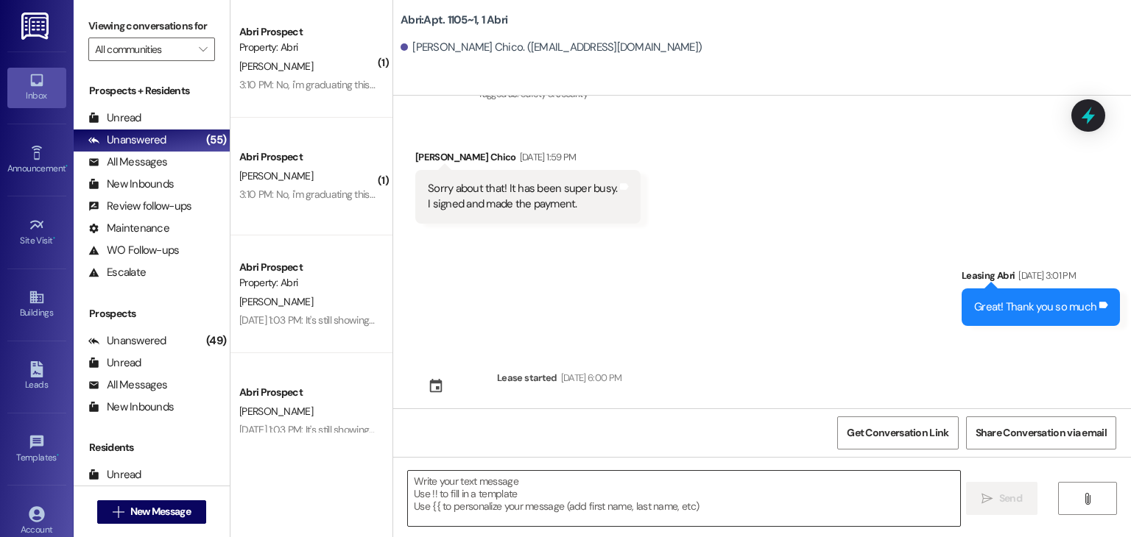
click at [470, 479] on textarea at bounding box center [683, 498] width 551 height 55
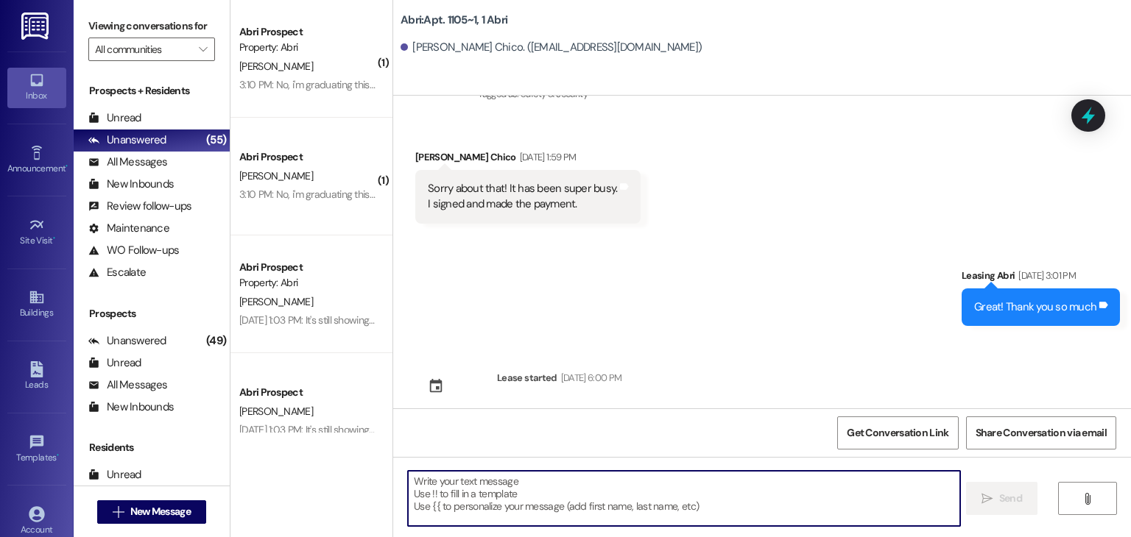
paste textarea "Hey hey! Preslee from Abri Apartments here. I’m touching base with everyone who…"
type textarea "Hey hey! Preslee from Abri Apartments here. I’m touching base with everyone who…"
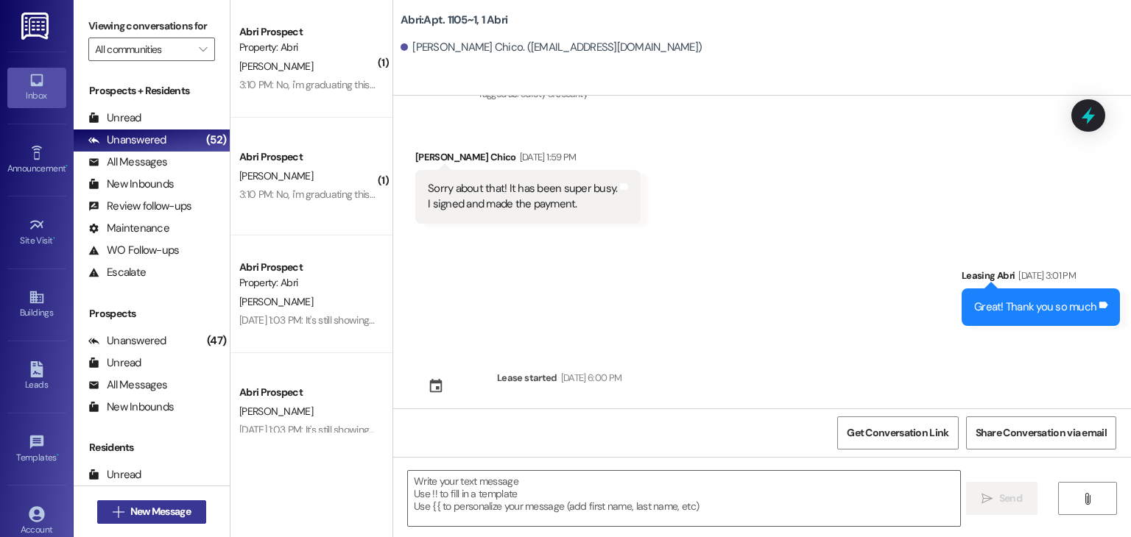
click at [160, 518] on span "New Message" at bounding box center [160, 511] width 60 height 15
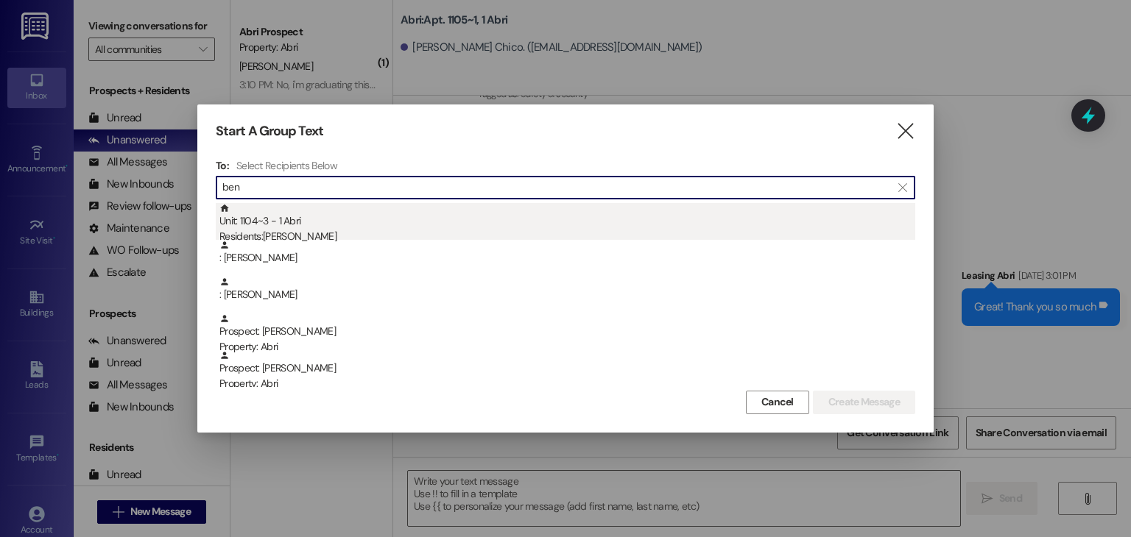
type input "ben"
click at [307, 226] on div "Unit: 1104~3 - 1 [DEMOGRAPHIC_DATA] Residents: [PERSON_NAME]" at bounding box center [567, 224] width 696 height 42
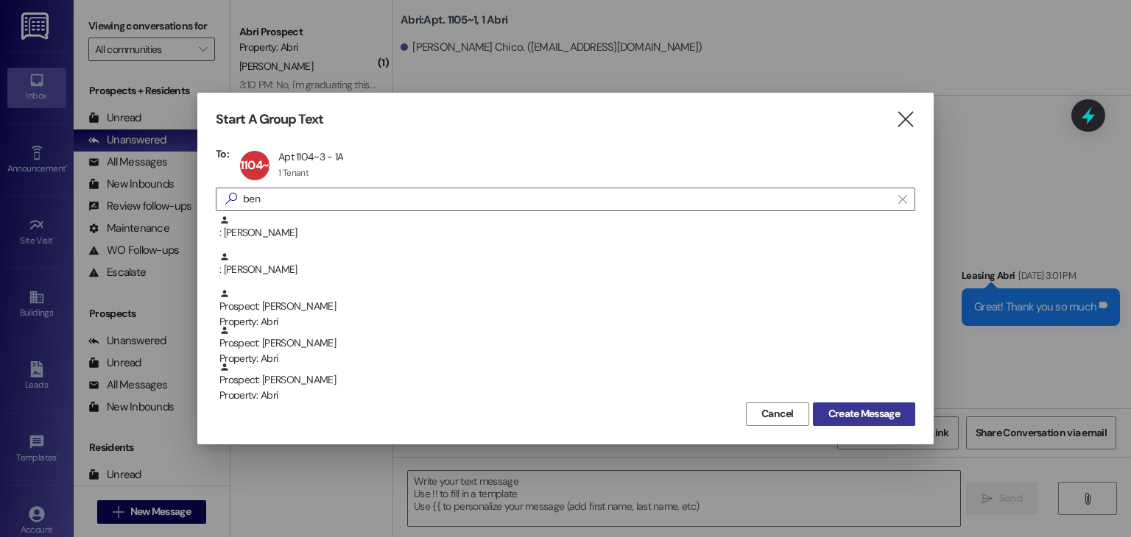
drag, startPoint x: 872, startPoint y: 408, endPoint x: 846, endPoint y: 416, distance: 27.7
click at [871, 408] on span "Create Message" at bounding box center [863, 413] width 71 height 15
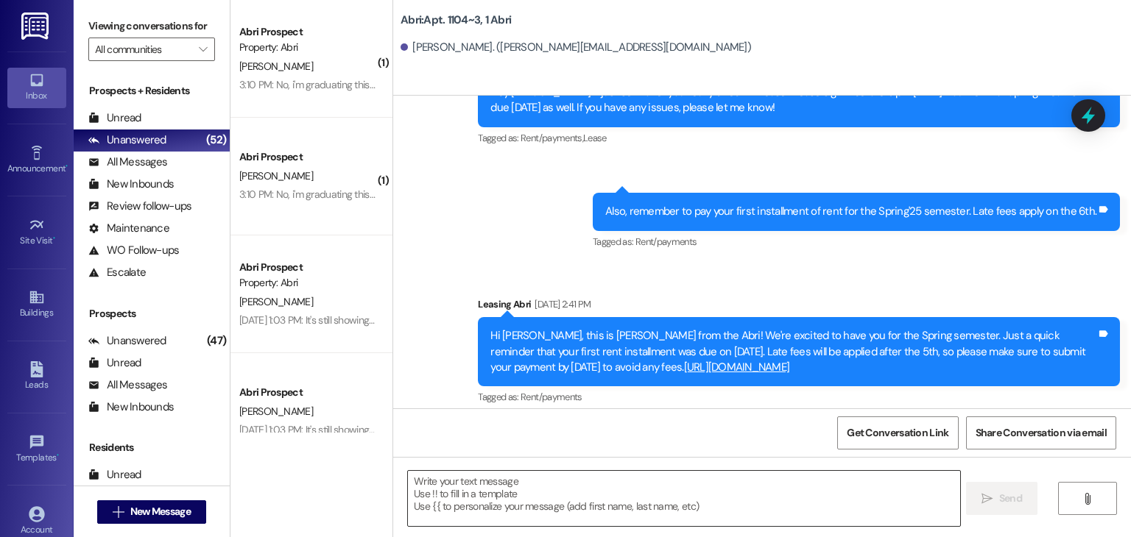
click at [629, 488] on textarea at bounding box center [683, 498] width 551 height 55
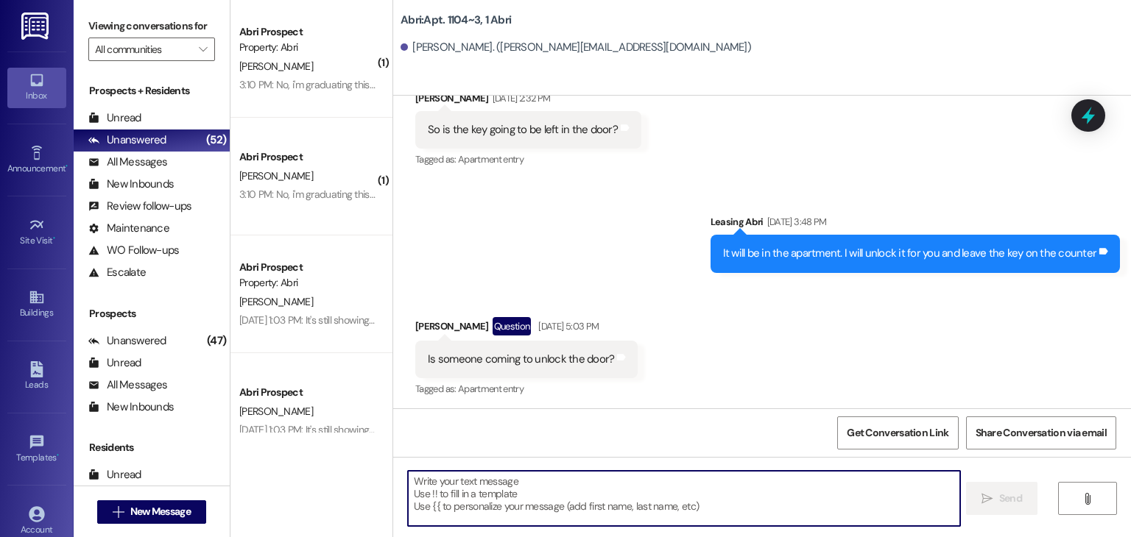
scroll to position [1463, 0]
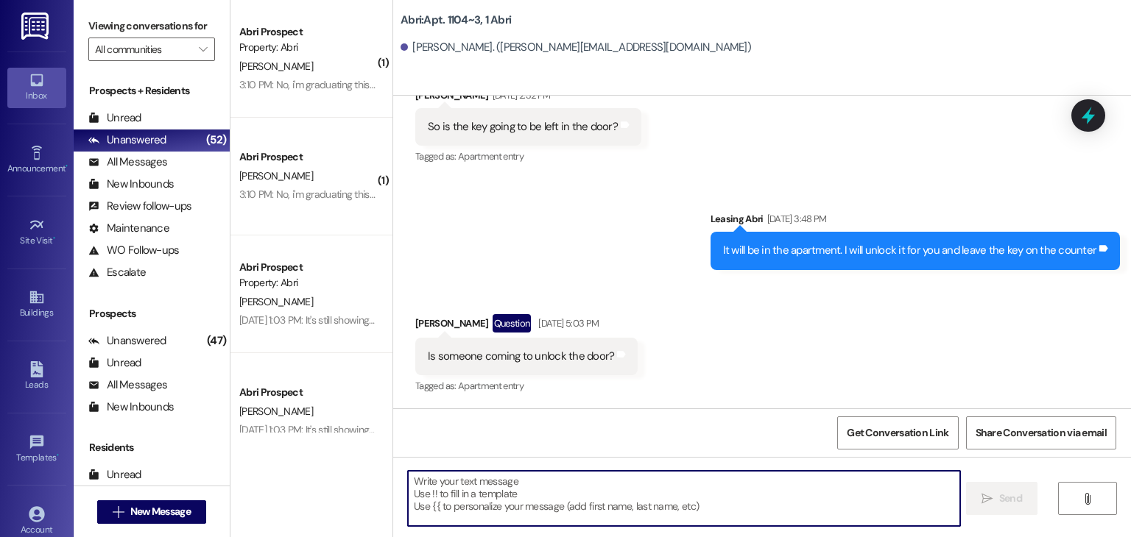
paste textarea "Hey hey! Preslee from Abri Apartments here. I’m touching base with everyone who…"
type textarea "Hey hey! Preslee from Abri Apartments here. I’m touching base with everyone who…"
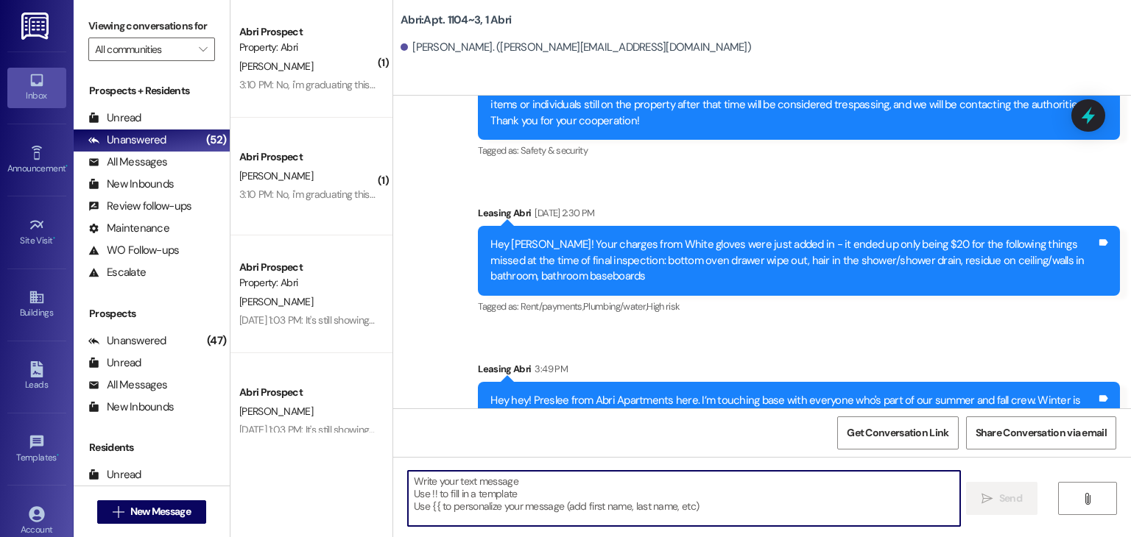
scroll to position [9389, 0]
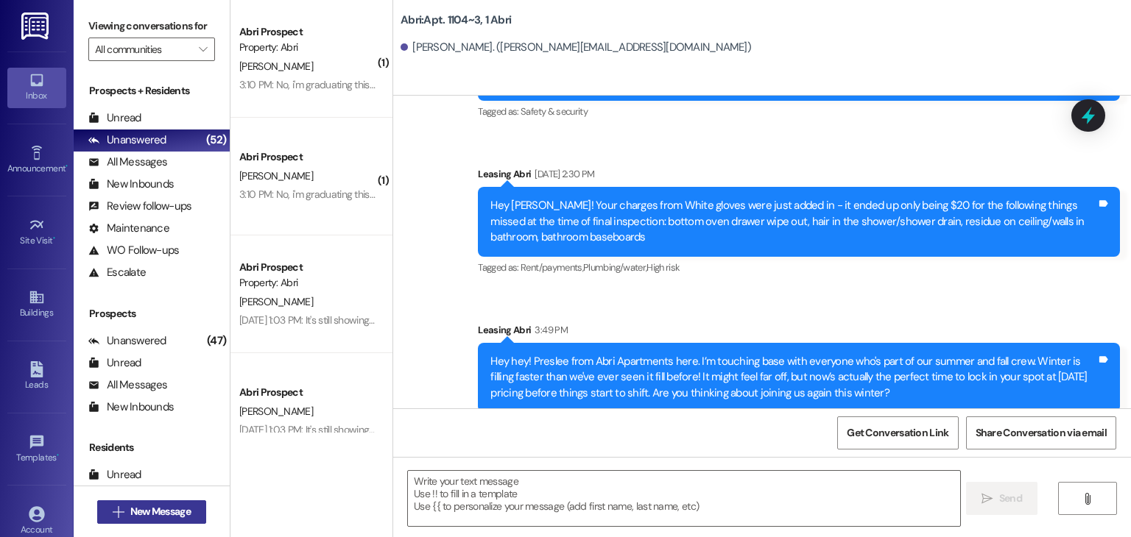
click at [179, 519] on button " New Message" at bounding box center [151, 512] width 109 height 24
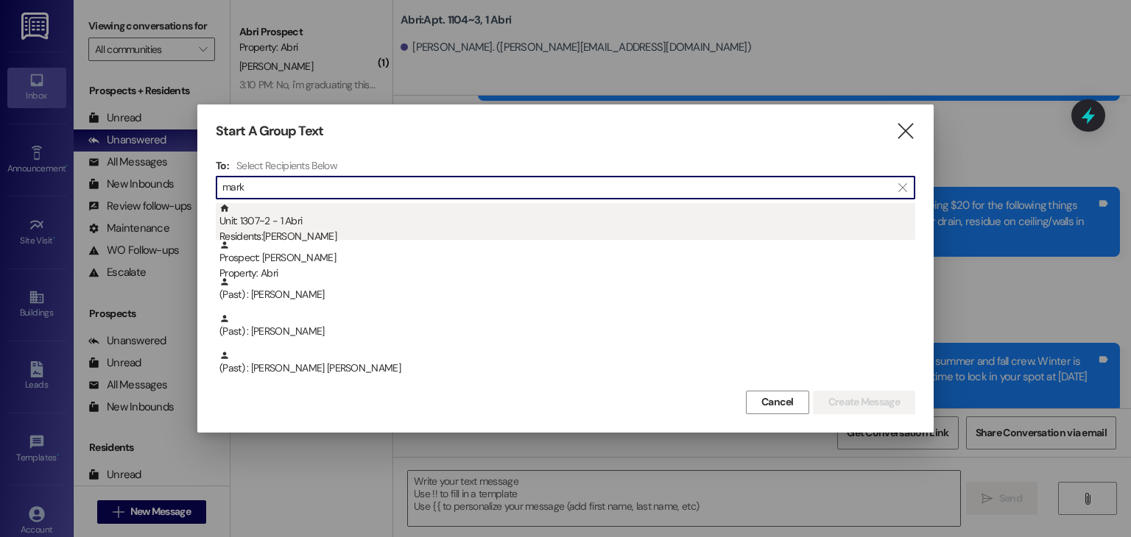
type input "mark"
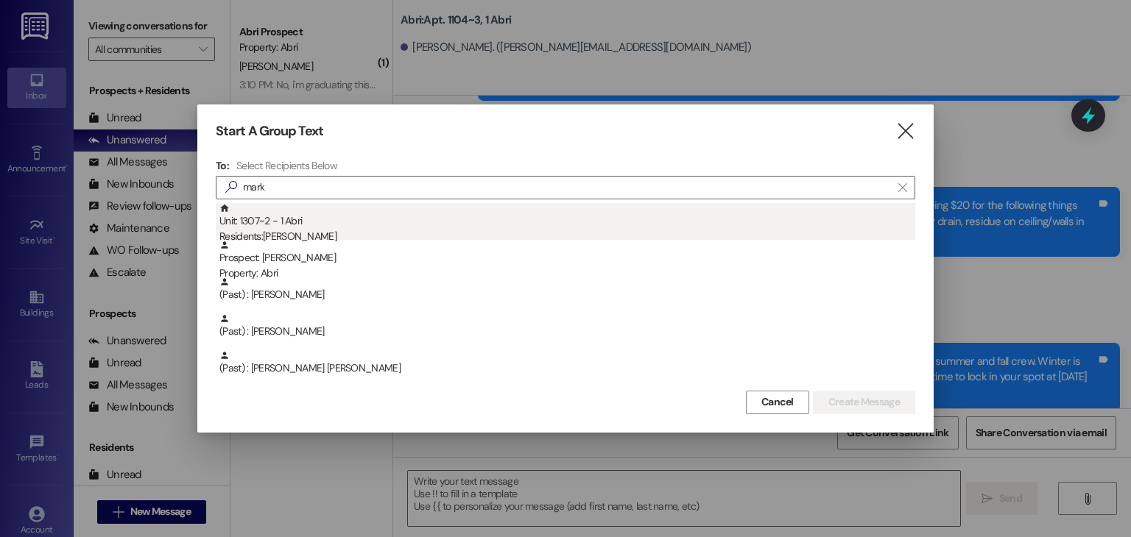
click at [339, 224] on div "Unit: 1307~2 - 1 Abri Residents: [PERSON_NAME]" at bounding box center [567, 224] width 696 height 42
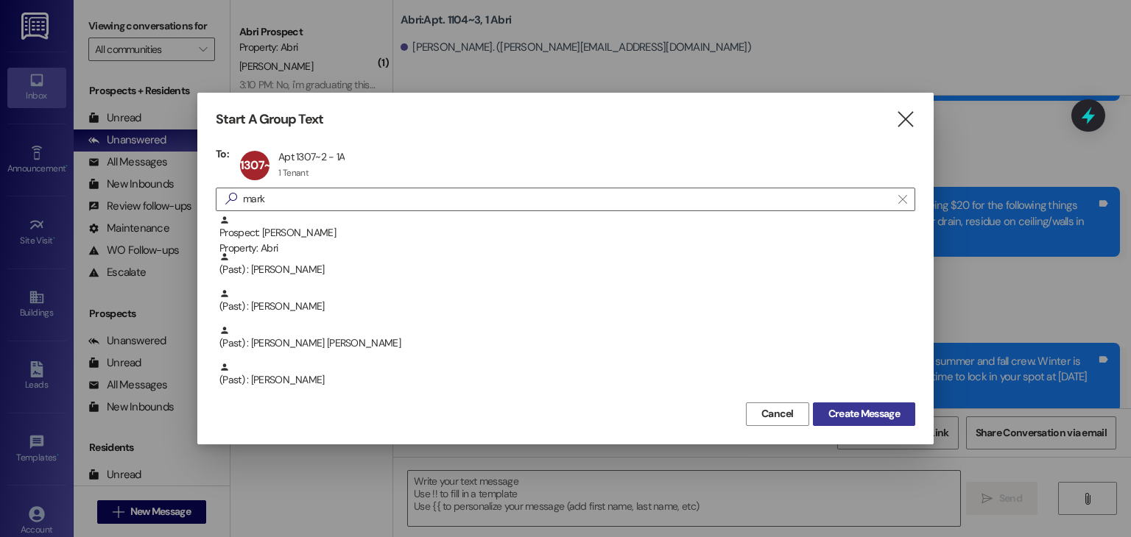
click at [872, 419] on span "Create Message" at bounding box center [863, 413] width 71 height 15
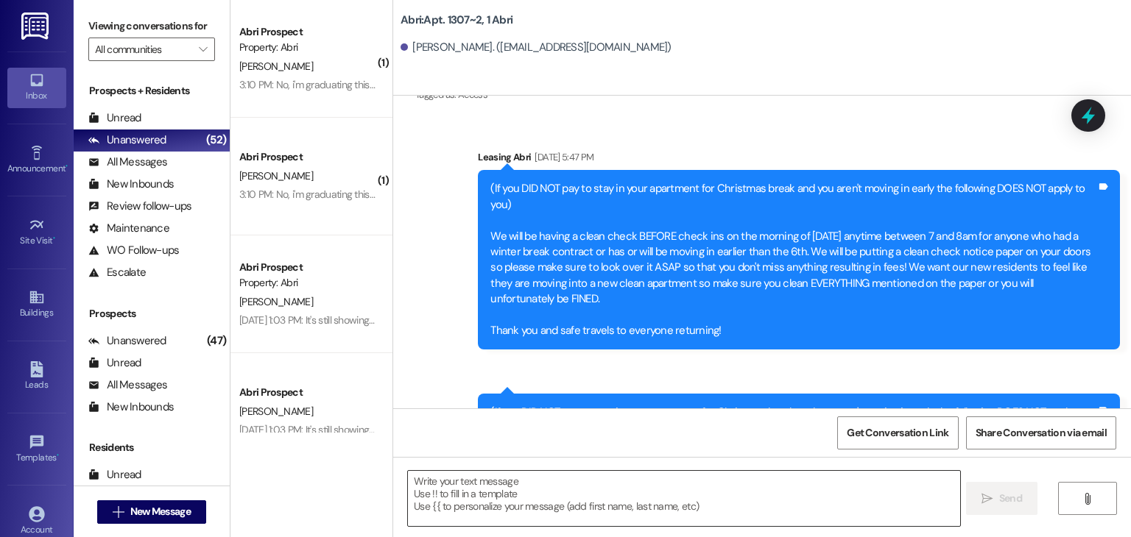
scroll to position [25746, 0]
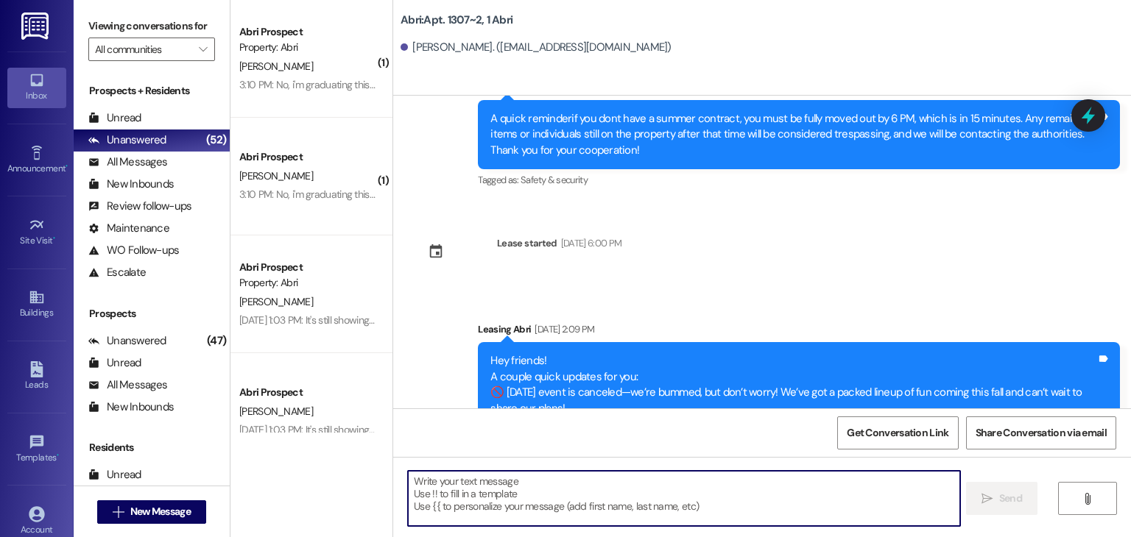
click at [623, 480] on textarea at bounding box center [683, 498] width 551 height 55
paste textarea "Hey hey! Preslee from Abri Apartments here. I’m touching base with everyone who…"
type textarea "Hey hey! Preslee from Abri Apartments here. I’m touching base with everyone who…"
